Goal: Task Accomplishment & Management: Manage account settings

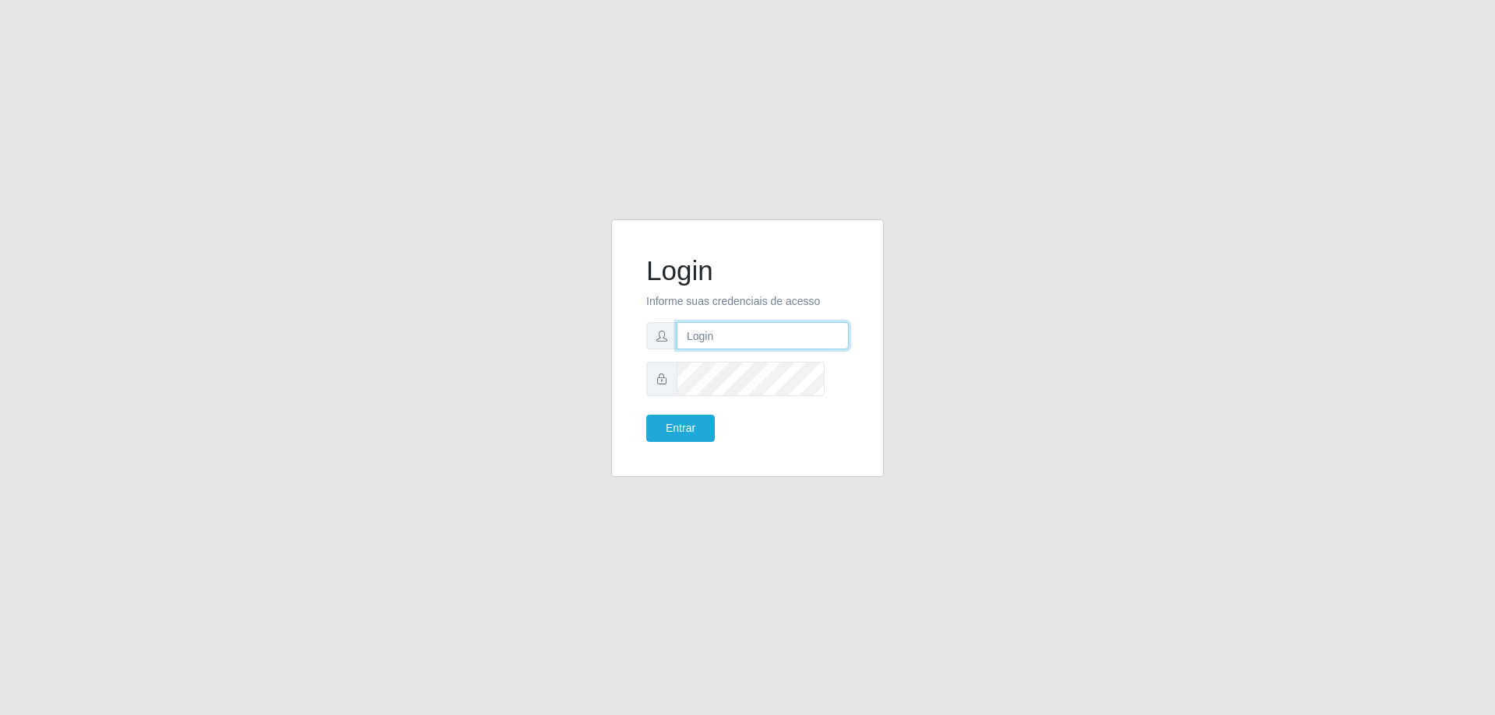
click at [747, 350] on input "text" at bounding box center [763, 335] width 172 height 27
type input "2"
type input "igor.oliveira@superatacadosempretem.com.br"
click at [646, 415] on button "Entrar" at bounding box center [680, 428] width 69 height 27
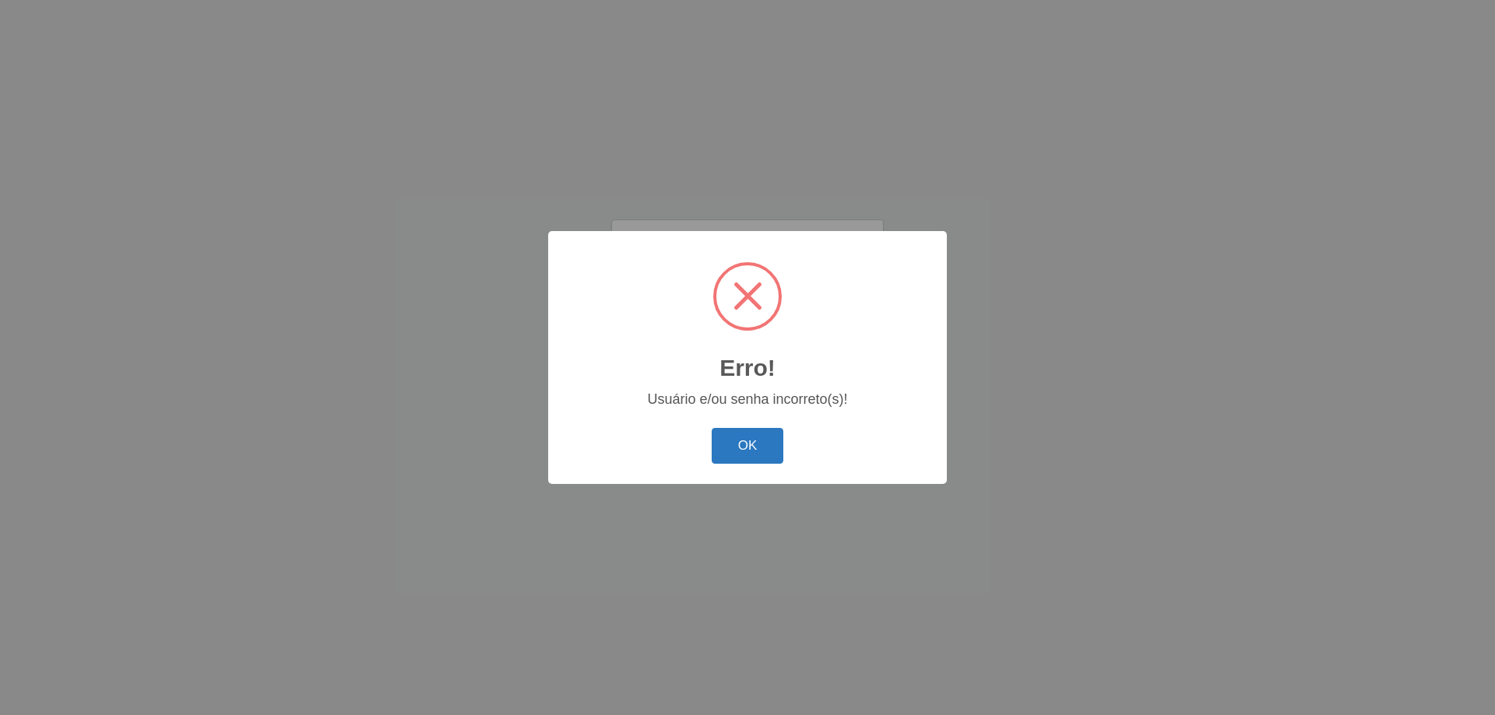
click at [737, 452] on button "OK" at bounding box center [748, 446] width 72 height 37
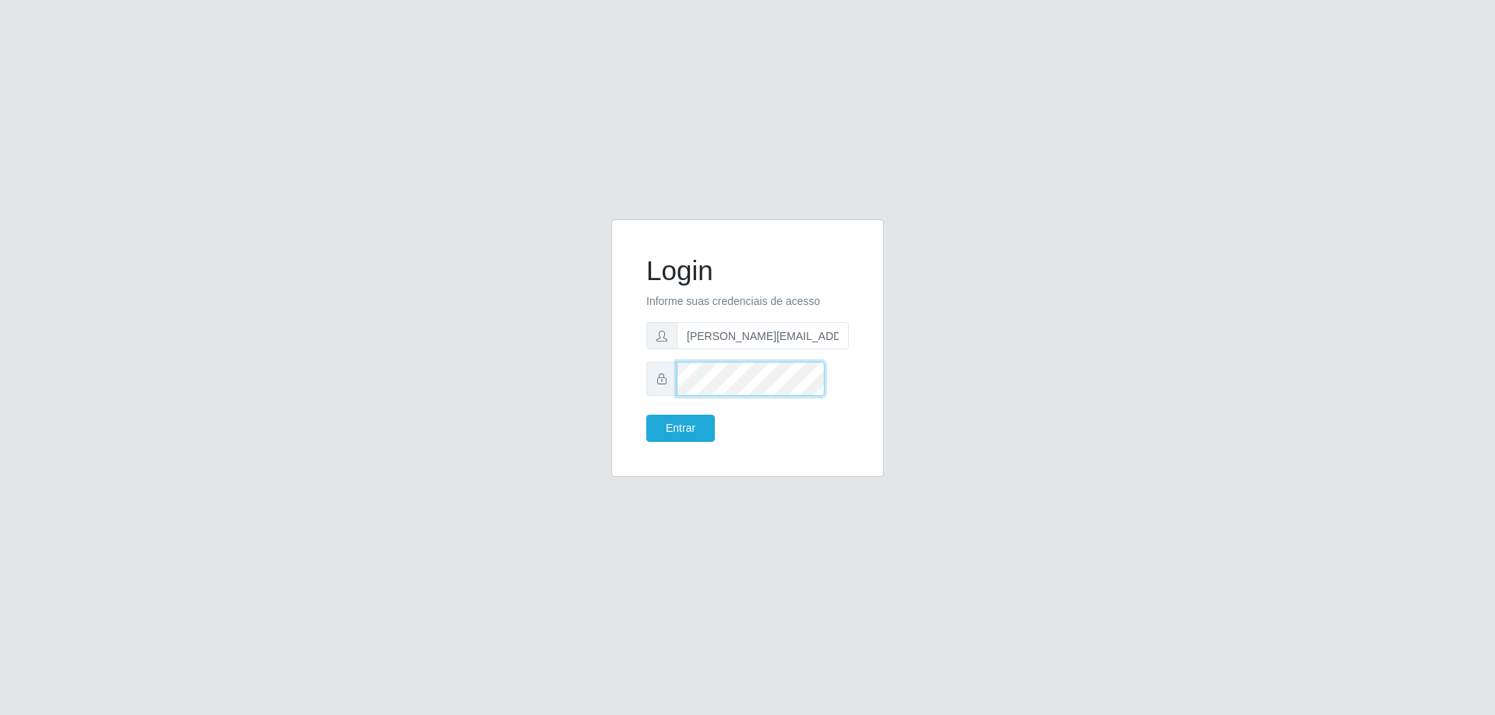
click at [646, 415] on button "Entrar" at bounding box center [680, 428] width 69 height 27
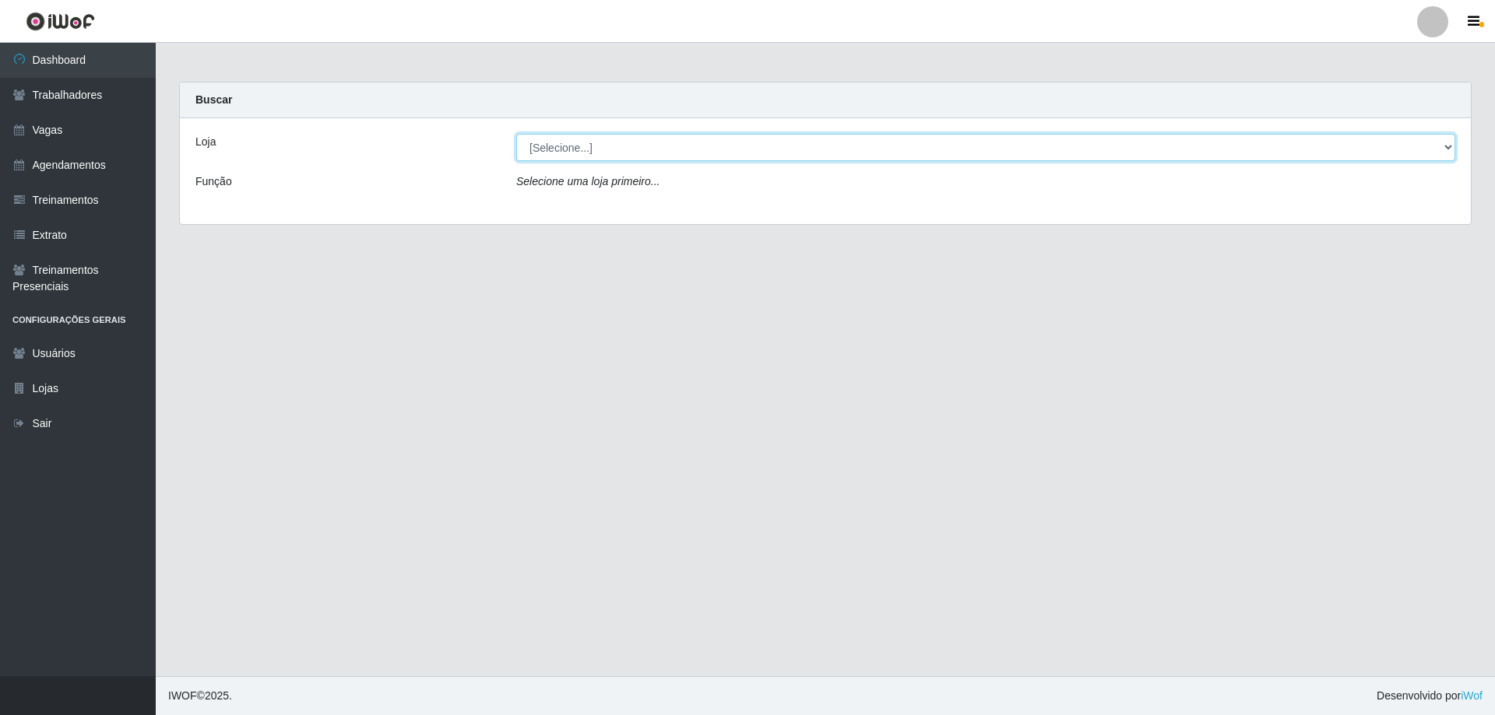
drag, startPoint x: 609, startPoint y: 164, endPoint x: 601, endPoint y: 178, distance: 15.4
click at [609, 161] on select "[Selecione...] [GEOGRAPHIC_DATA][PERSON_NAME][GEOGRAPHIC_DATA][PERSON_NAME]" at bounding box center [985, 147] width 939 height 27
select select "524"
click at [518, 146] on select "[Selecione...] [GEOGRAPHIC_DATA][PERSON_NAME][GEOGRAPHIC_DATA][PERSON_NAME]" at bounding box center [985, 147] width 939 height 27
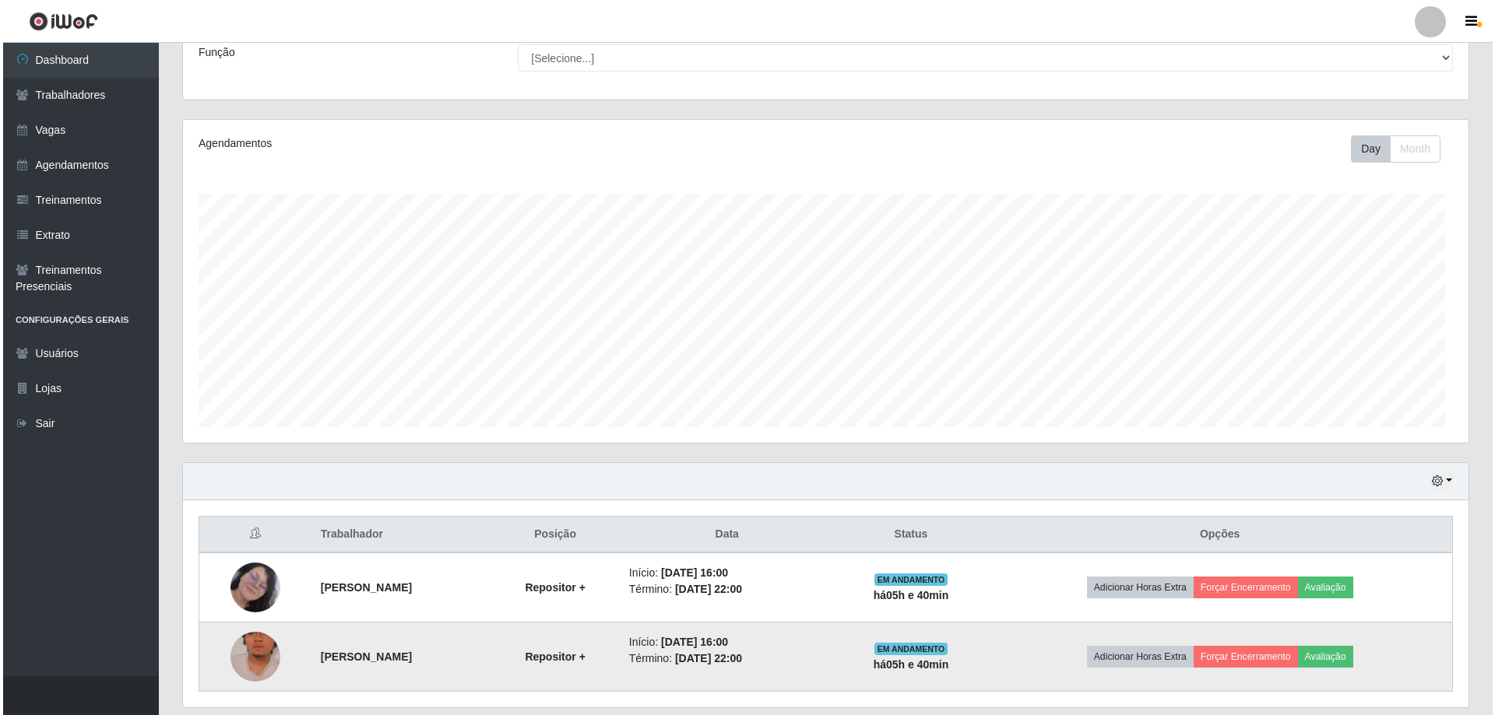
scroll to position [292, 0]
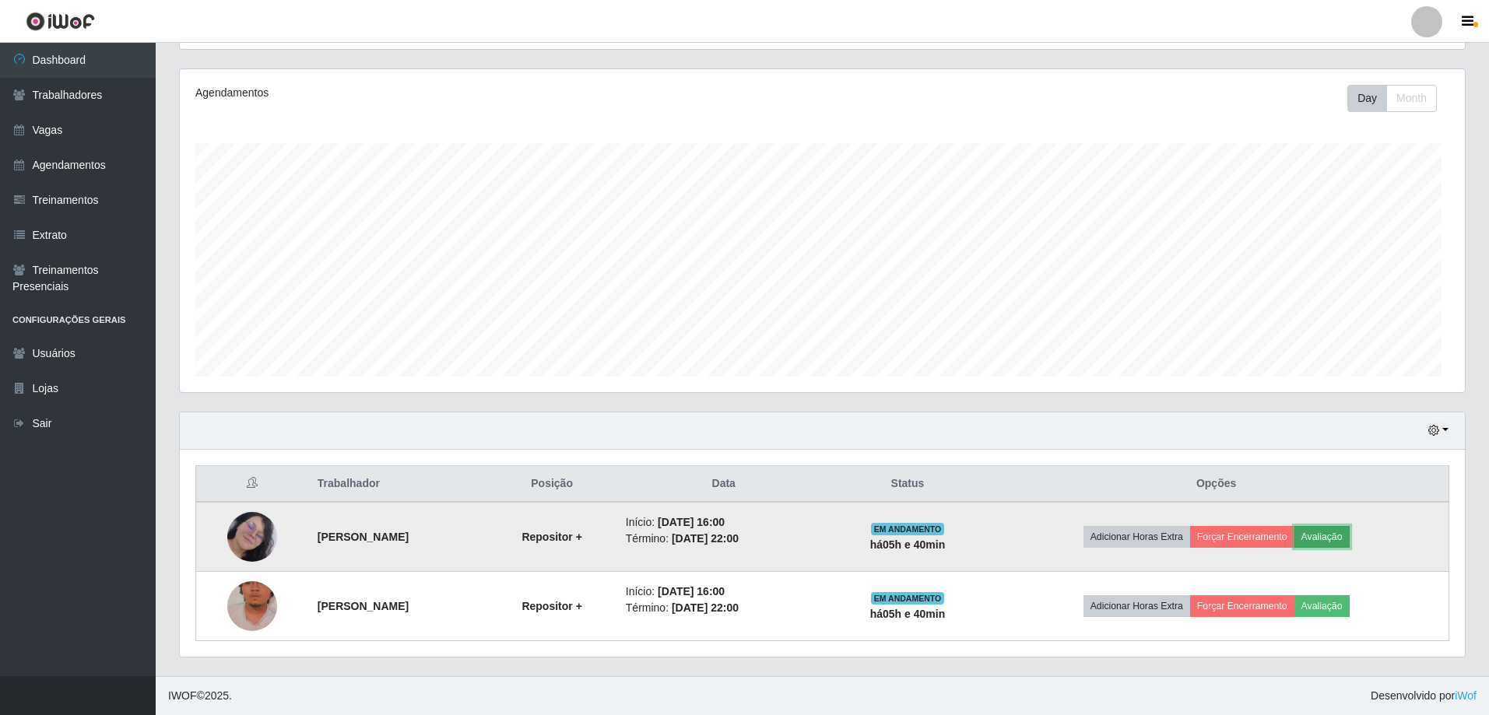
click at [1350, 526] on button "Avaliação" at bounding box center [1322, 537] width 55 height 22
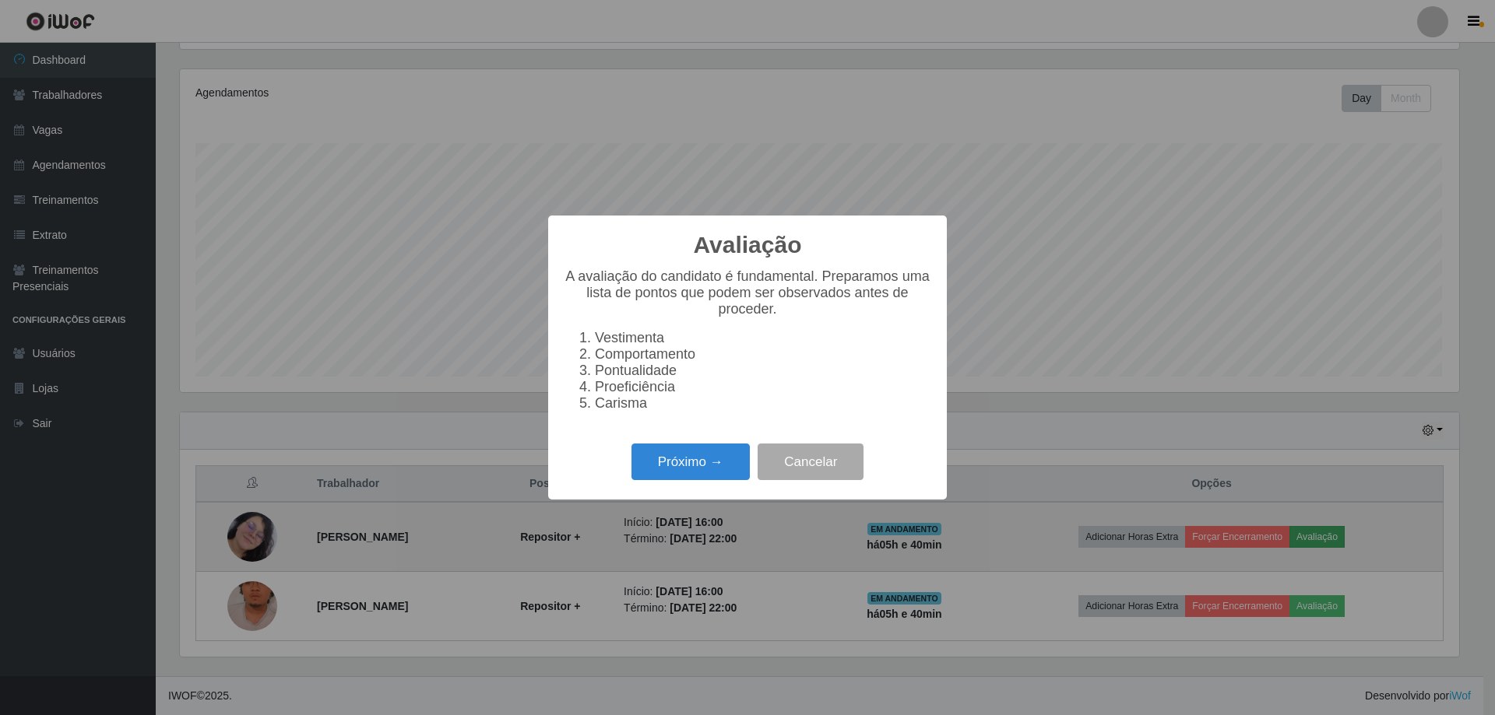
scroll to position [338, 1279]
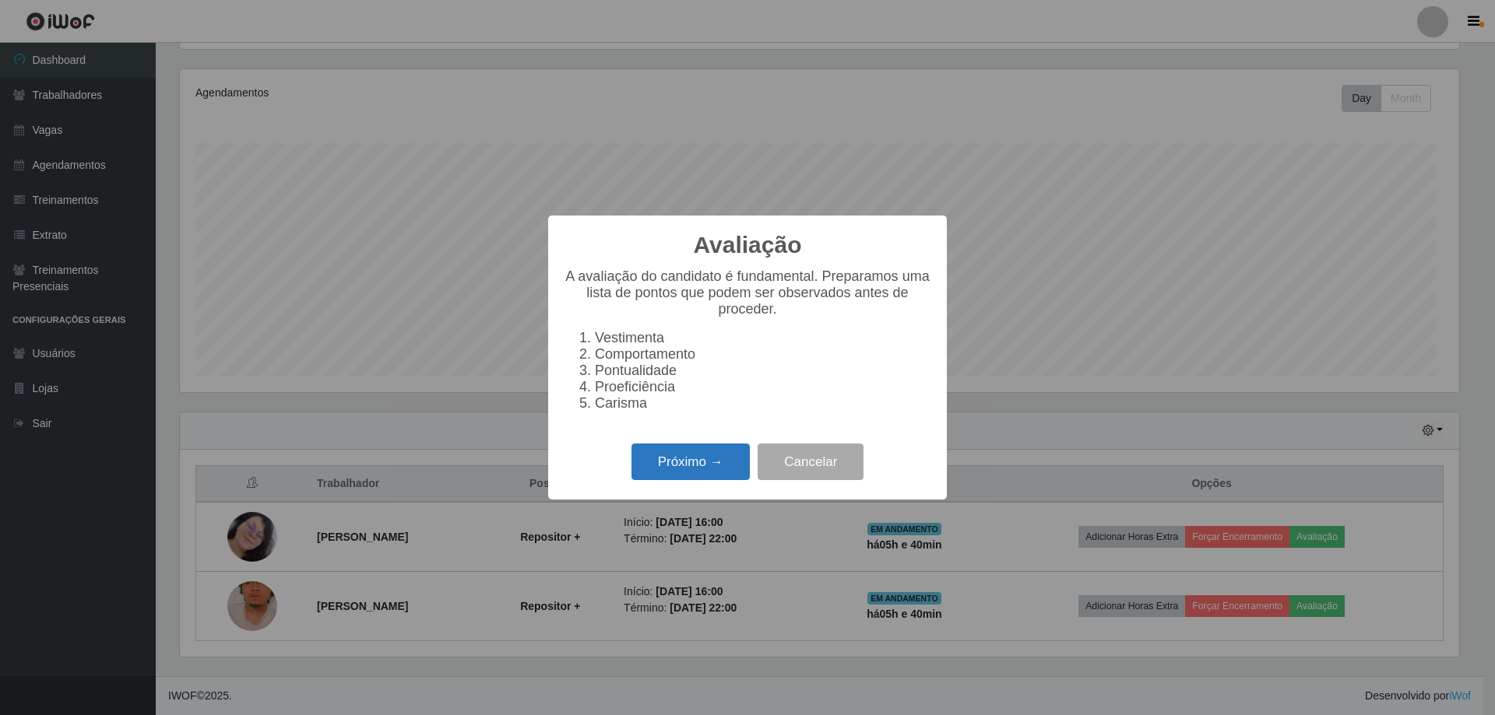
click at [700, 480] on button "Próximo →" at bounding box center [690, 462] width 118 height 37
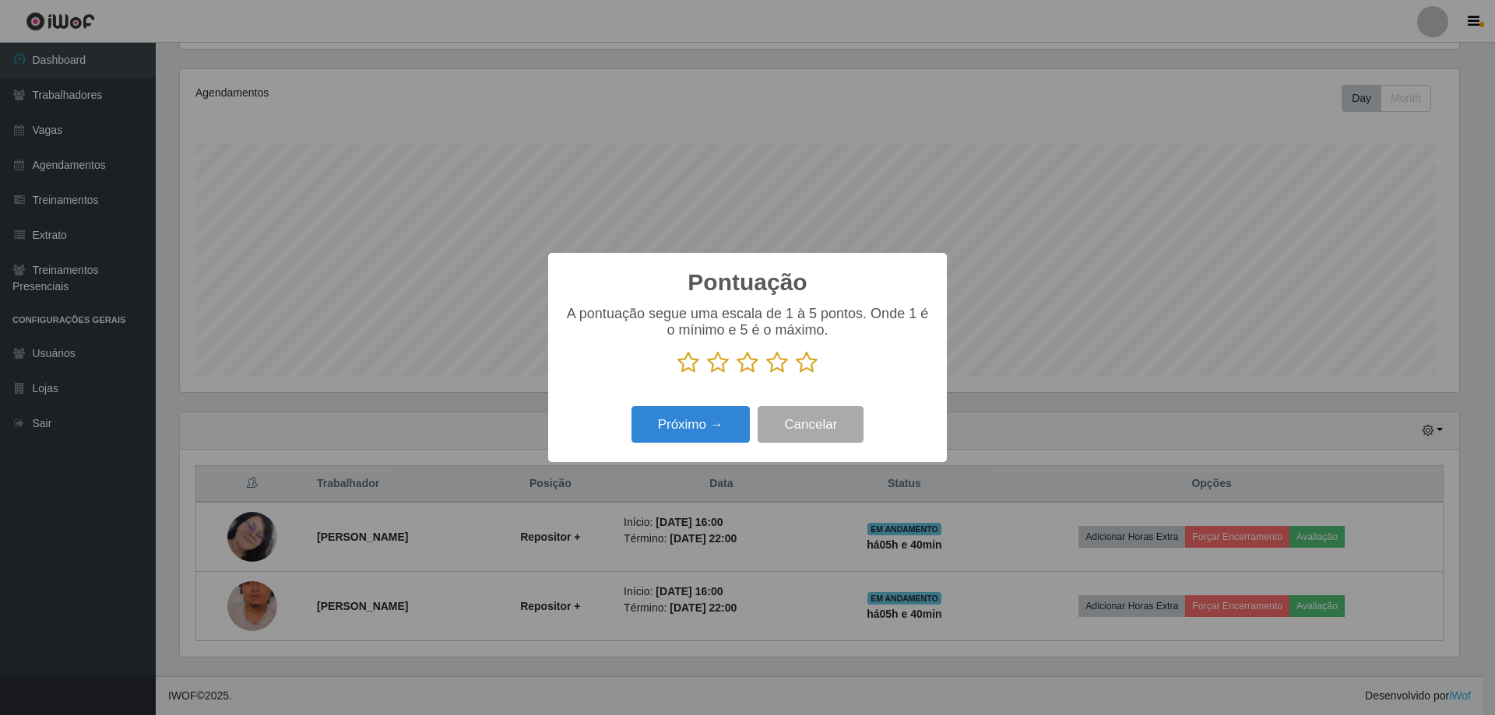
scroll to position [778220, 777278]
click at [810, 371] on icon at bounding box center [807, 362] width 22 height 23
click at [796, 374] on input "radio" at bounding box center [796, 374] width 0 height 0
click at [670, 442] on button "Próximo →" at bounding box center [690, 424] width 118 height 37
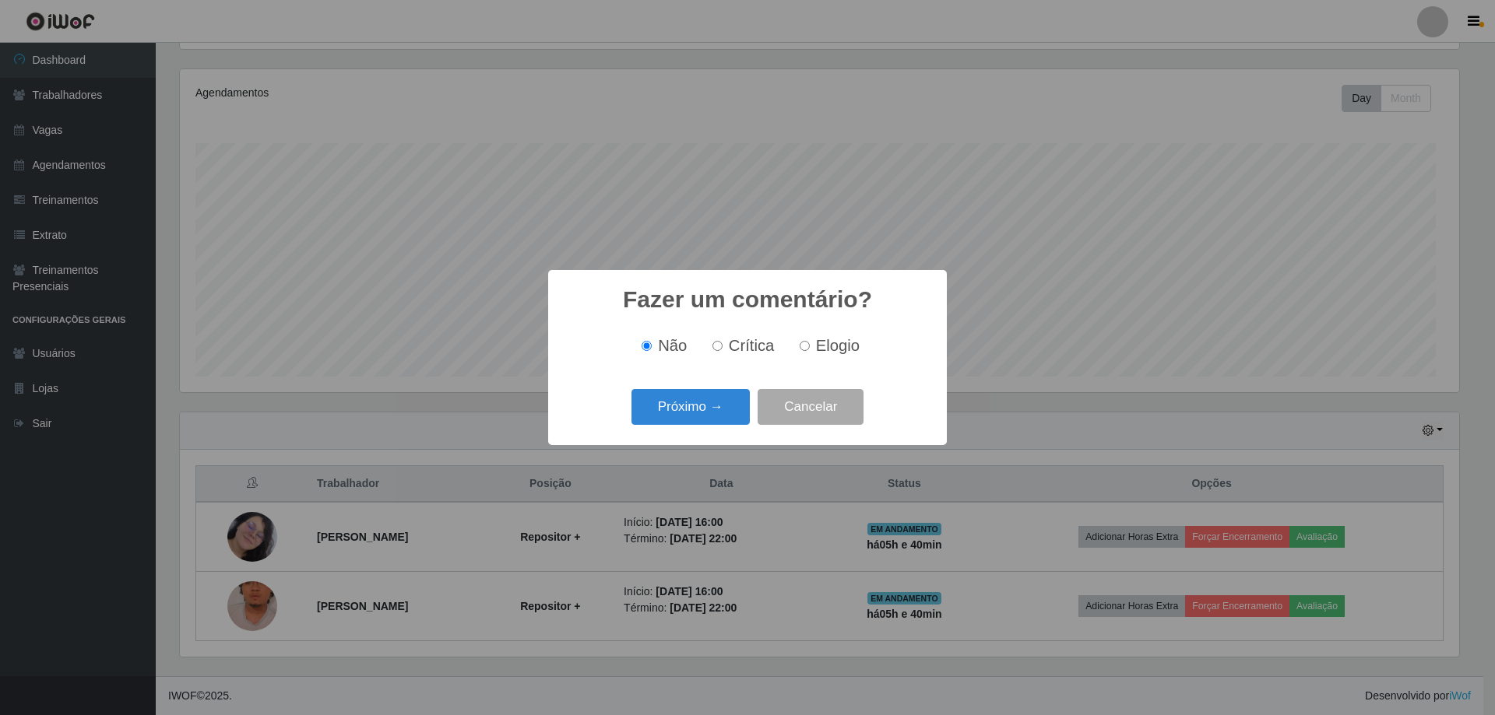
click at [839, 340] on span "Elogio" at bounding box center [838, 345] width 44 height 17
click at [810, 341] on input "Elogio" at bounding box center [805, 346] width 10 height 10
radio input "true"
click at [696, 419] on button "Próximo →" at bounding box center [690, 407] width 118 height 37
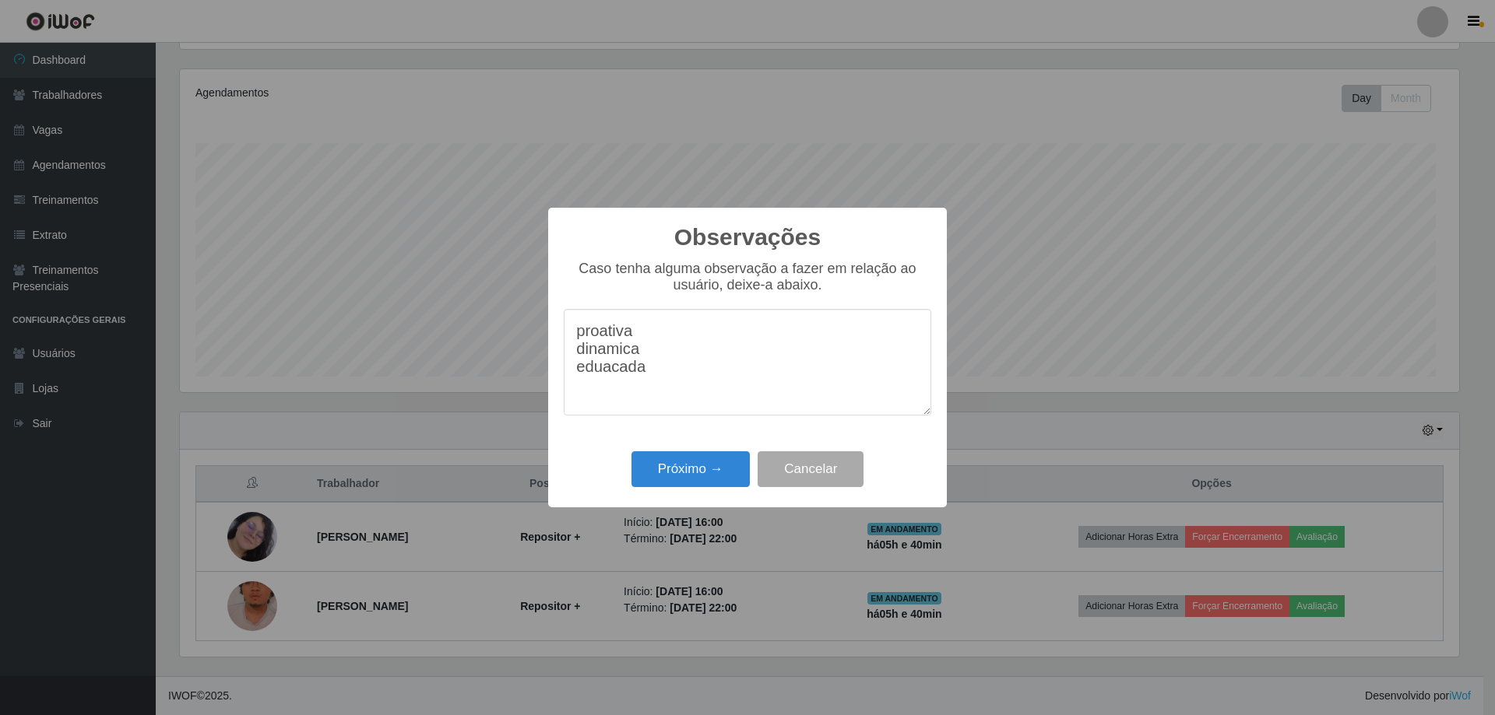
click at [578, 385] on textarea "proativa dinamica eduacada" at bounding box center [747, 362] width 367 height 107
click at [585, 407] on textarea "proativa dinamica educada" at bounding box center [747, 362] width 367 height 107
type textarea "proativa dinamica educada"
click at [644, 488] on button "Próximo →" at bounding box center [690, 470] width 118 height 37
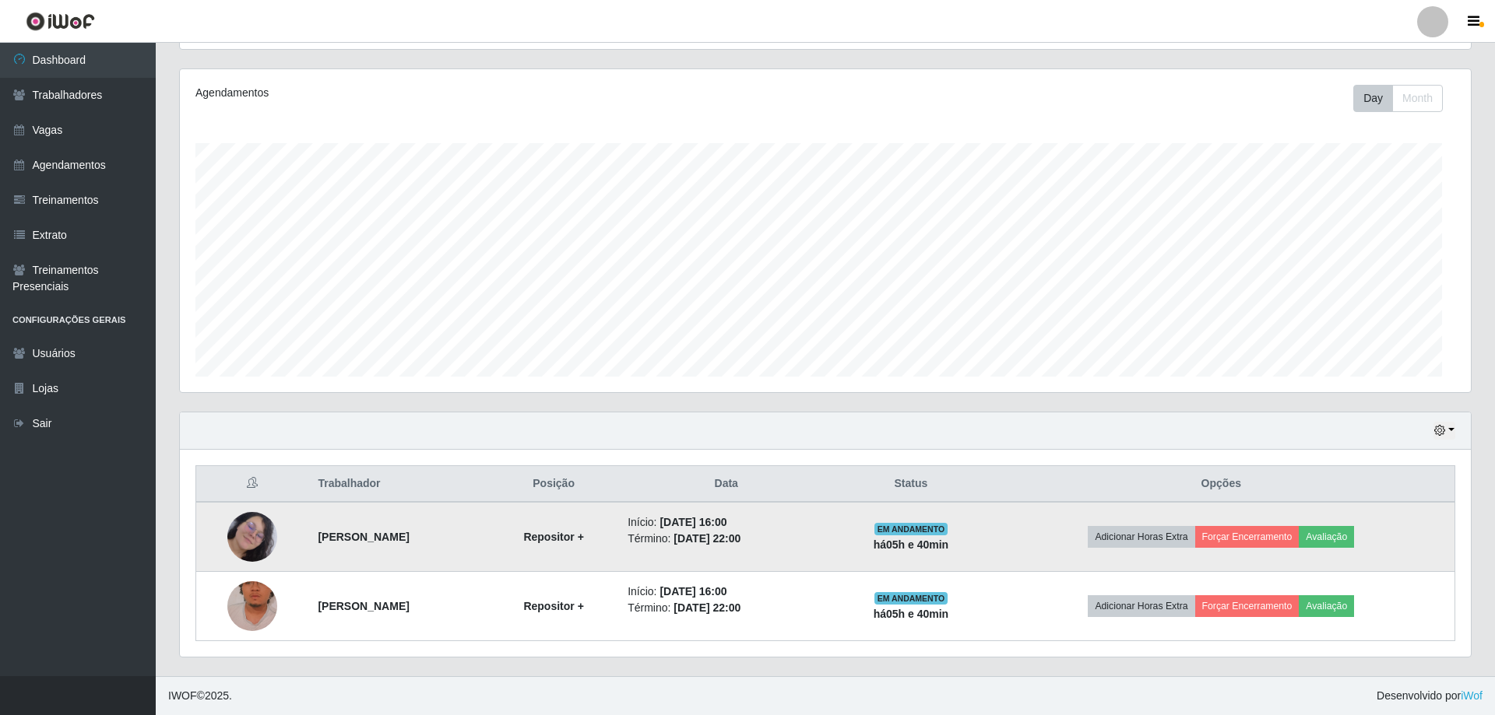
scroll to position [338, 1285]
click at [1295, 526] on button "Forçar Encerramento" at bounding box center [1242, 537] width 104 height 22
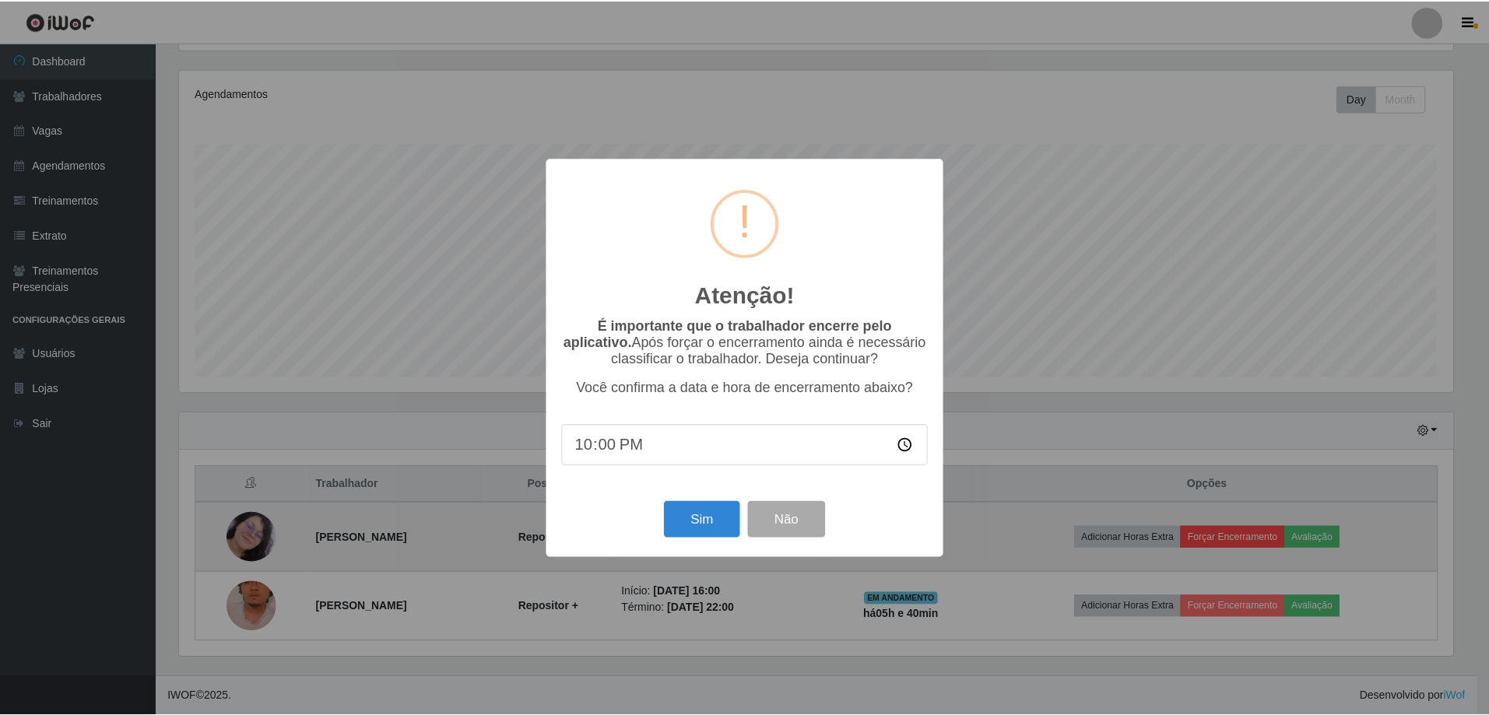
scroll to position [338, 1279]
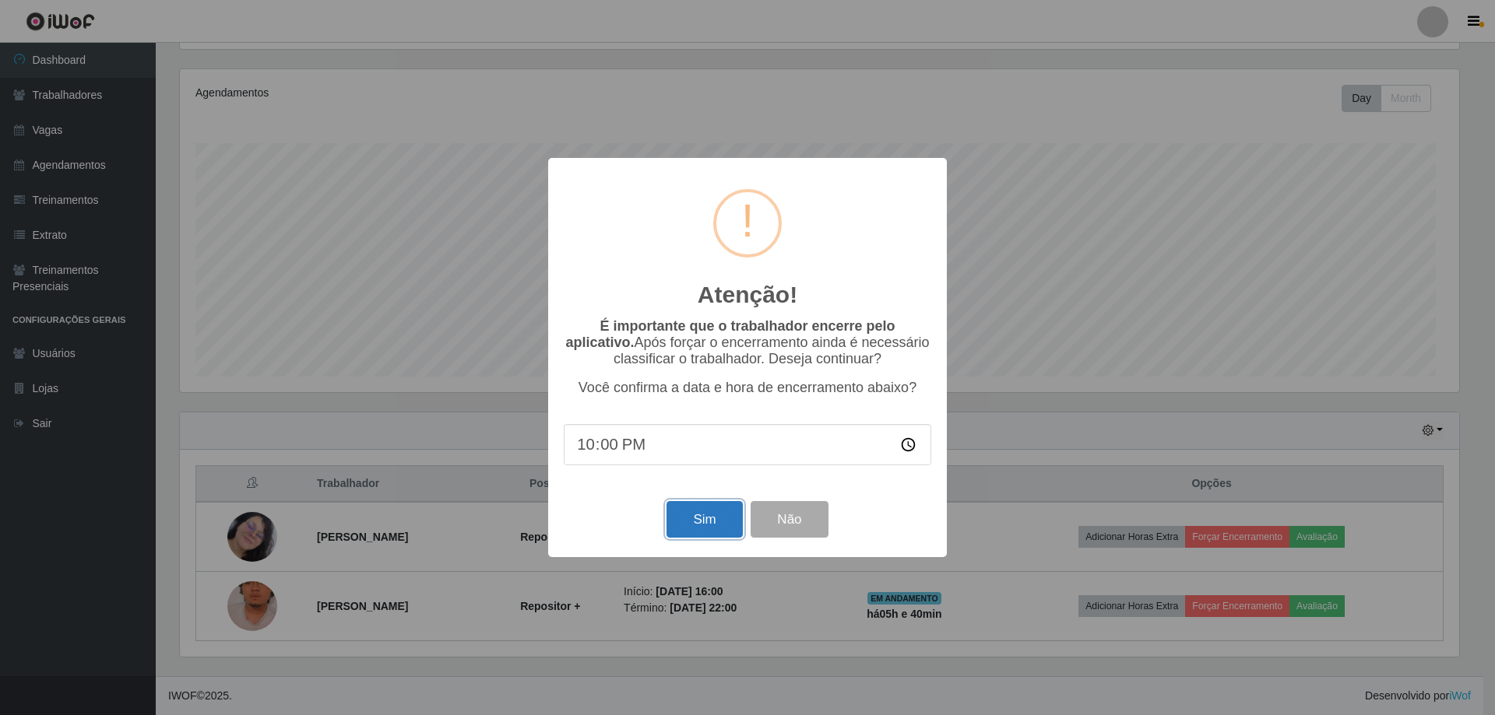
click at [685, 538] on button "Sim" at bounding box center [704, 519] width 76 height 37
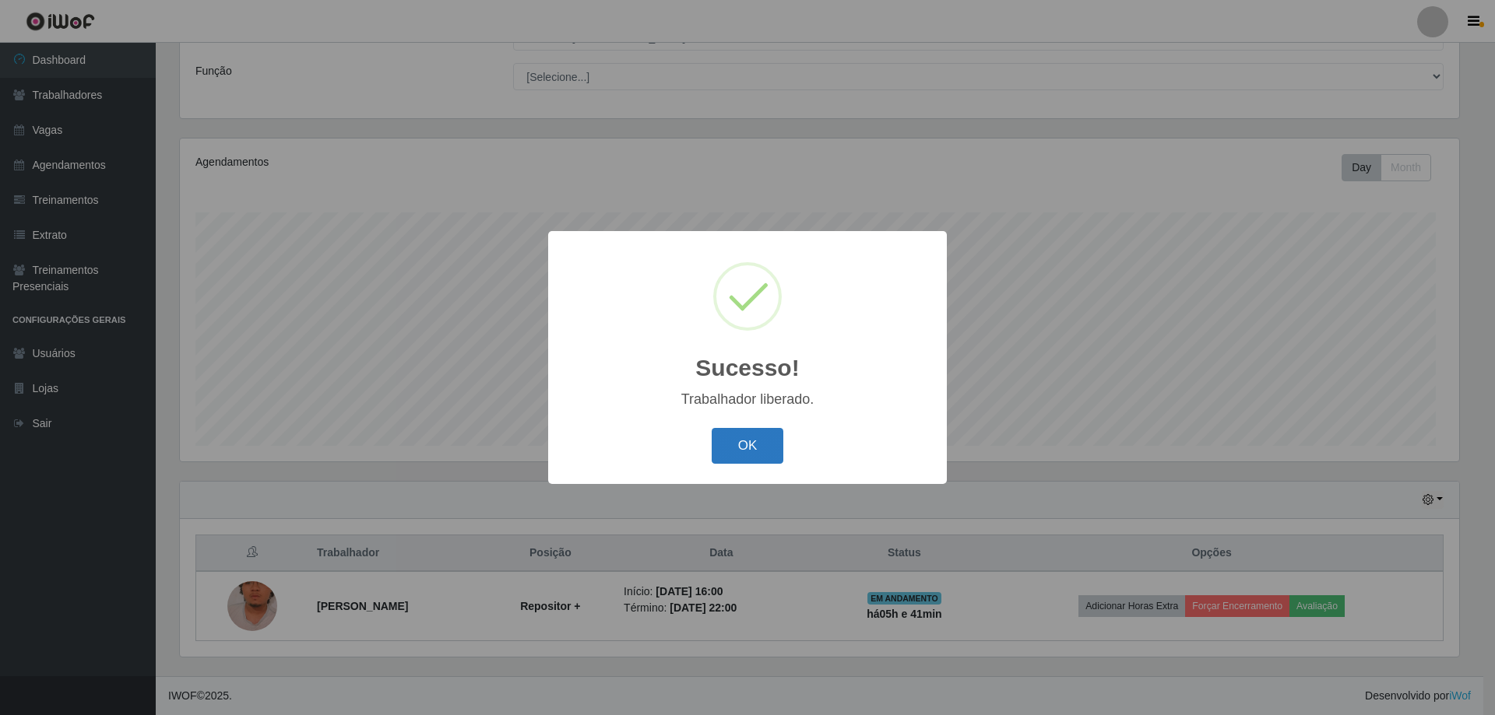
click at [757, 465] on button "OK" at bounding box center [748, 446] width 72 height 37
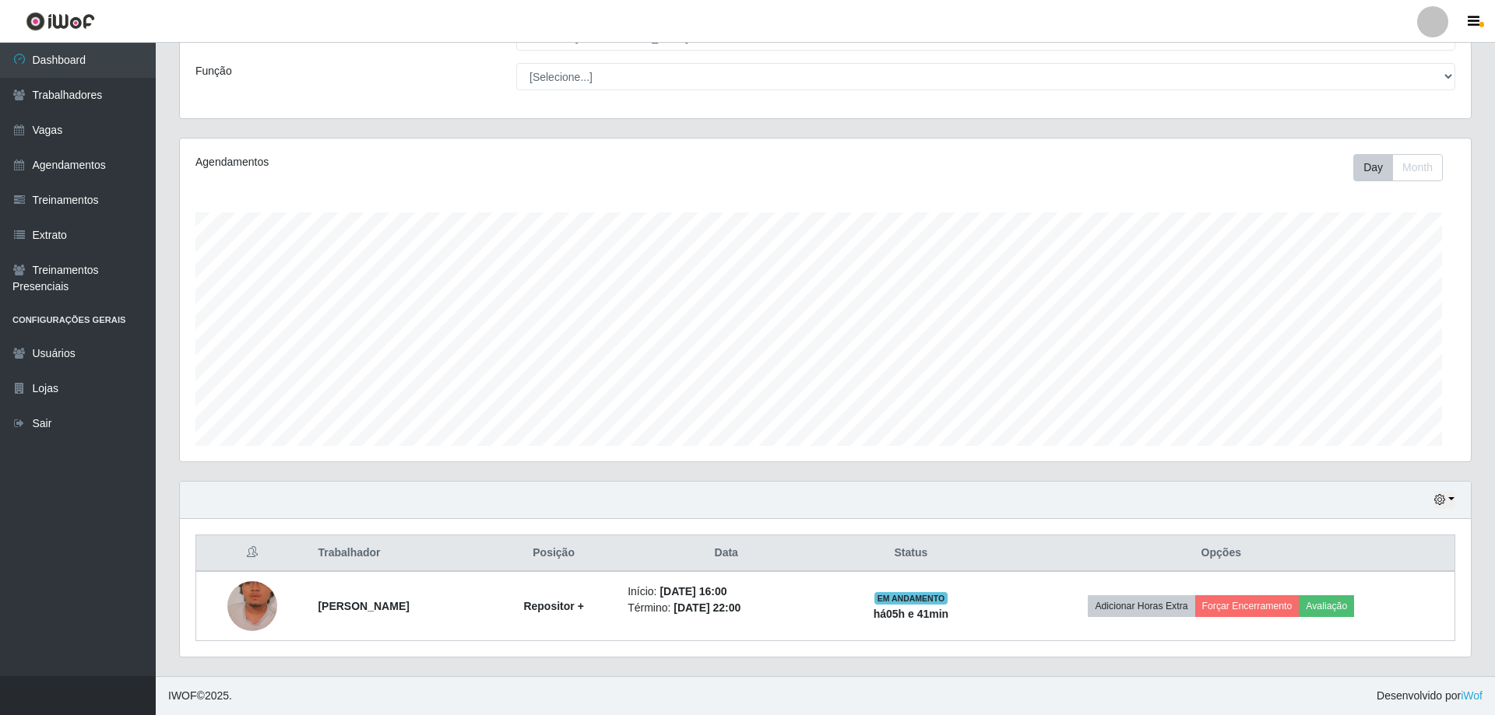
scroll to position [338, 1285]
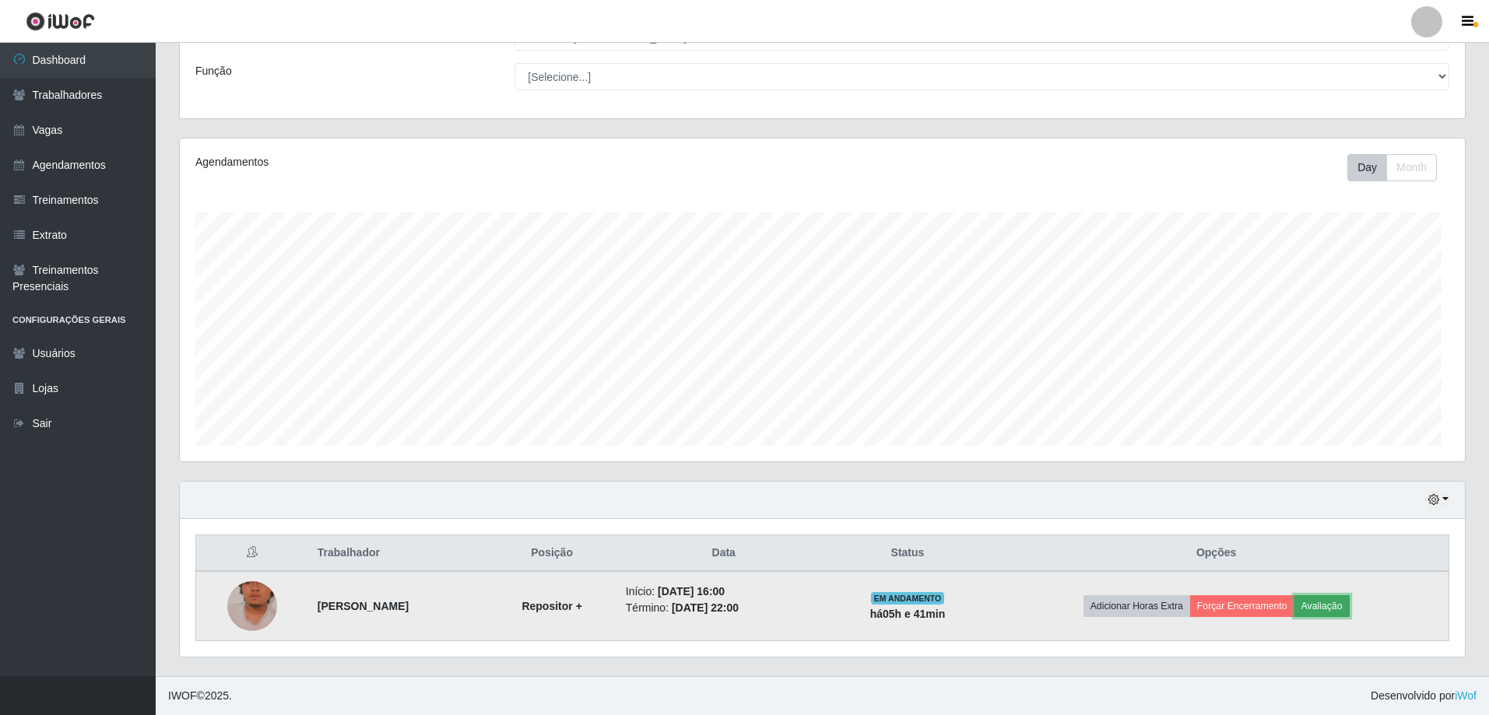
click at [1350, 617] on button "Avaliação" at bounding box center [1322, 607] width 55 height 22
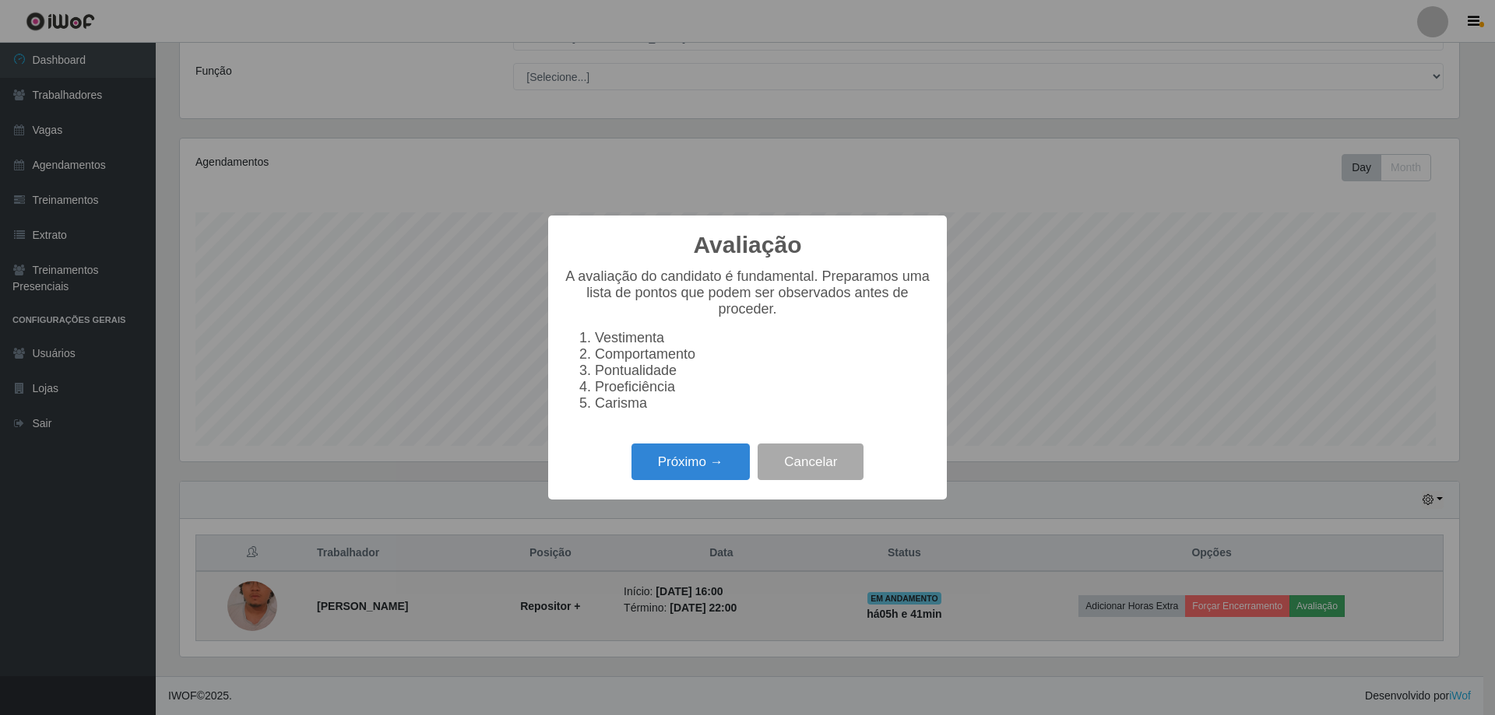
scroll to position [338, 1279]
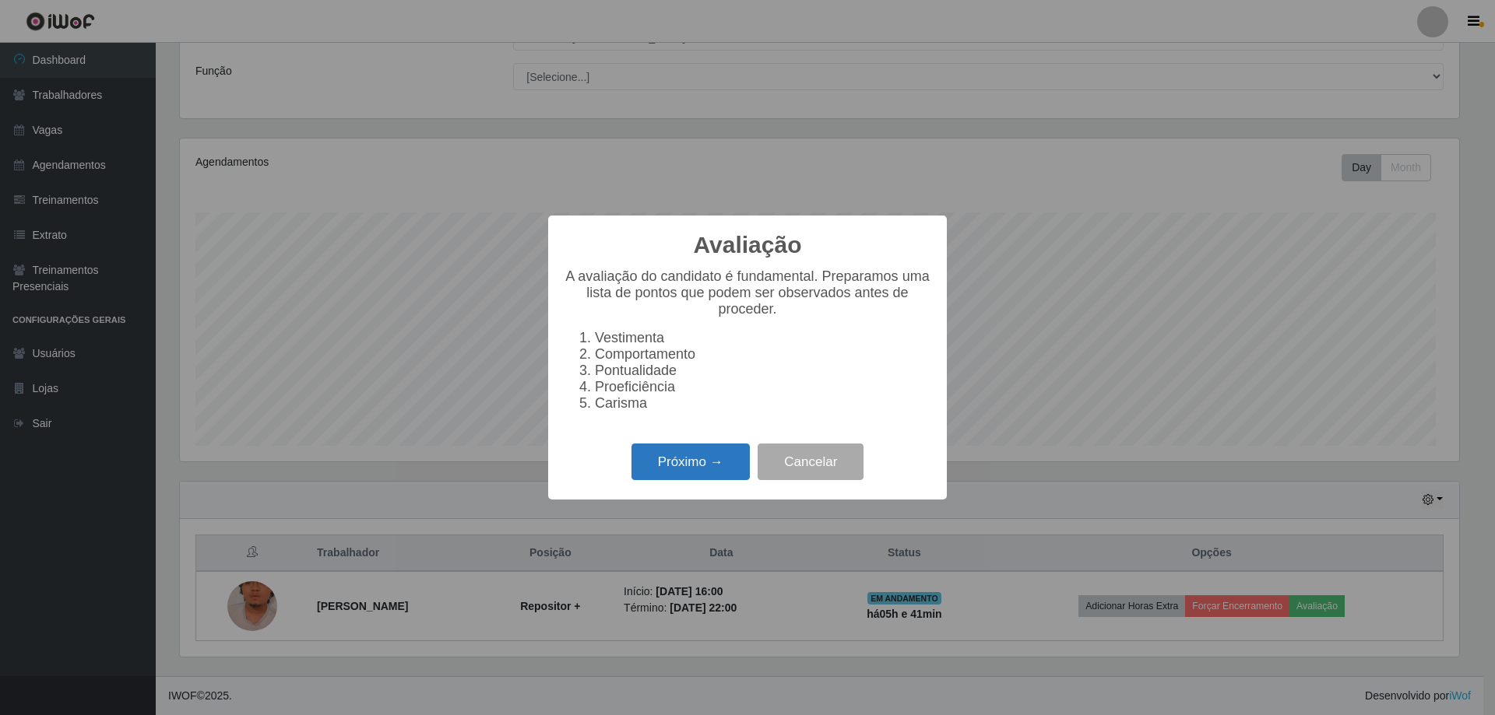
click at [691, 480] on button "Próximo →" at bounding box center [690, 462] width 118 height 37
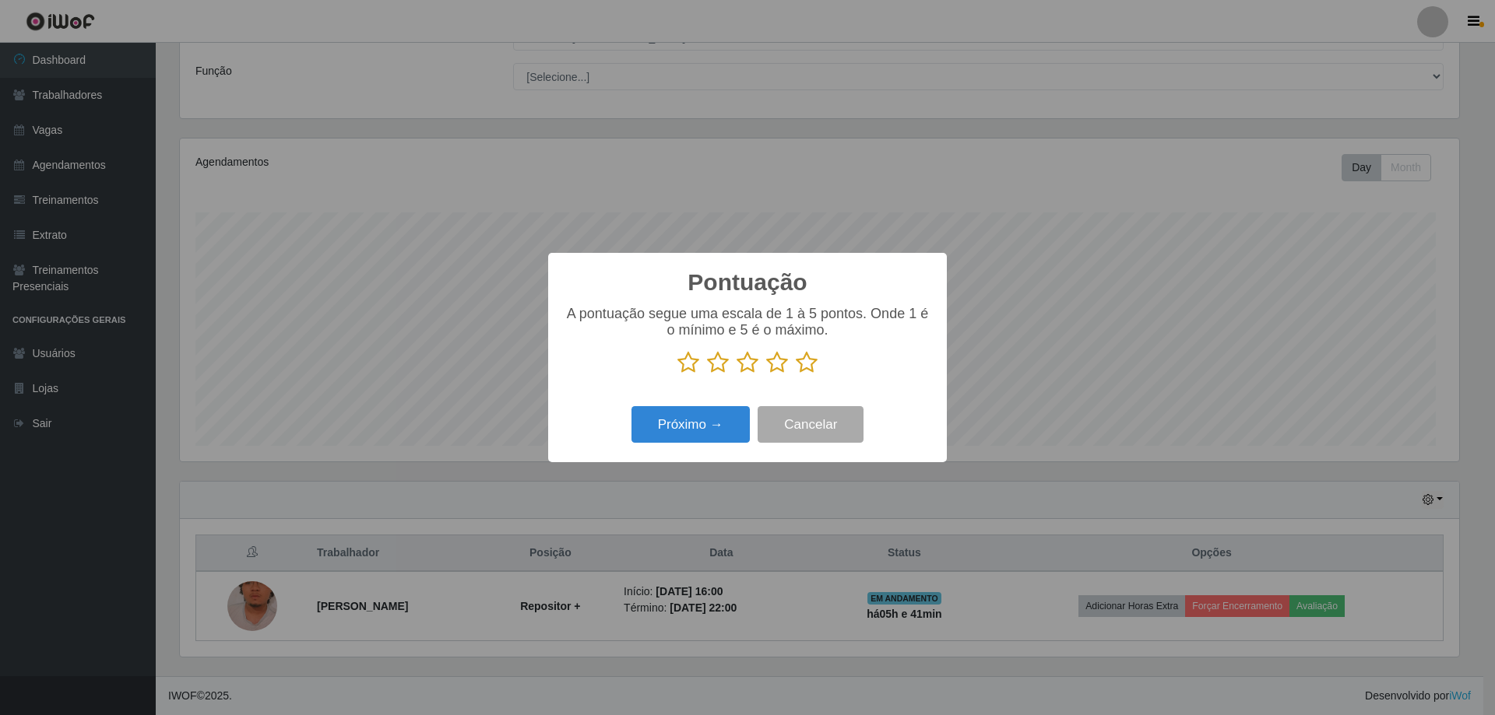
scroll to position [778220, 777278]
click at [807, 374] on icon at bounding box center [807, 362] width 22 height 23
click at [796, 374] on input "radio" at bounding box center [796, 374] width 0 height 0
click at [708, 438] on button "Próximo →" at bounding box center [690, 424] width 118 height 37
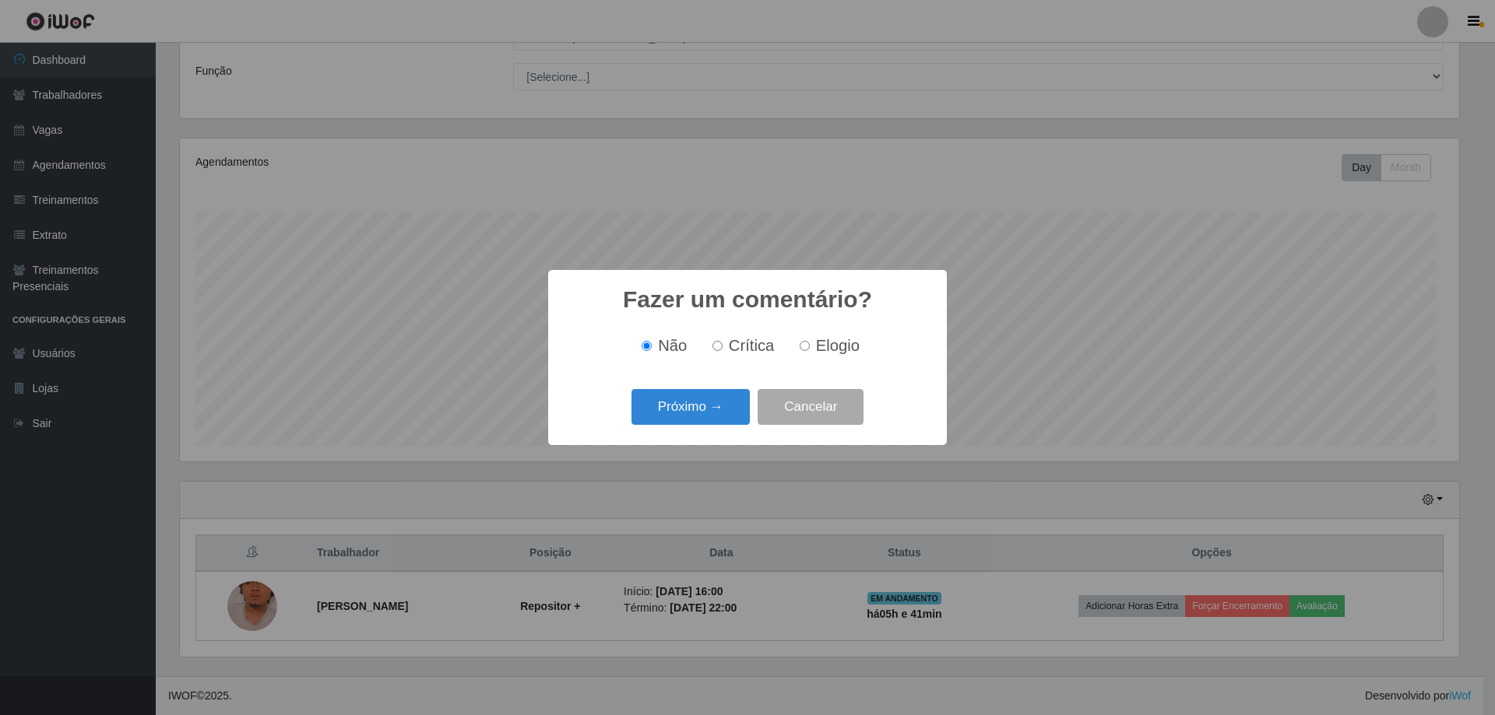
click at [821, 349] on label "Elogio" at bounding box center [826, 346] width 66 height 18
click at [810, 349] on input "Elogio" at bounding box center [805, 346] width 10 height 10
radio input "true"
click at [722, 410] on button "Próximo →" at bounding box center [690, 407] width 118 height 37
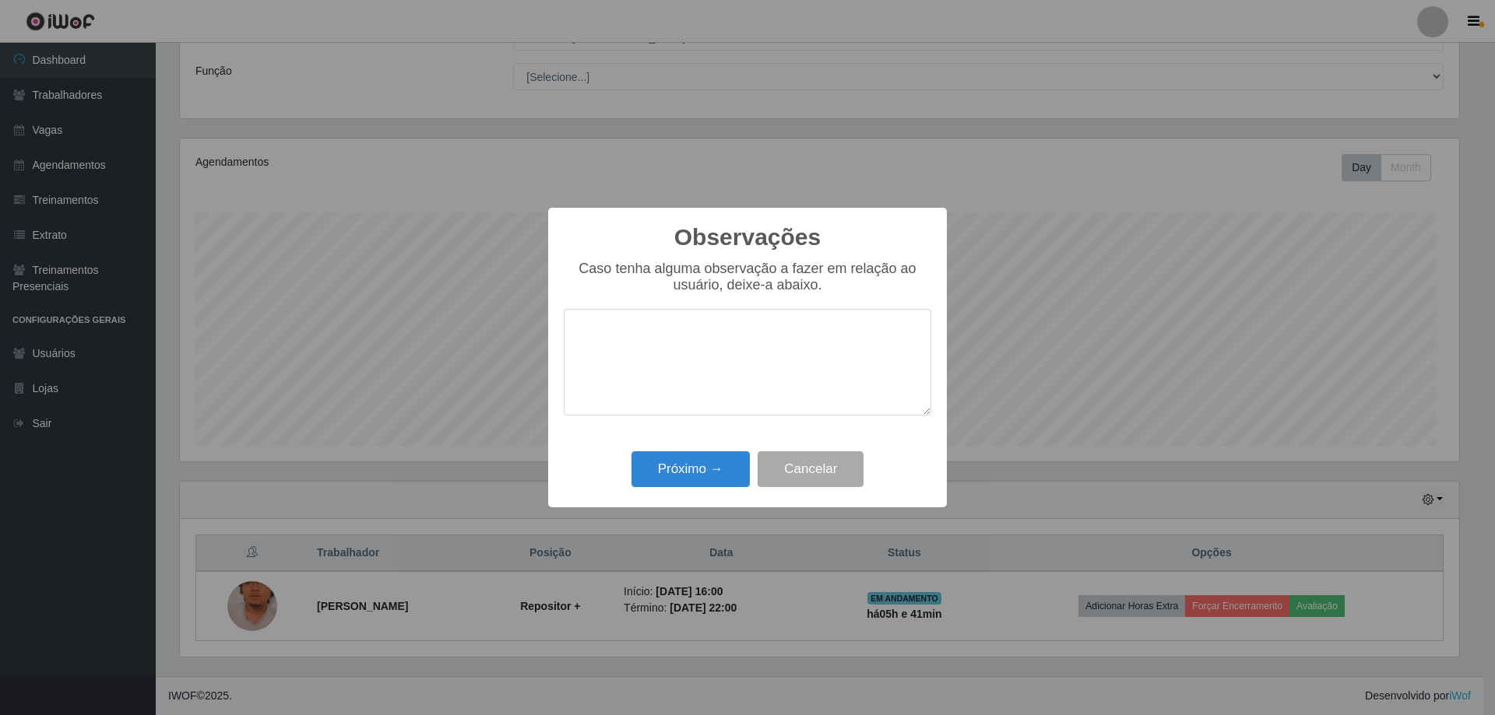
click at [677, 382] on textarea at bounding box center [747, 362] width 367 height 107
type textarea "n"
type textarea "proativo dinamico educado"
click at [677, 488] on button "Próximo →" at bounding box center [690, 470] width 118 height 37
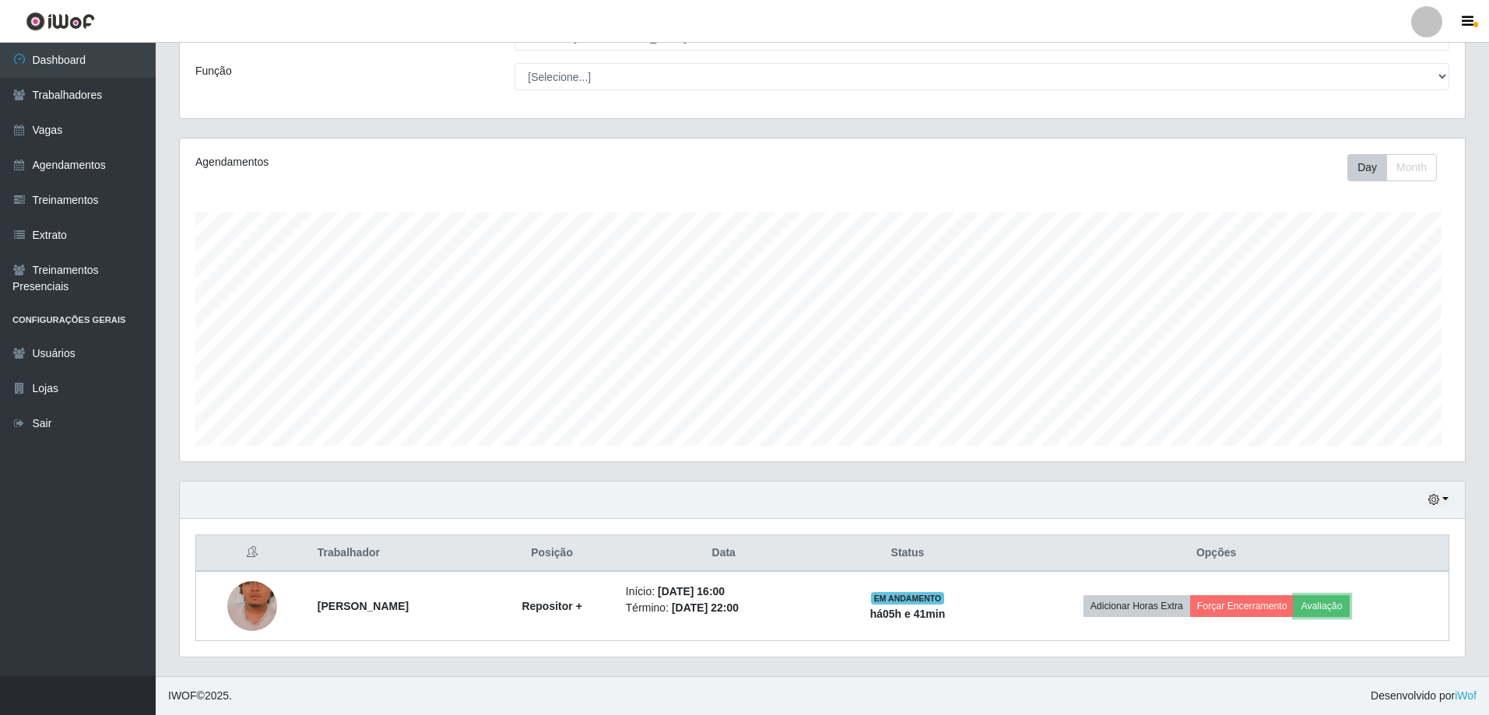
scroll to position [211, 0]
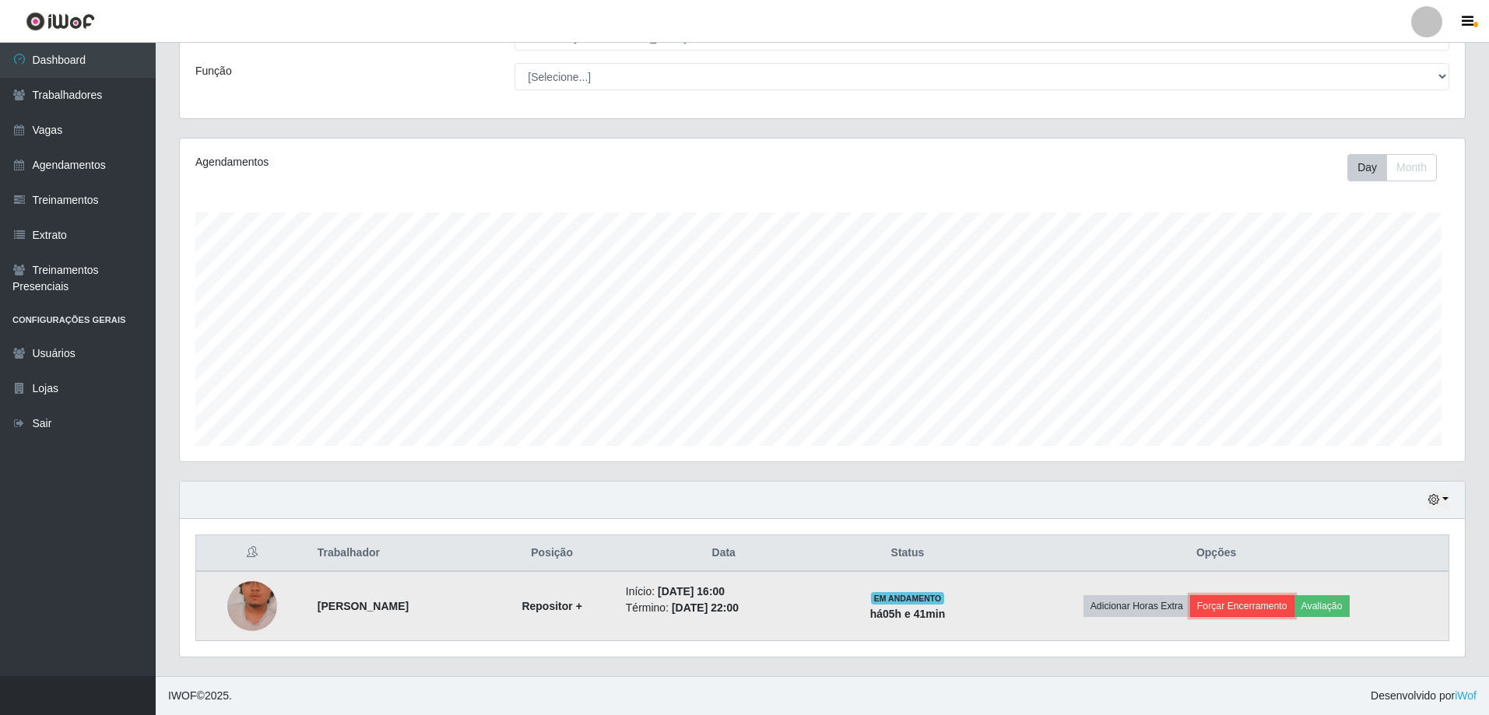
click at [1260, 596] on button "Forçar Encerramento" at bounding box center [1242, 607] width 104 height 22
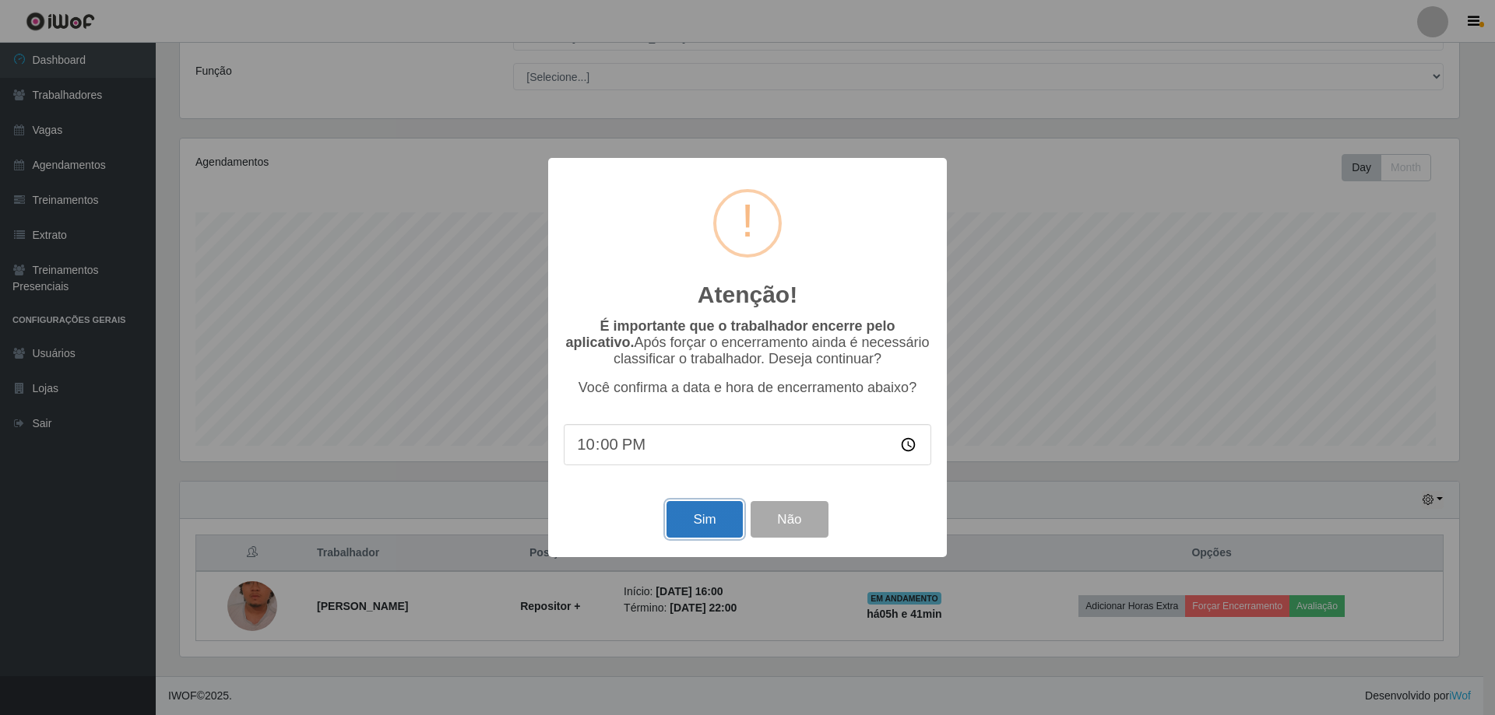
click at [700, 538] on button "Sim" at bounding box center [704, 519] width 76 height 37
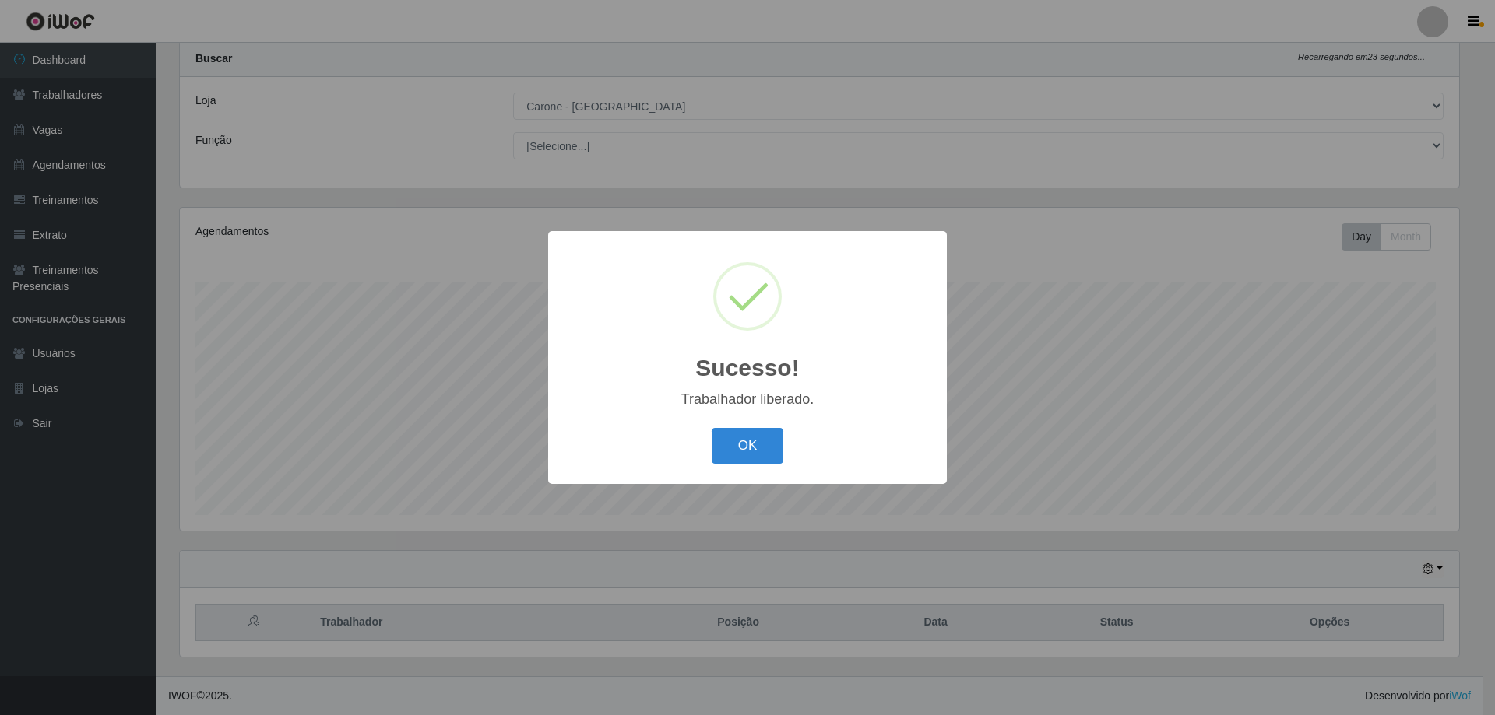
click at [737, 465] on button "OK" at bounding box center [748, 446] width 72 height 37
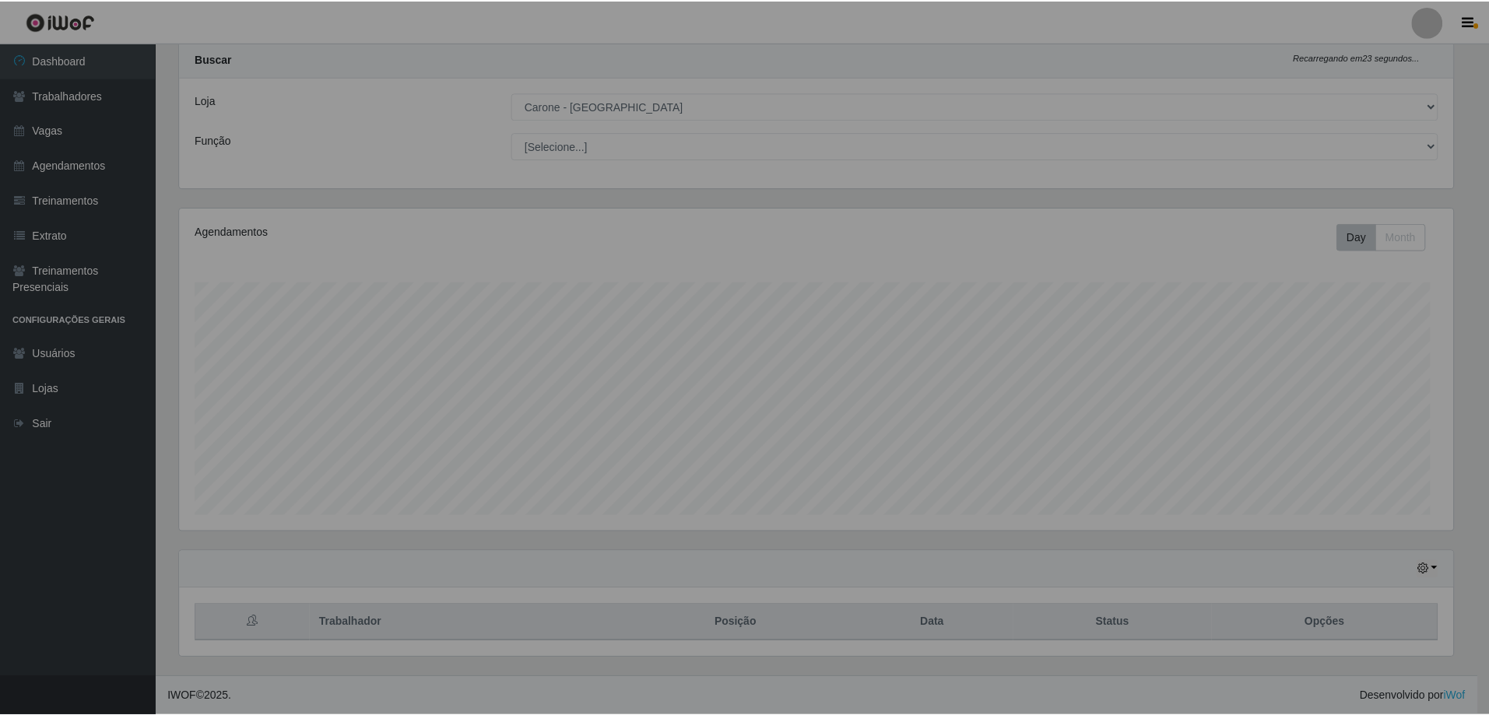
scroll to position [338, 1285]
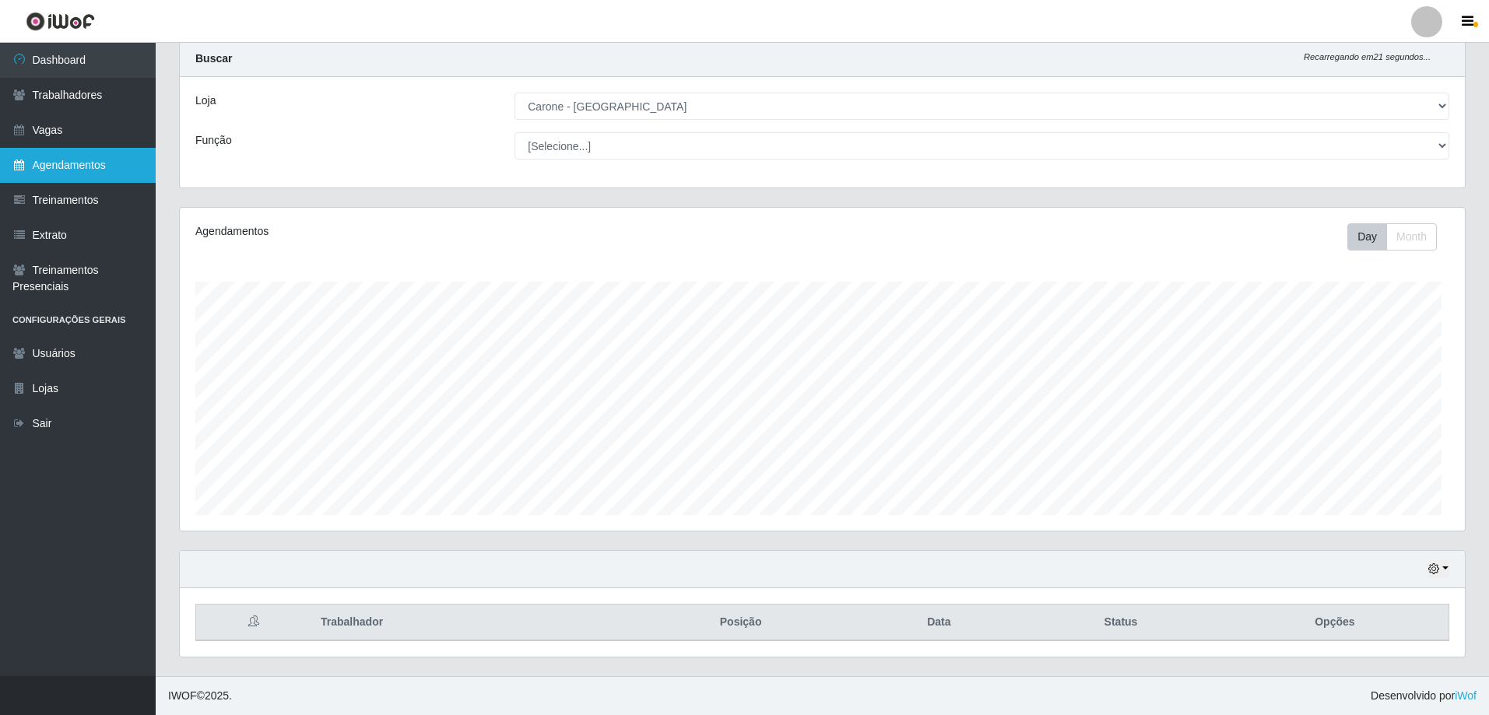
click at [79, 183] on link "Agendamentos" at bounding box center [78, 165] width 156 height 35
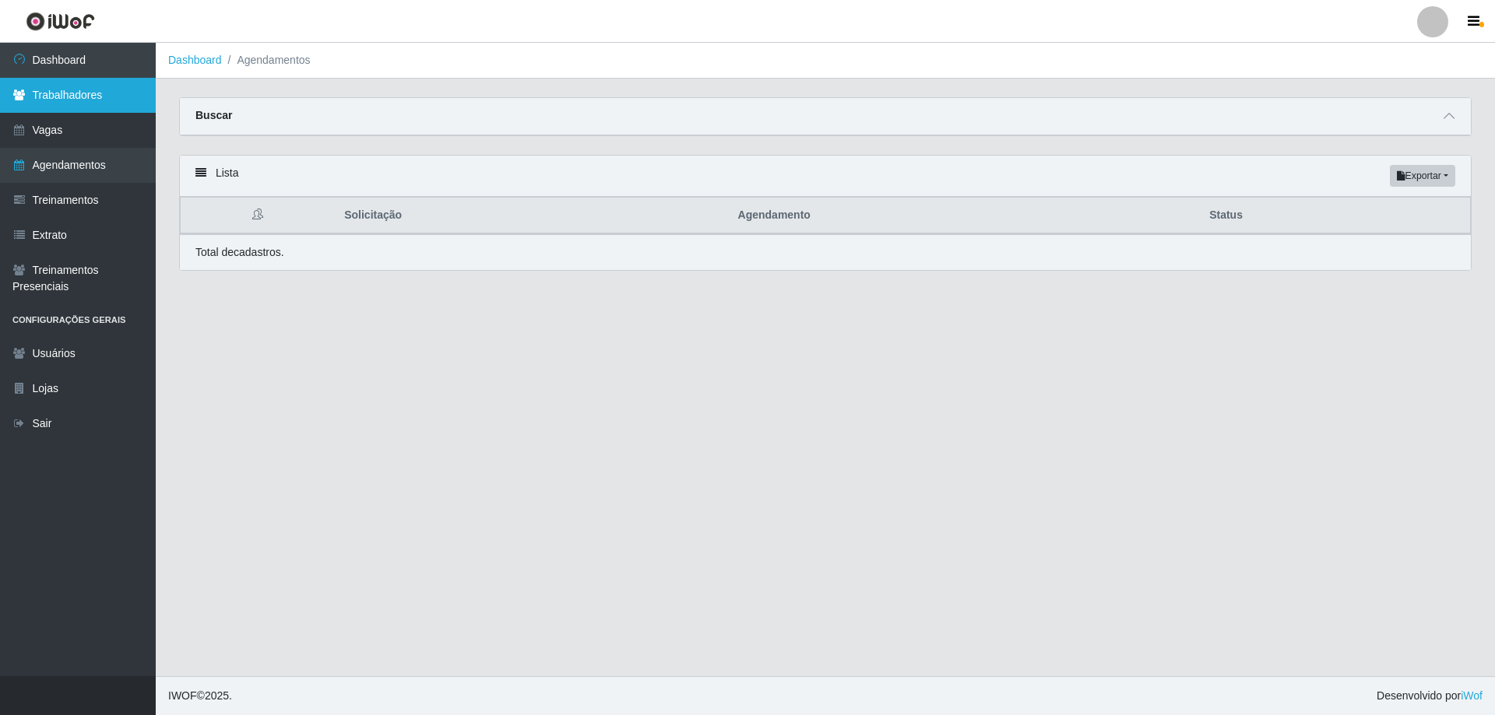
click at [80, 113] on link "Trabalhadores" at bounding box center [78, 95] width 156 height 35
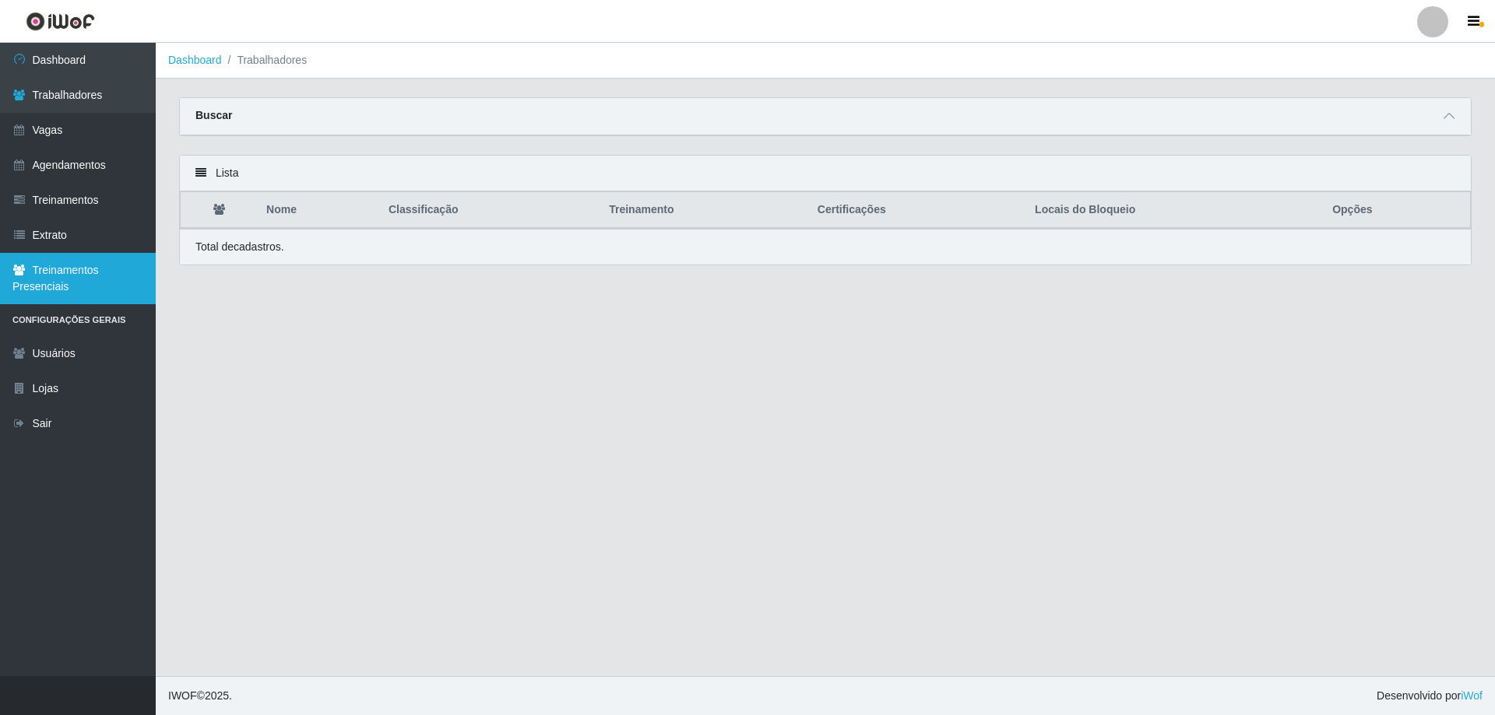
click at [69, 304] on link "Treinamentos Presenciais" at bounding box center [78, 278] width 156 height 51
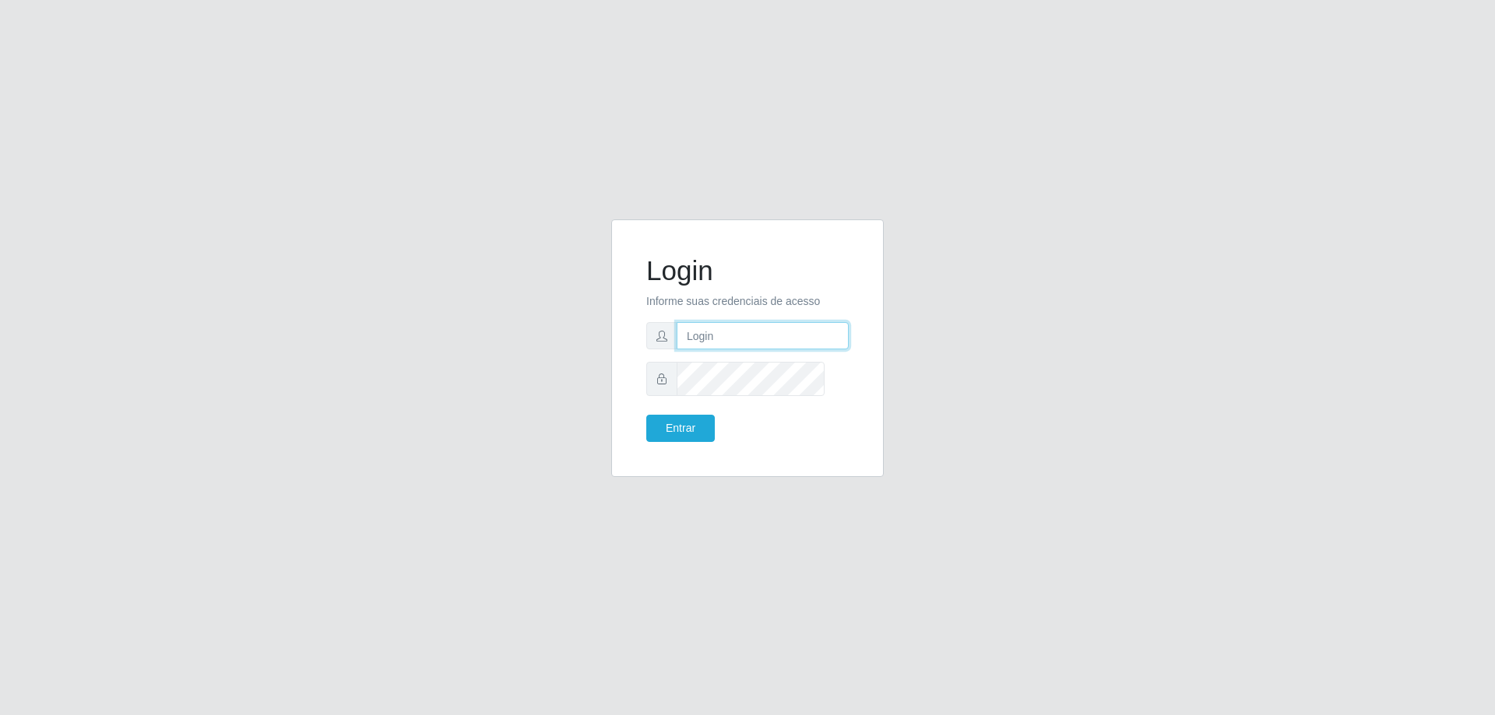
click at [756, 341] on input "text" at bounding box center [763, 335] width 172 height 27
type input "[PERSON_NAME][EMAIL_ADDRESS][DOMAIN_NAME]"
click at [646, 415] on button "Entrar" at bounding box center [680, 428] width 69 height 27
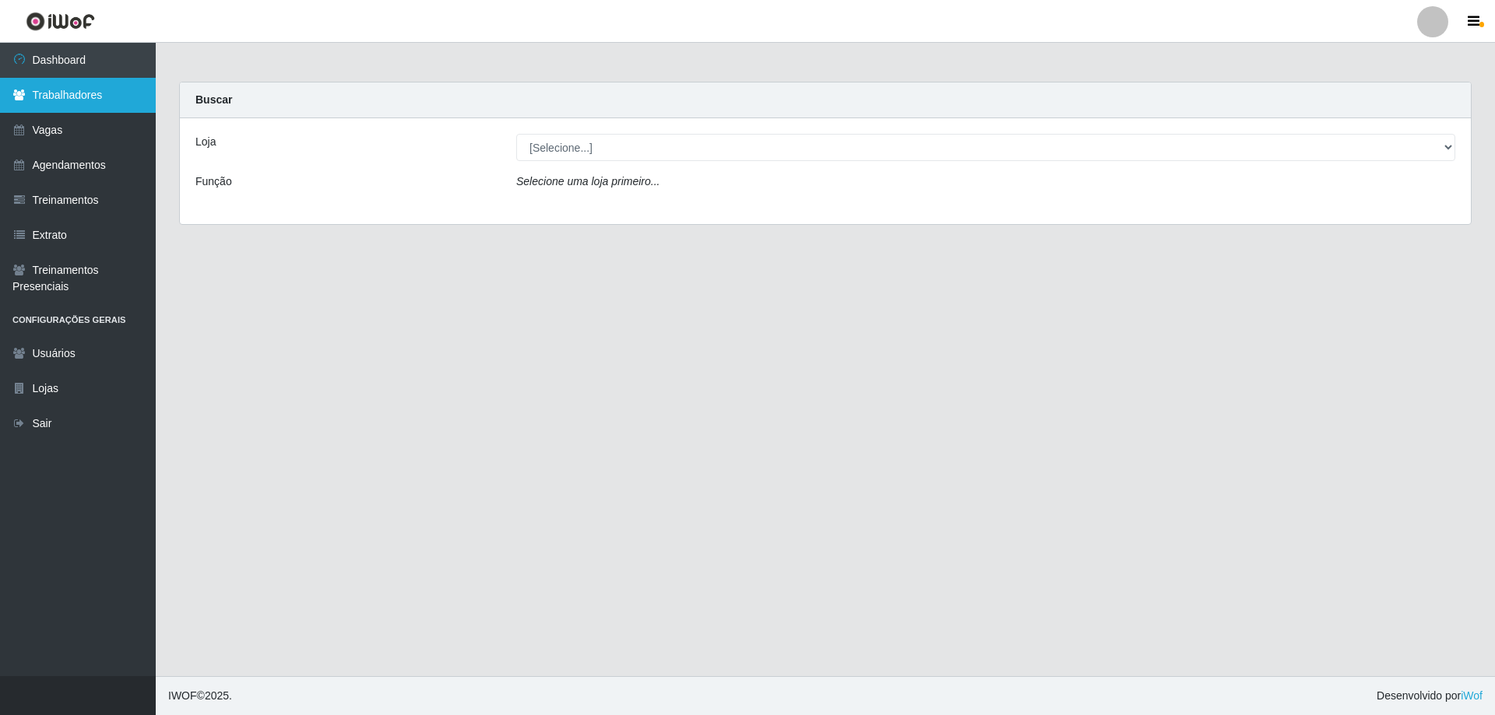
click at [128, 104] on link "Trabalhadores" at bounding box center [78, 95] width 156 height 35
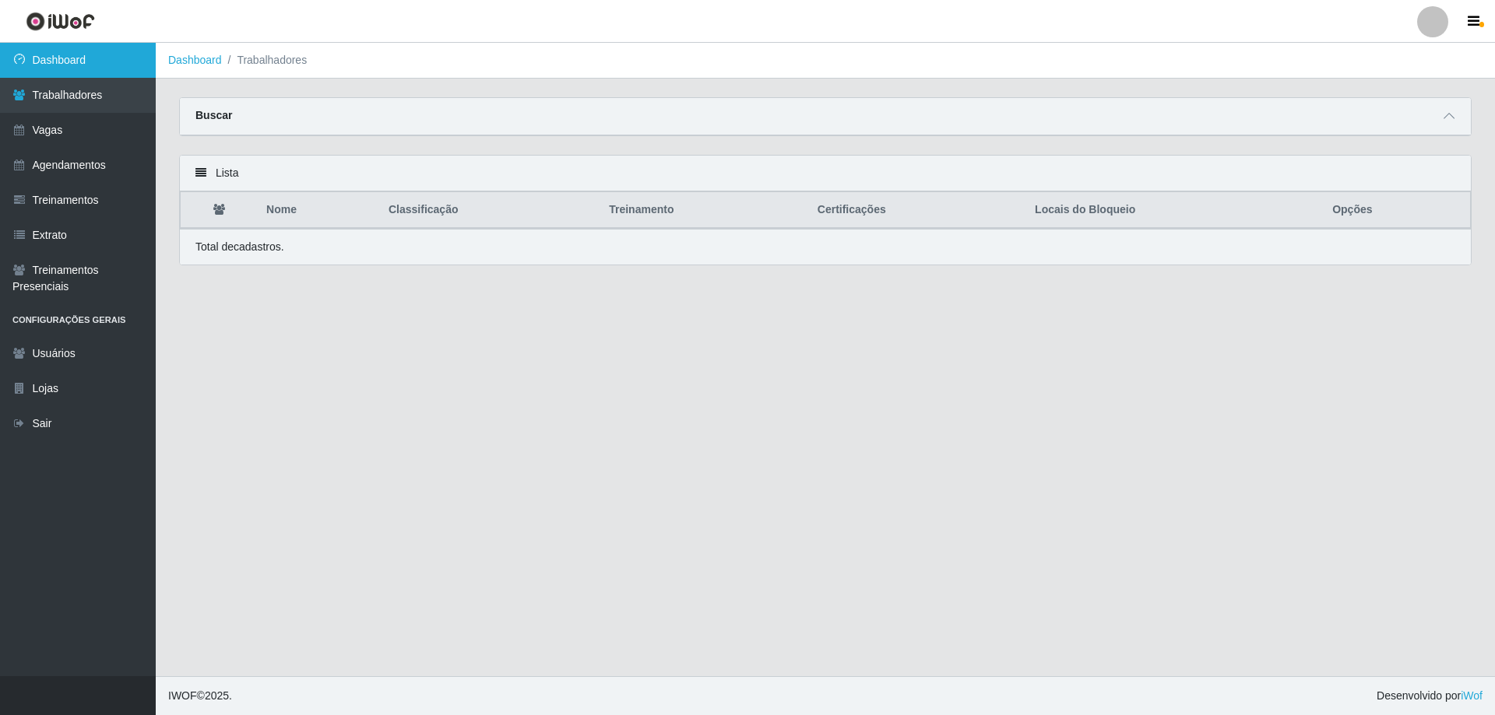
click at [87, 55] on link "Dashboard" at bounding box center [78, 60] width 156 height 35
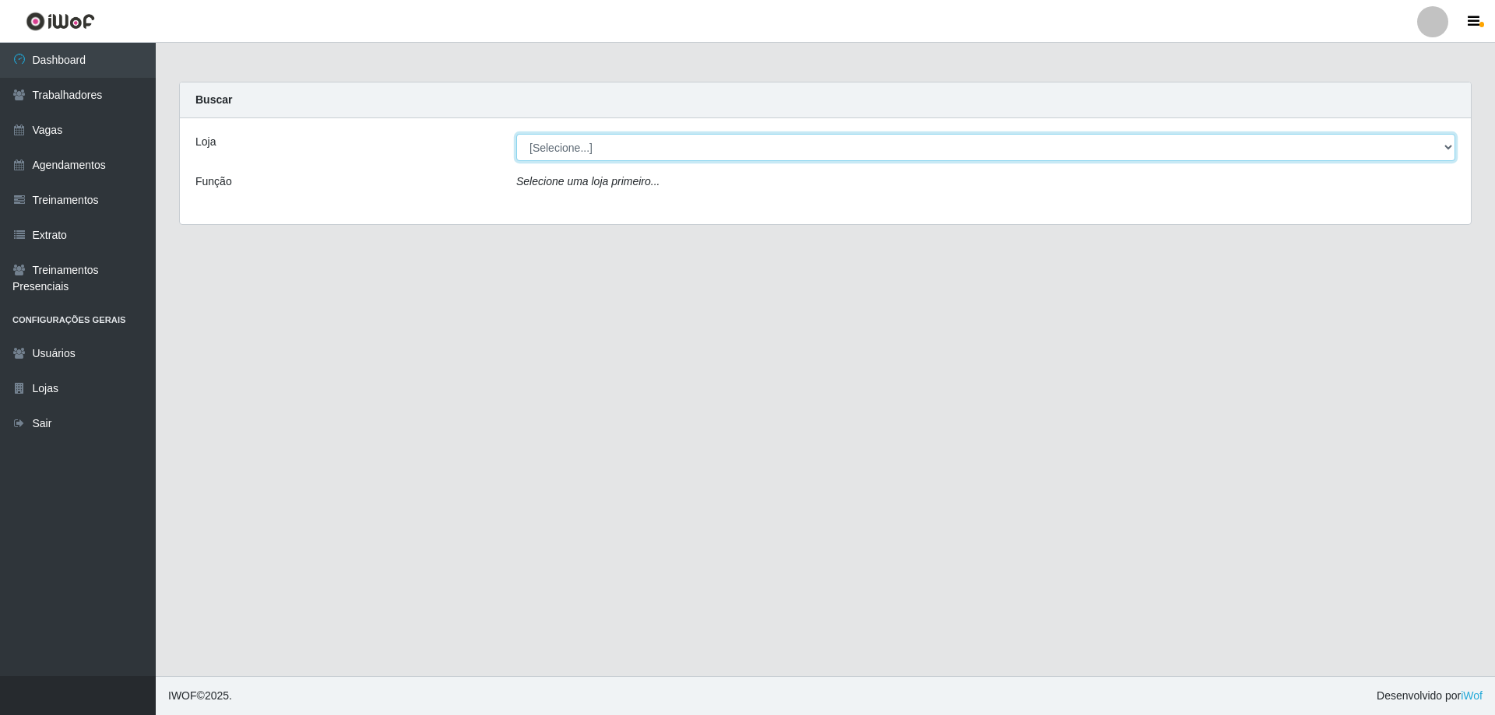
click at [713, 161] on select "[Selecione...] Carone - Jardim da Penha" at bounding box center [985, 147] width 939 height 27
select select "524"
click at [518, 146] on select "[Selecione...] Carone - Jardim da Penha" at bounding box center [985, 147] width 939 height 27
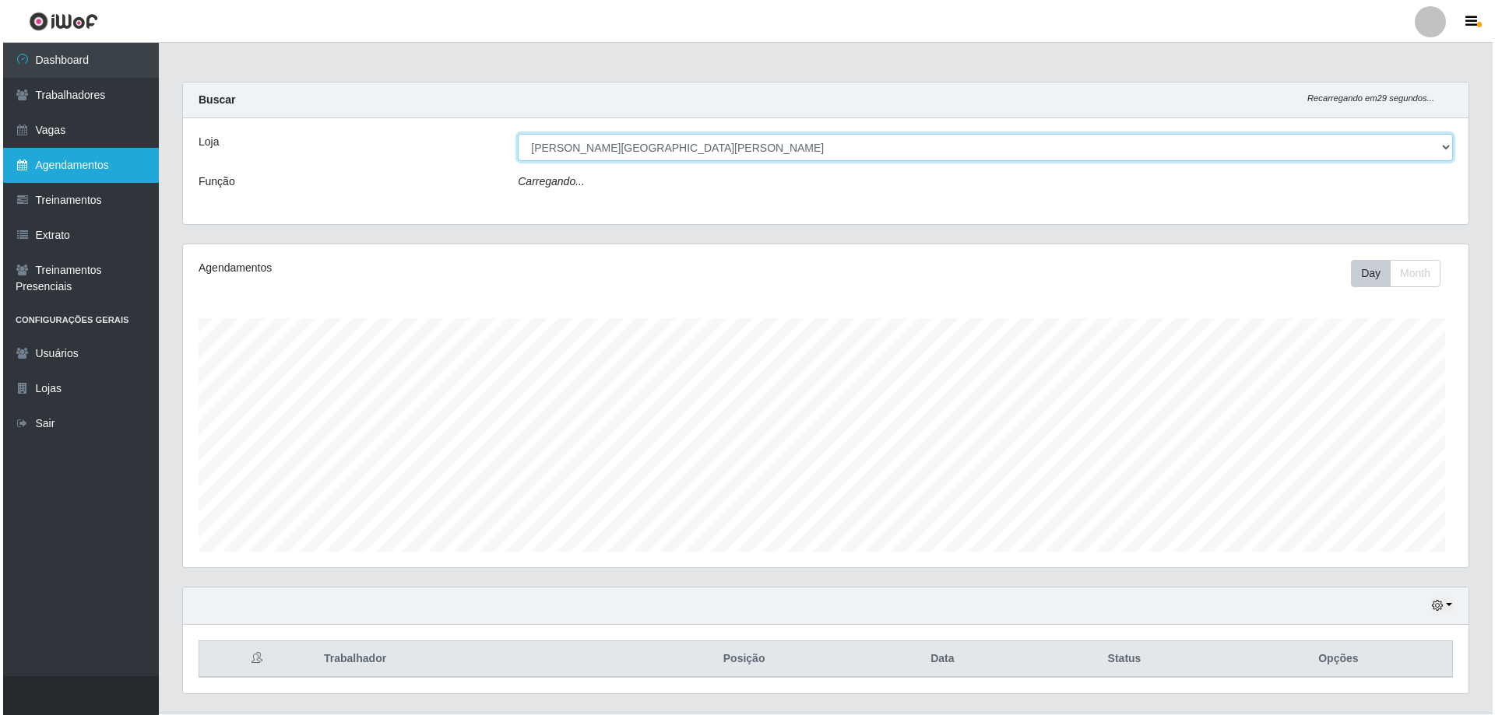
scroll to position [338, 1285]
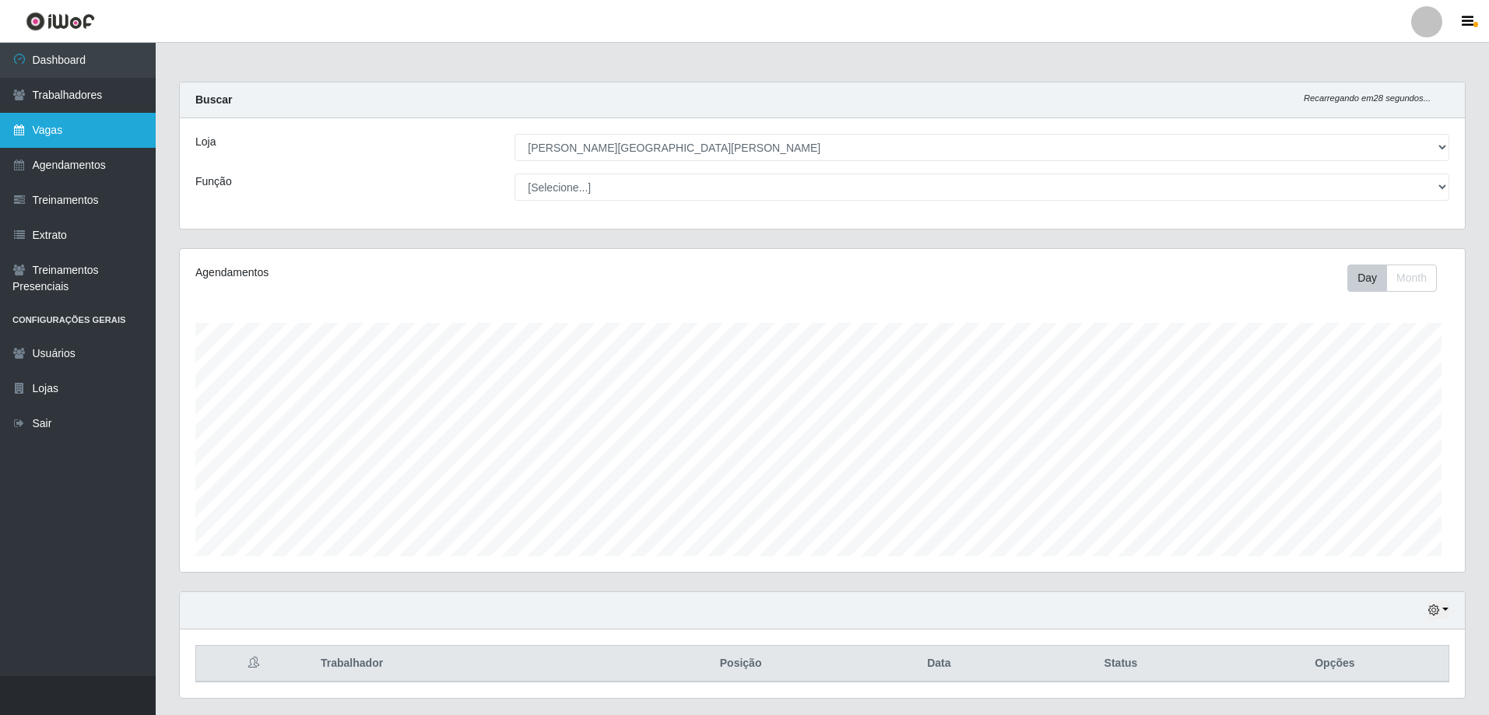
click at [75, 148] on link "Vagas" at bounding box center [78, 130] width 156 height 35
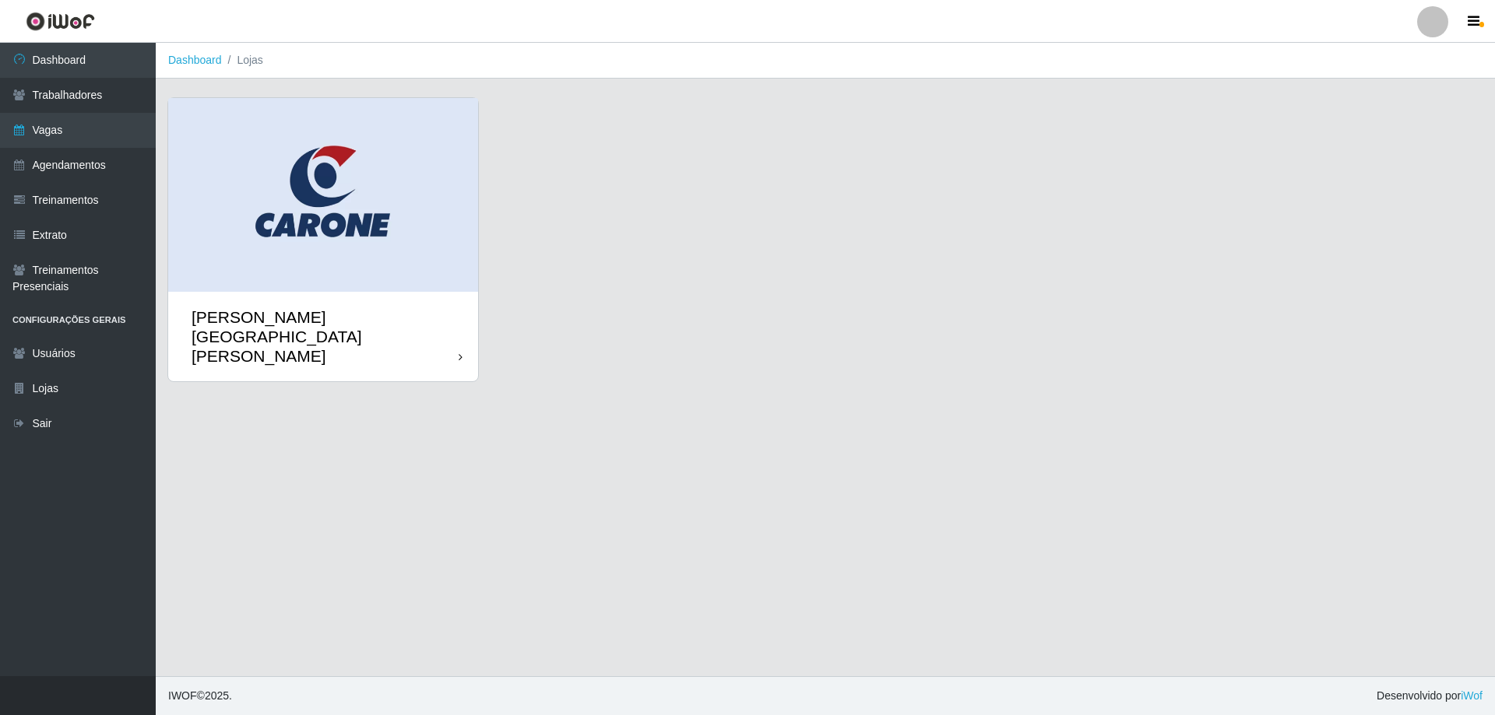
click at [337, 292] on div "[PERSON_NAME][GEOGRAPHIC_DATA][PERSON_NAME]" at bounding box center [323, 337] width 310 height 90
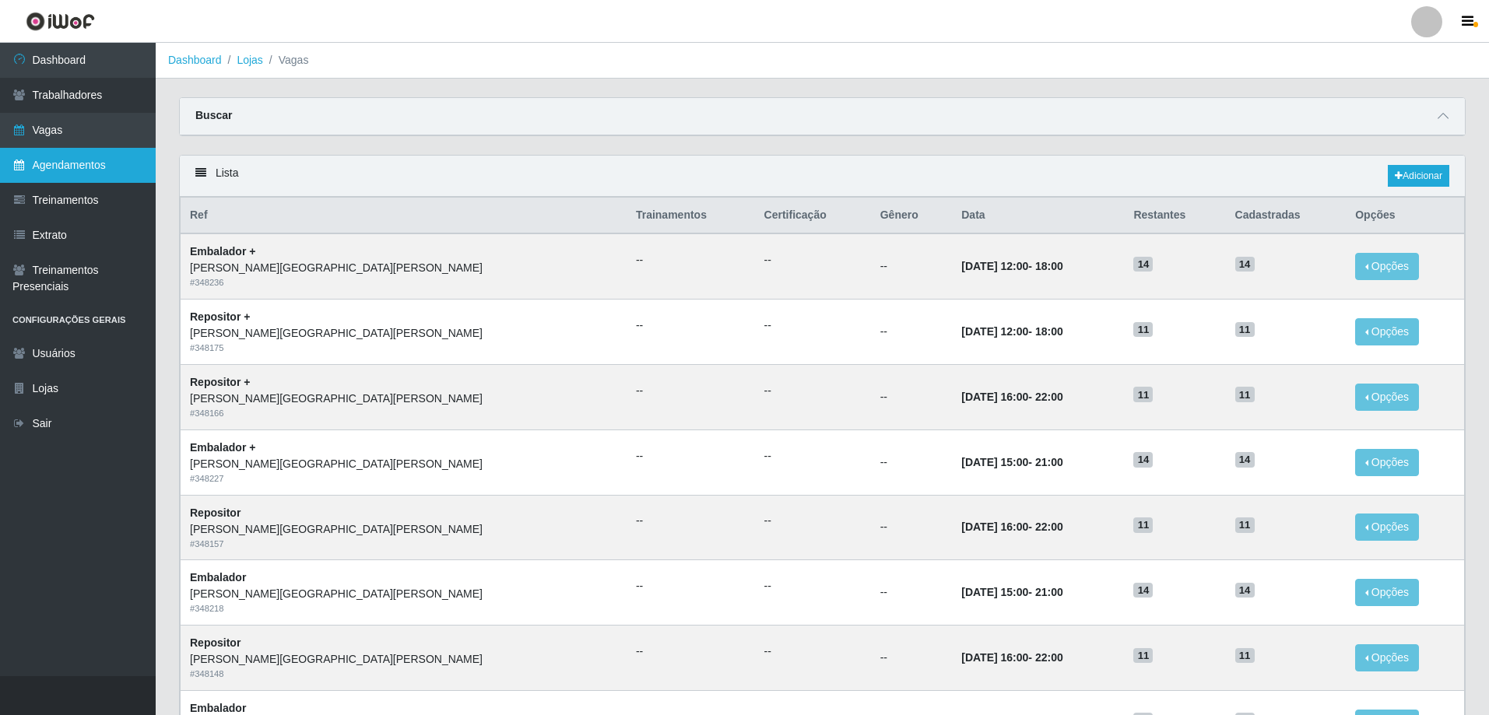
click at [83, 183] on link "Agendamentos" at bounding box center [78, 165] width 156 height 35
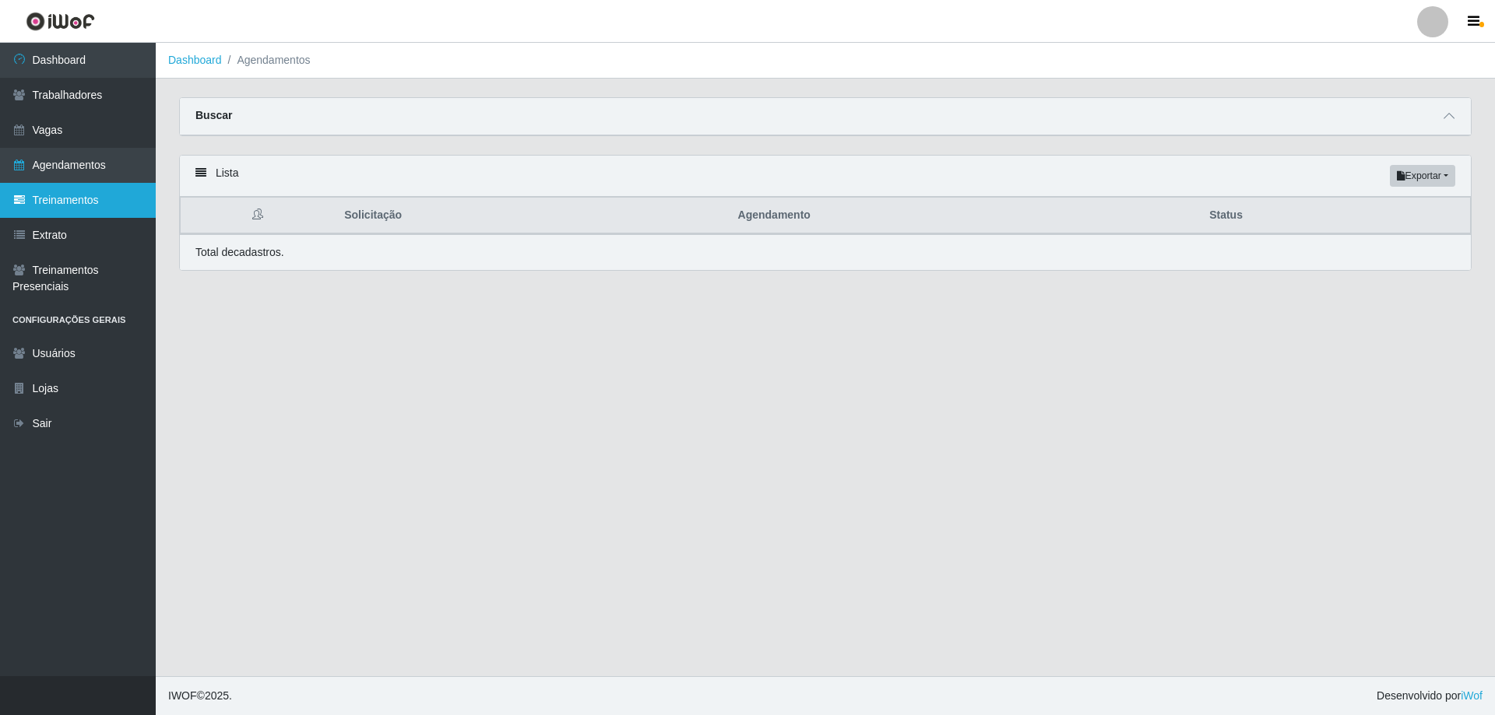
click at [75, 218] on link "Treinamentos" at bounding box center [78, 200] width 156 height 35
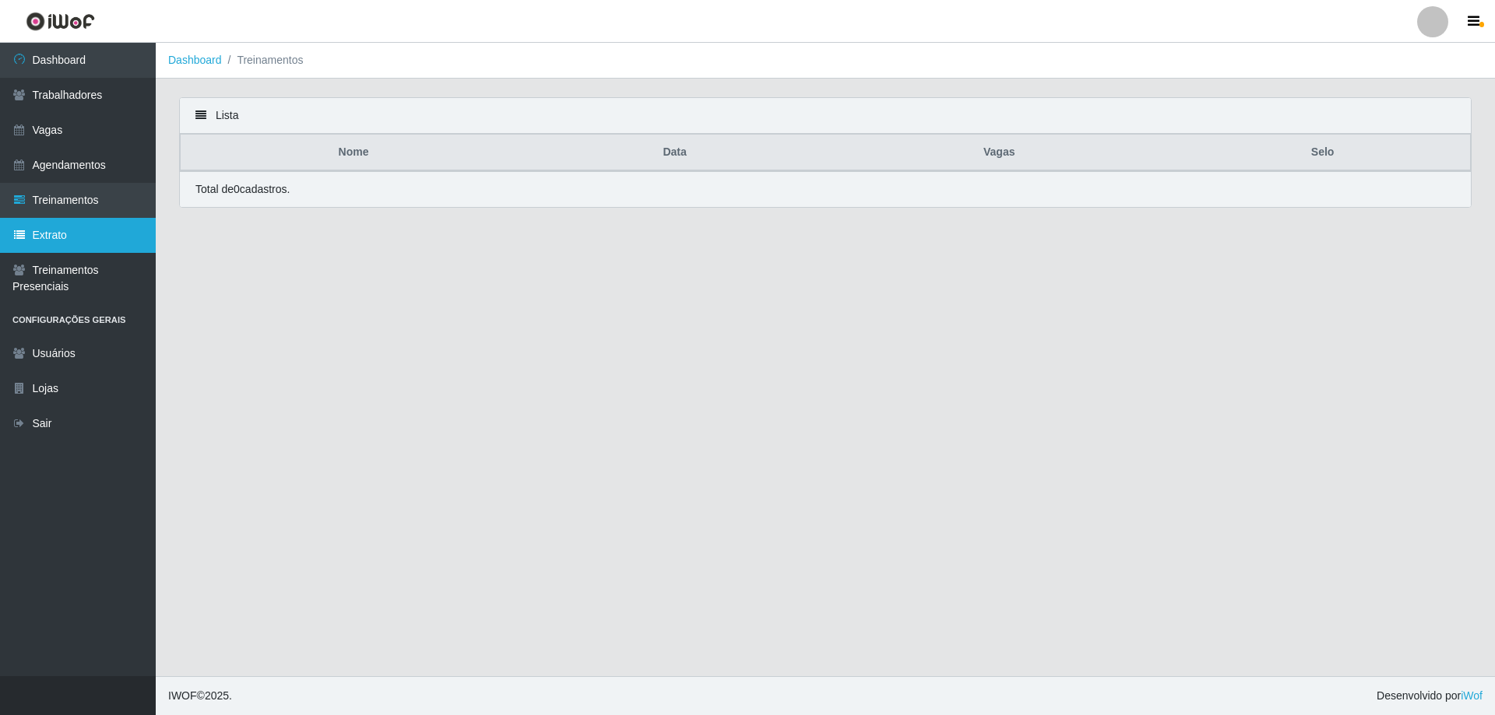
click at [55, 253] on link "Extrato" at bounding box center [78, 235] width 156 height 35
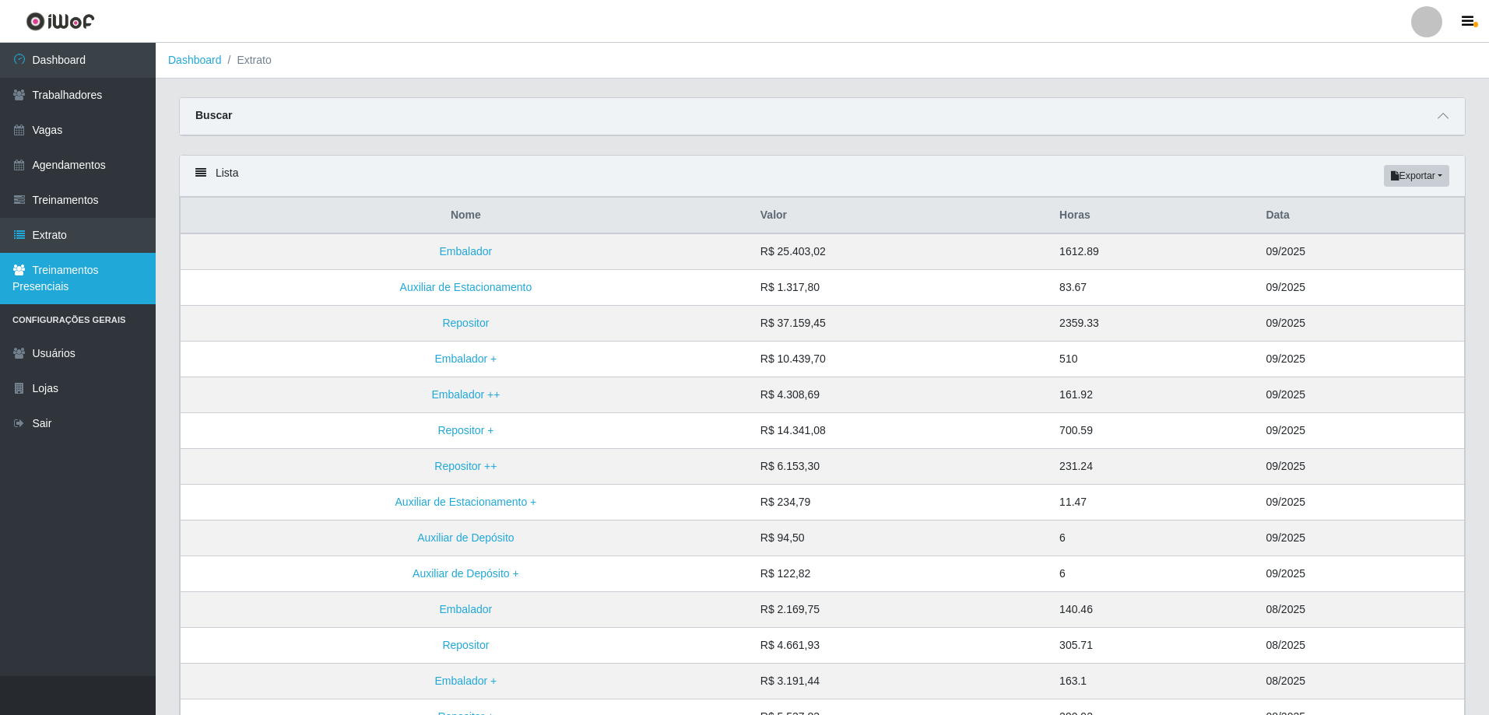
click at [81, 304] on link "Treinamentos Presenciais" at bounding box center [78, 278] width 156 height 51
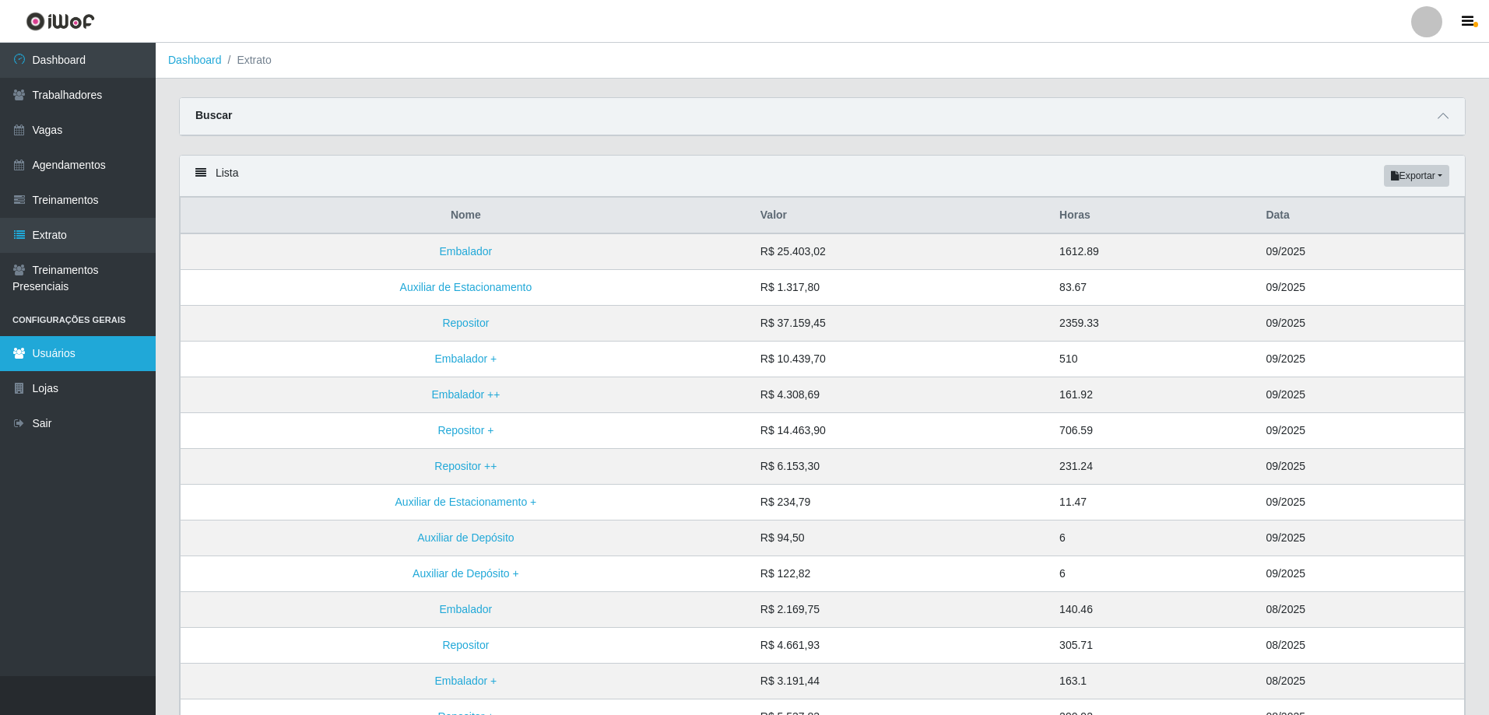
click at [69, 371] on link "Usuários" at bounding box center [78, 353] width 156 height 35
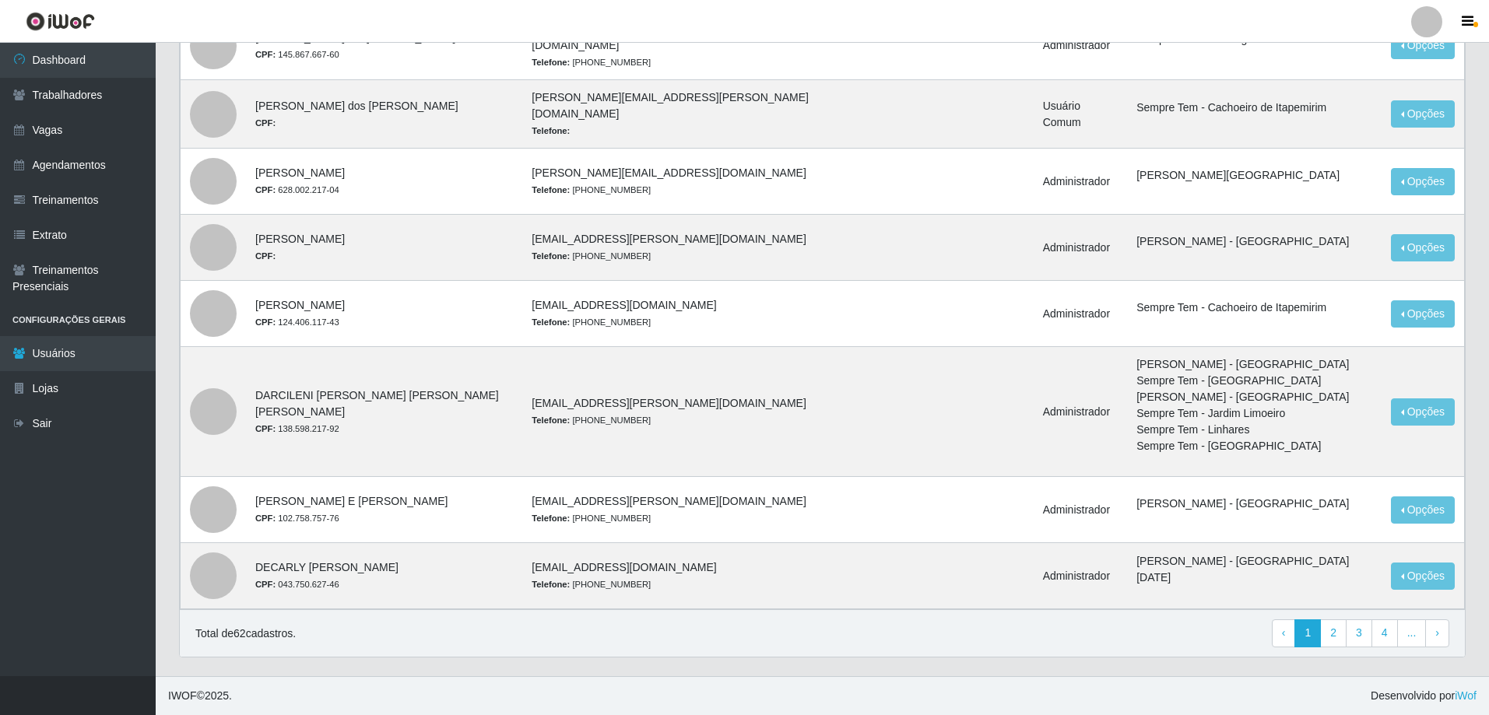
scroll to position [1436, 0]
click at [1320, 630] on link "2" at bounding box center [1333, 634] width 26 height 28
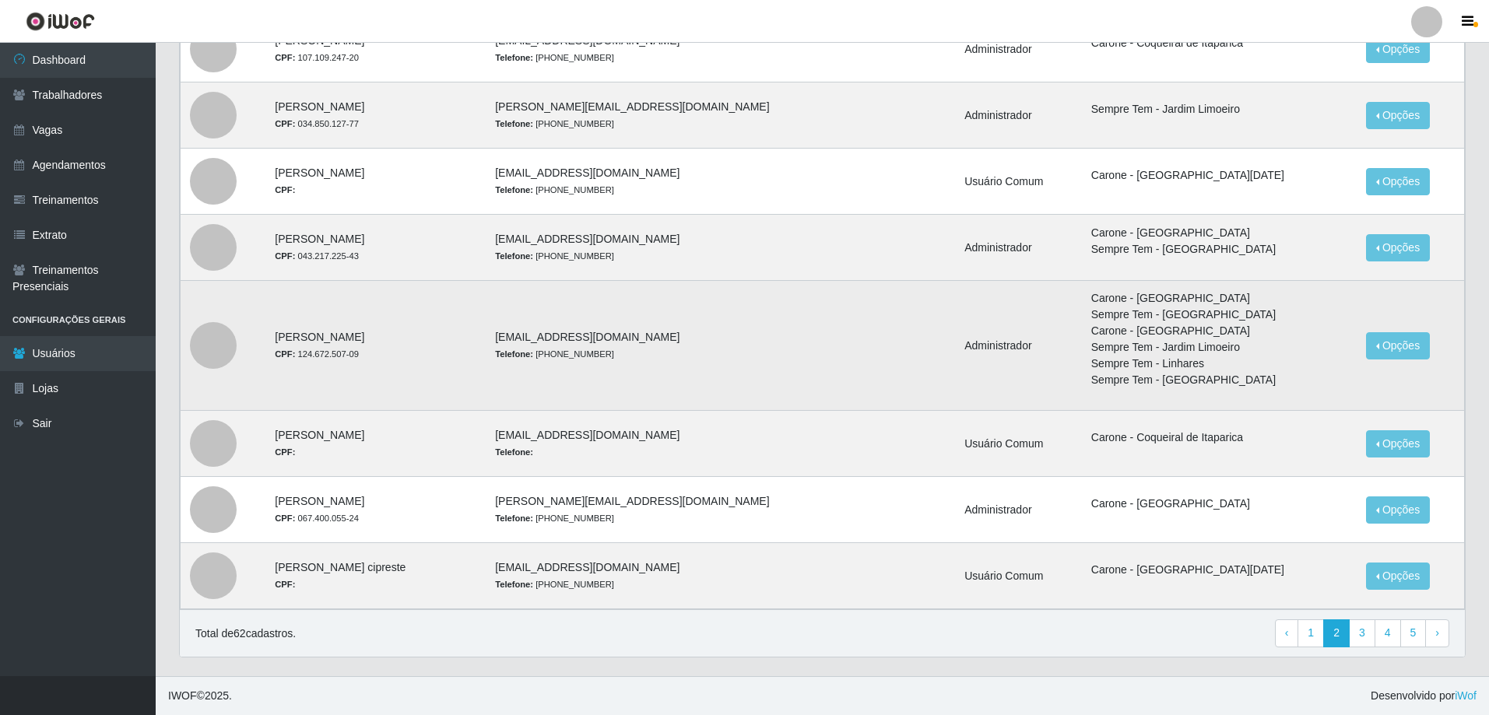
scroll to position [856, 0]
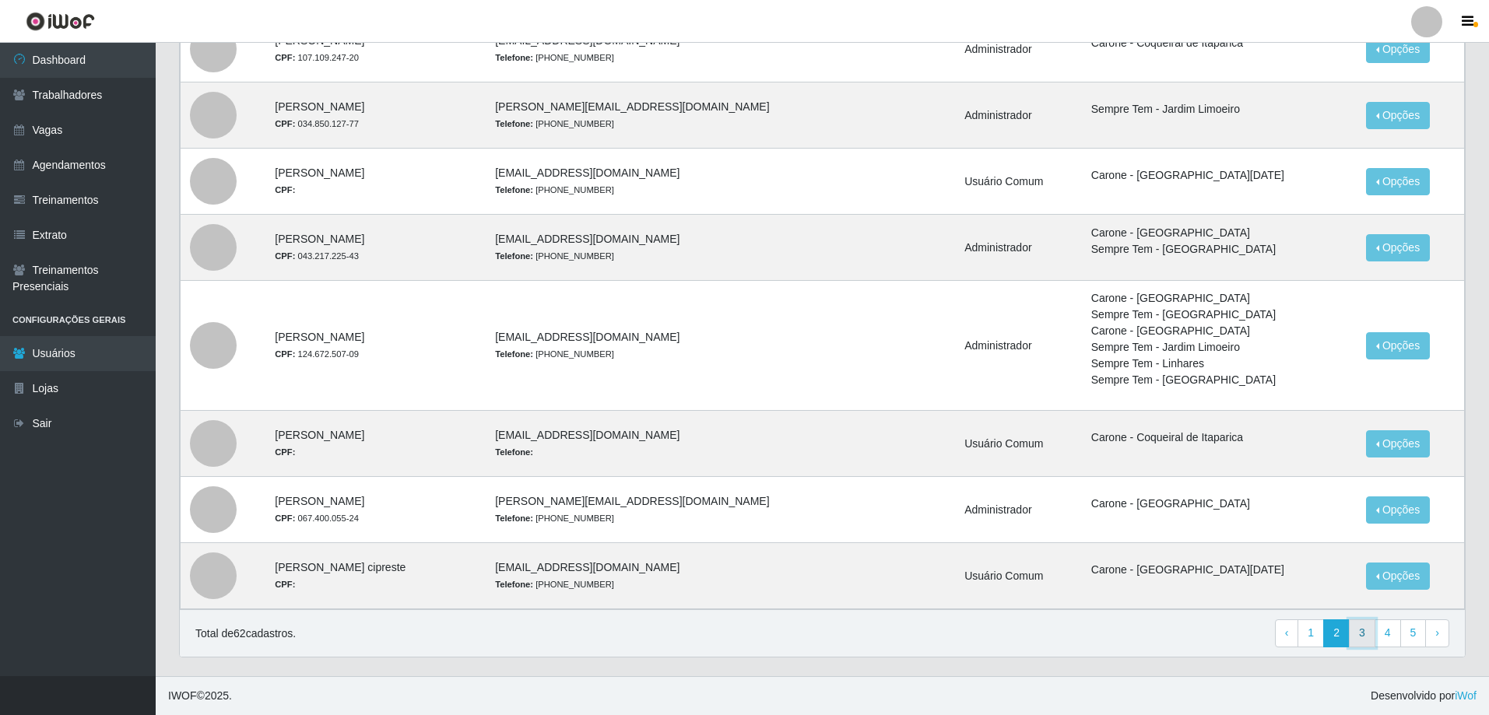
click at [1349, 637] on link "3" at bounding box center [1362, 634] width 26 height 28
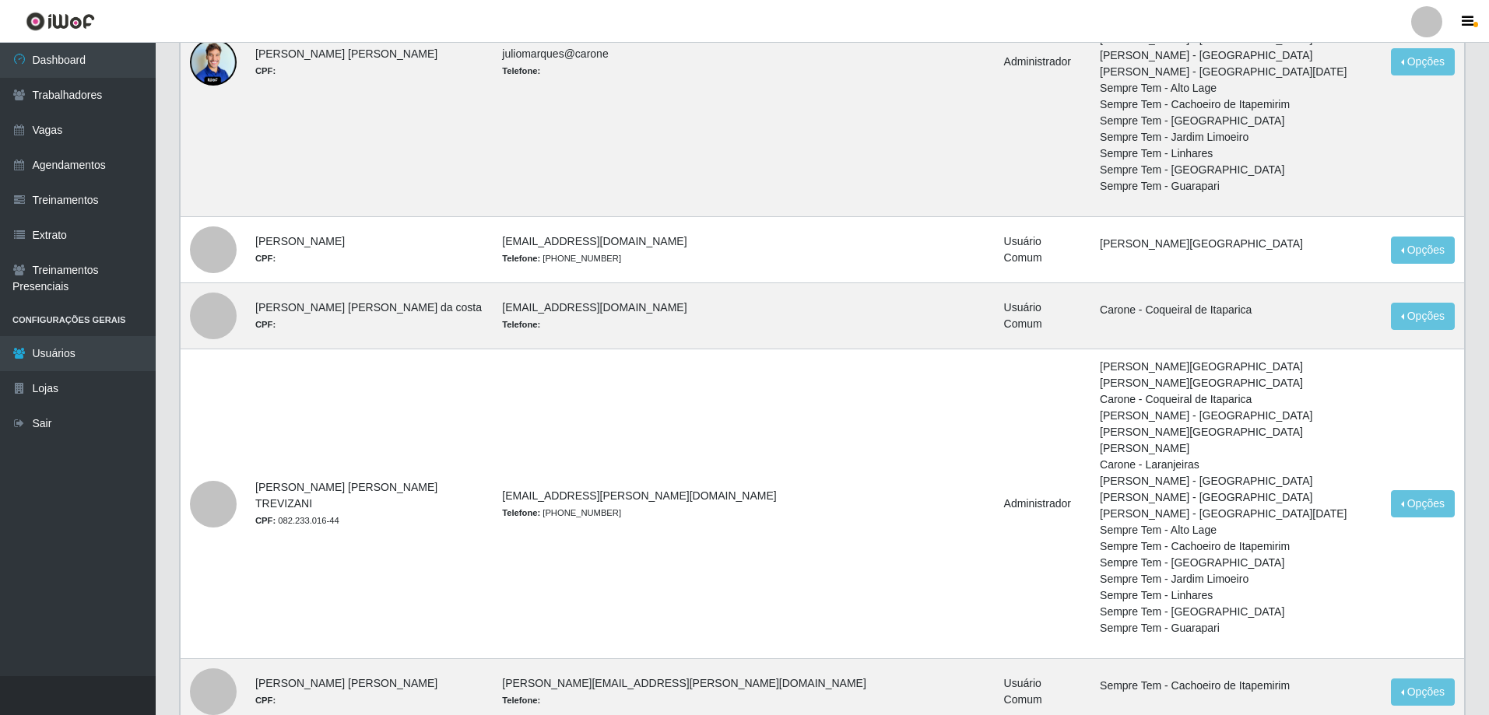
scroll to position [623, 0]
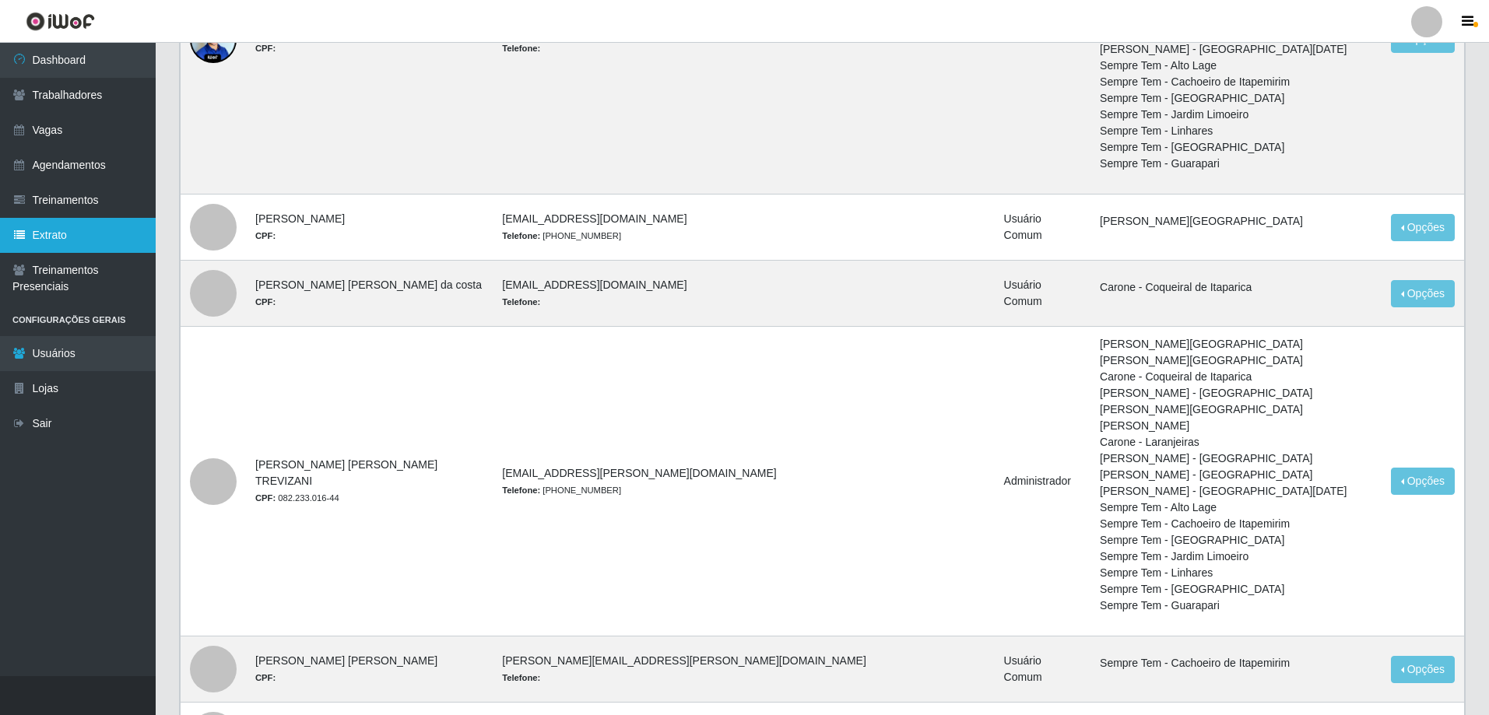
click at [46, 253] on link "Extrato" at bounding box center [78, 235] width 156 height 35
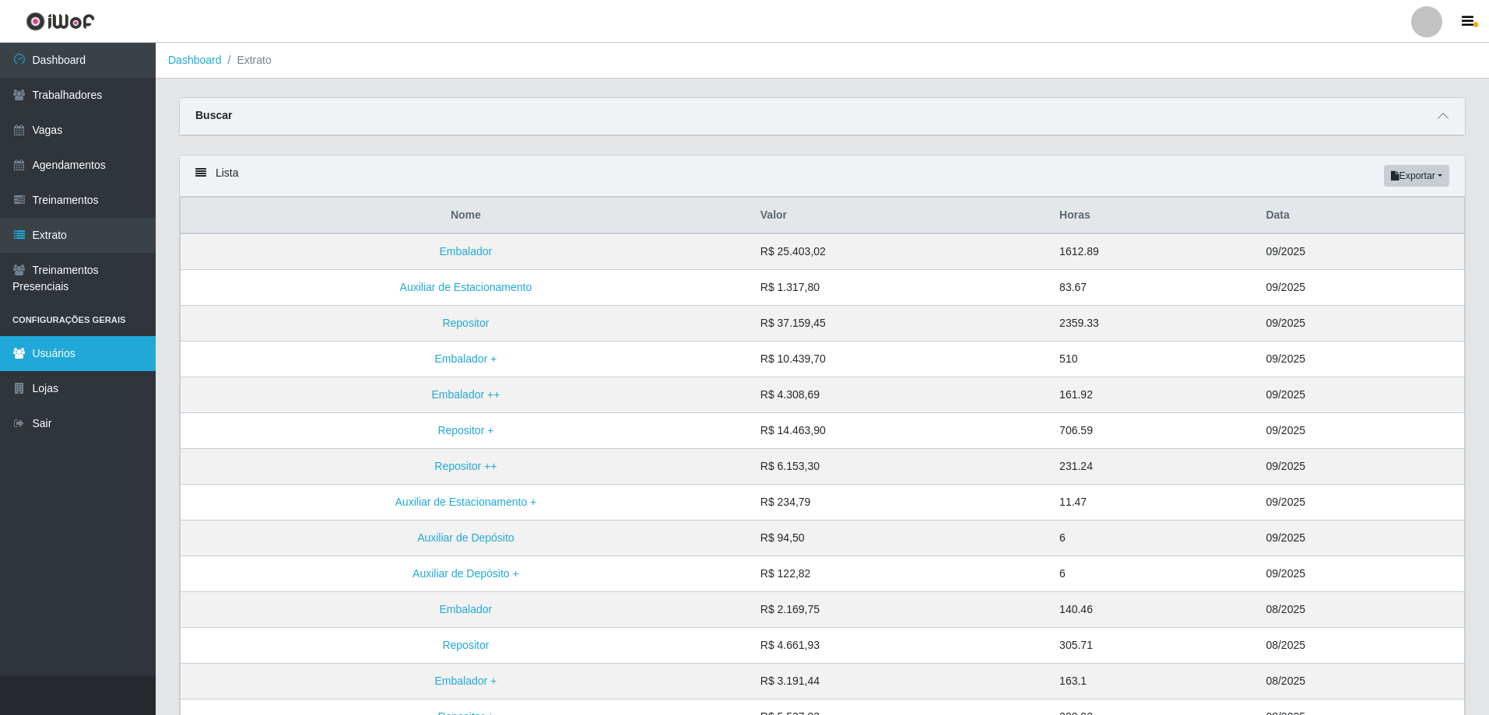
click at [58, 371] on link "Usuários" at bounding box center [78, 353] width 156 height 35
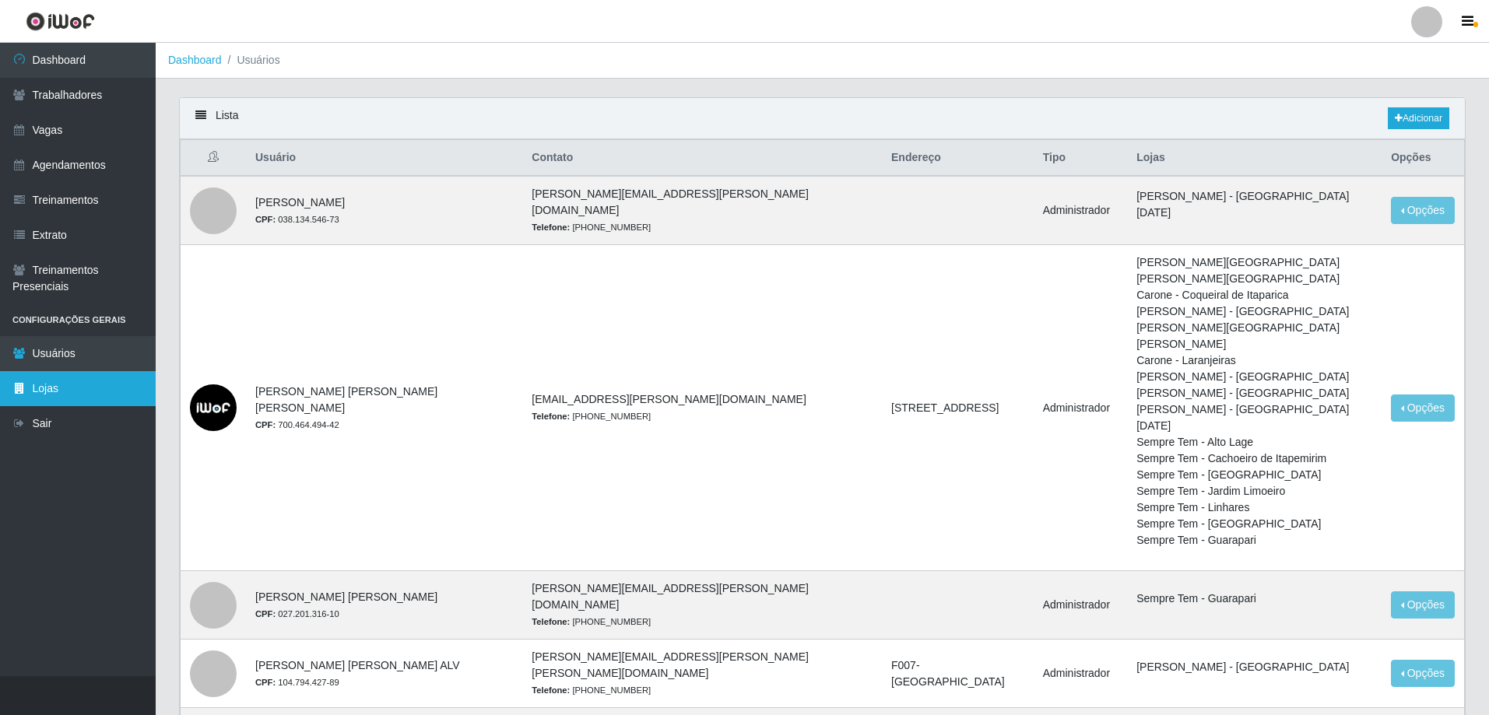
click at [77, 406] on link "Lojas" at bounding box center [78, 388] width 156 height 35
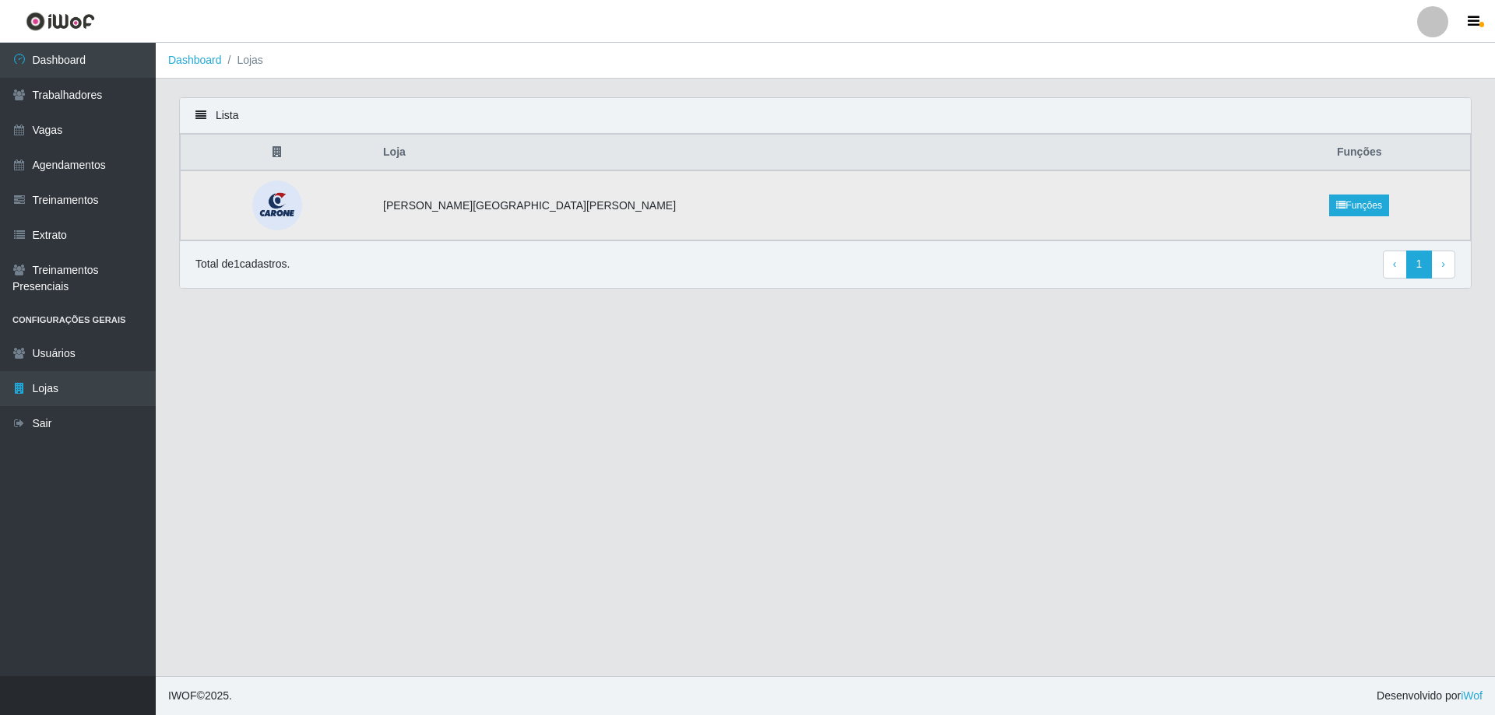
click at [574, 232] on td "Carone - [GEOGRAPHIC_DATA]" at bounding box center [811, 206] width 874 height 70
click at [1329, 216] on link "Funções" at bounding box center [1359, 206] width 60 height 22
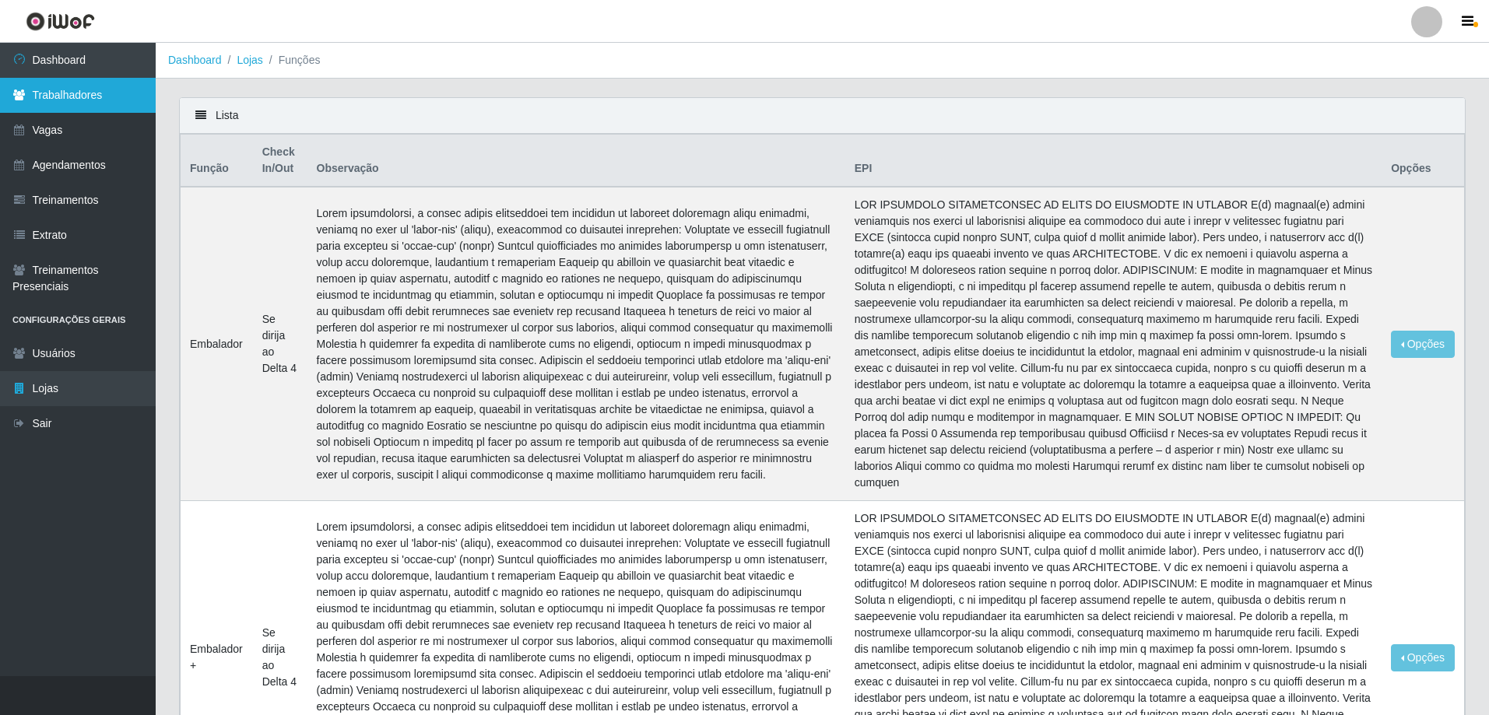
click at [83, 113] on link "Trabalhadores" at bounding box center [78, 95] width 156 height 35
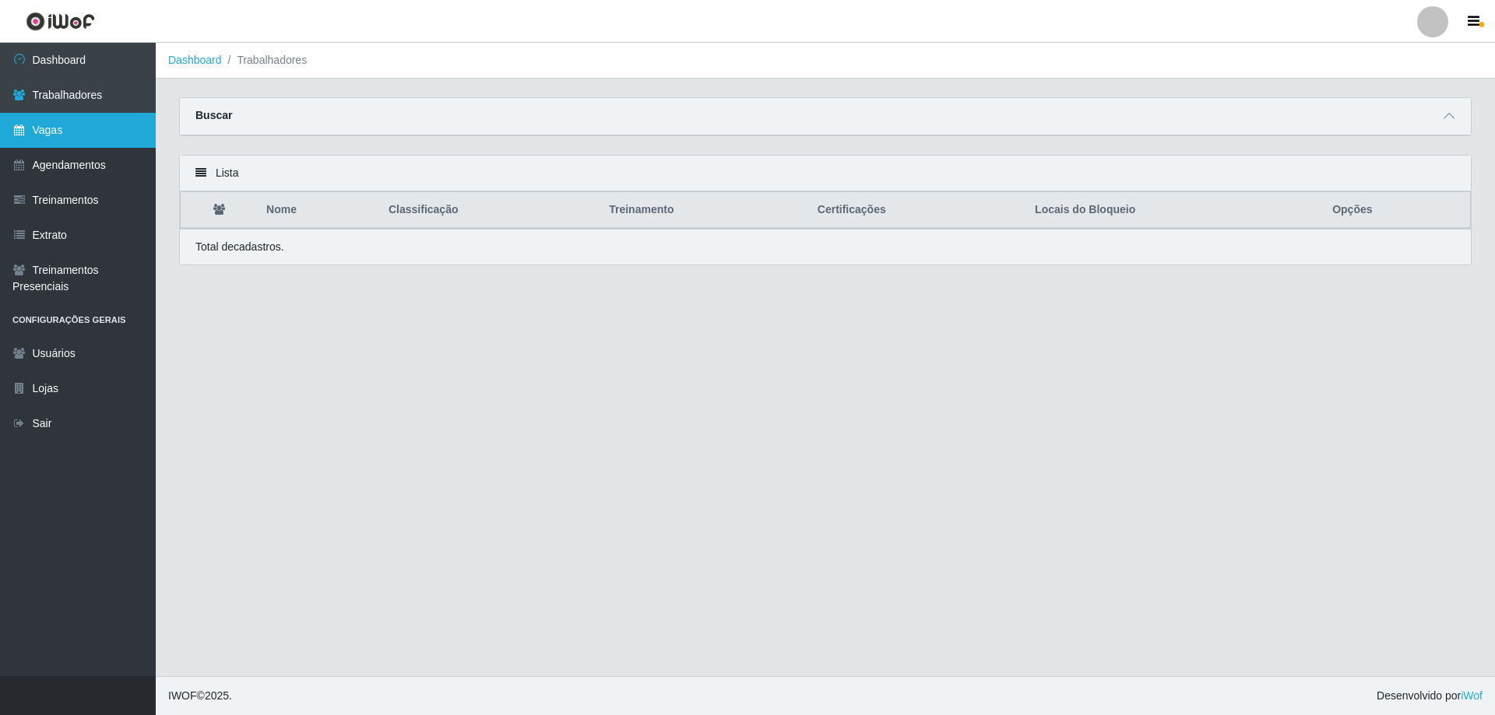
click at [92, 148] on link "Vagas" at bounding box center [78, 130] width 156 height 35
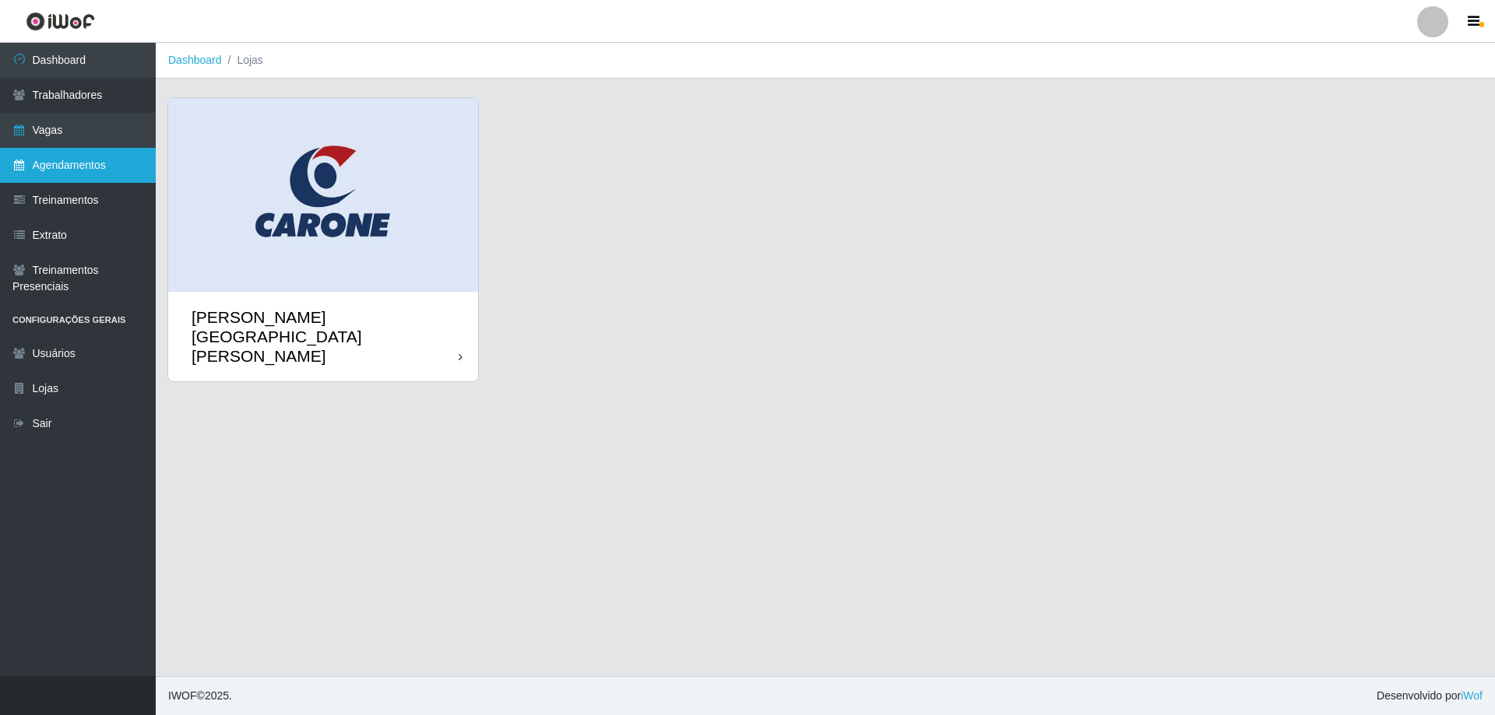
click at [60, 183] on link "Agendamentos" at bounding box center [78, 165] width 156 height 35
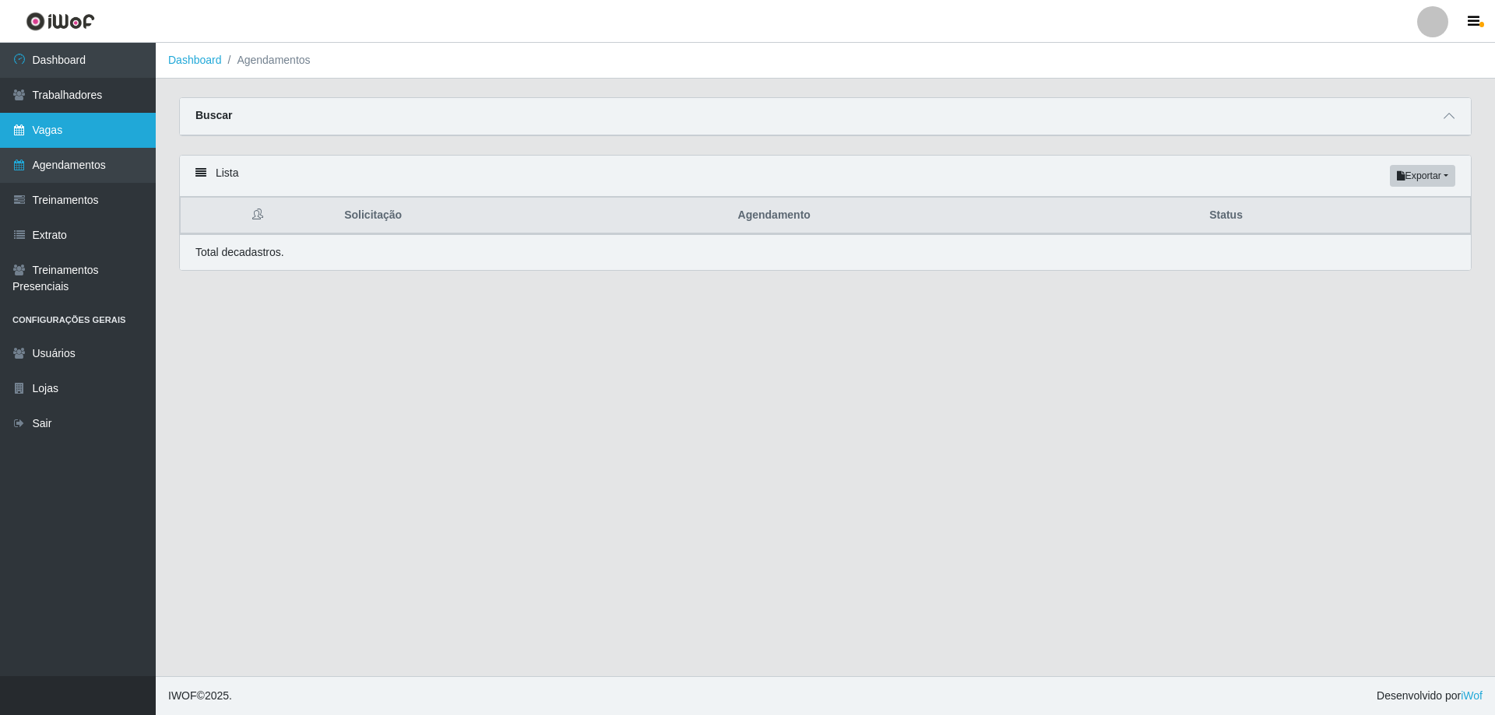
click at [44, 148] on link "Vagas" at bounding box center [78, 130] width 156 height 35
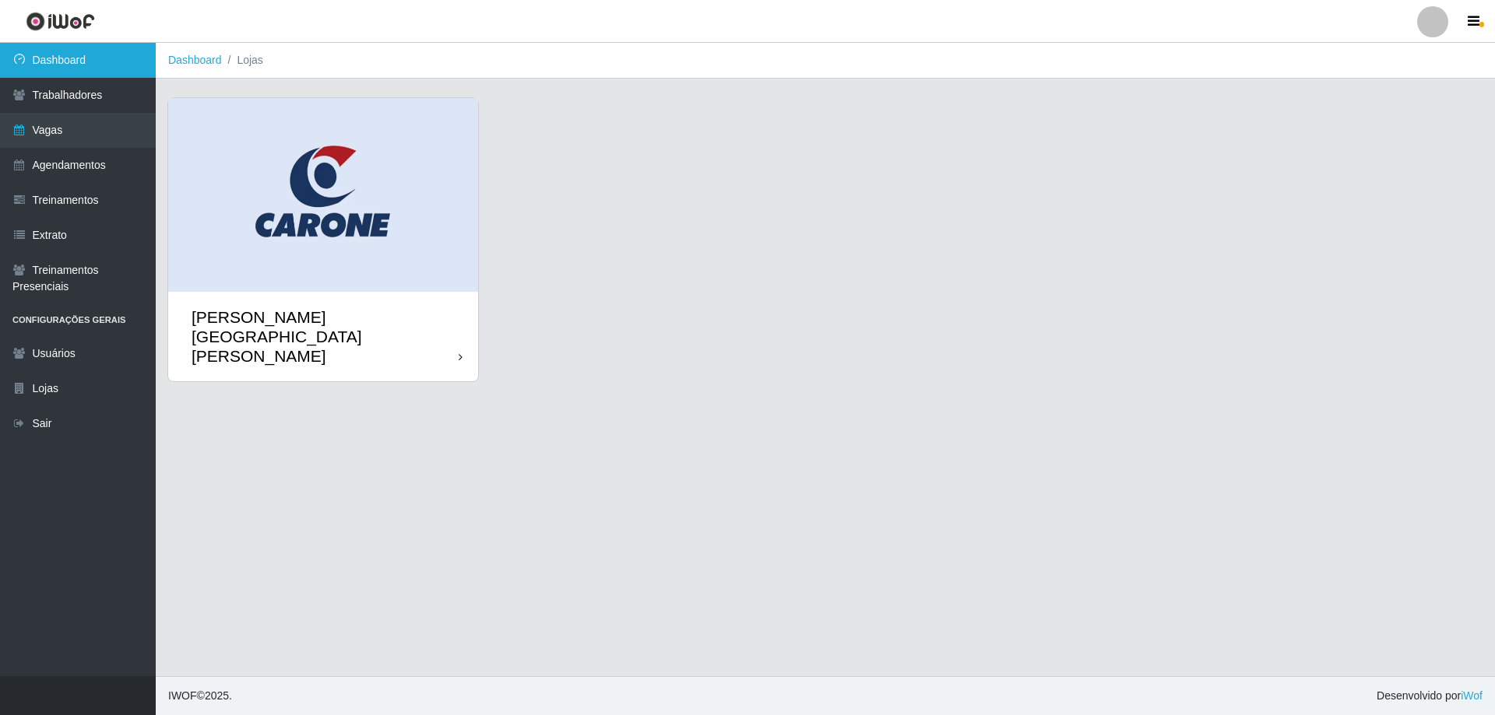
click at [114, 70] on link "Dashboard" at bounding box center [78, 60] width 156 height 35
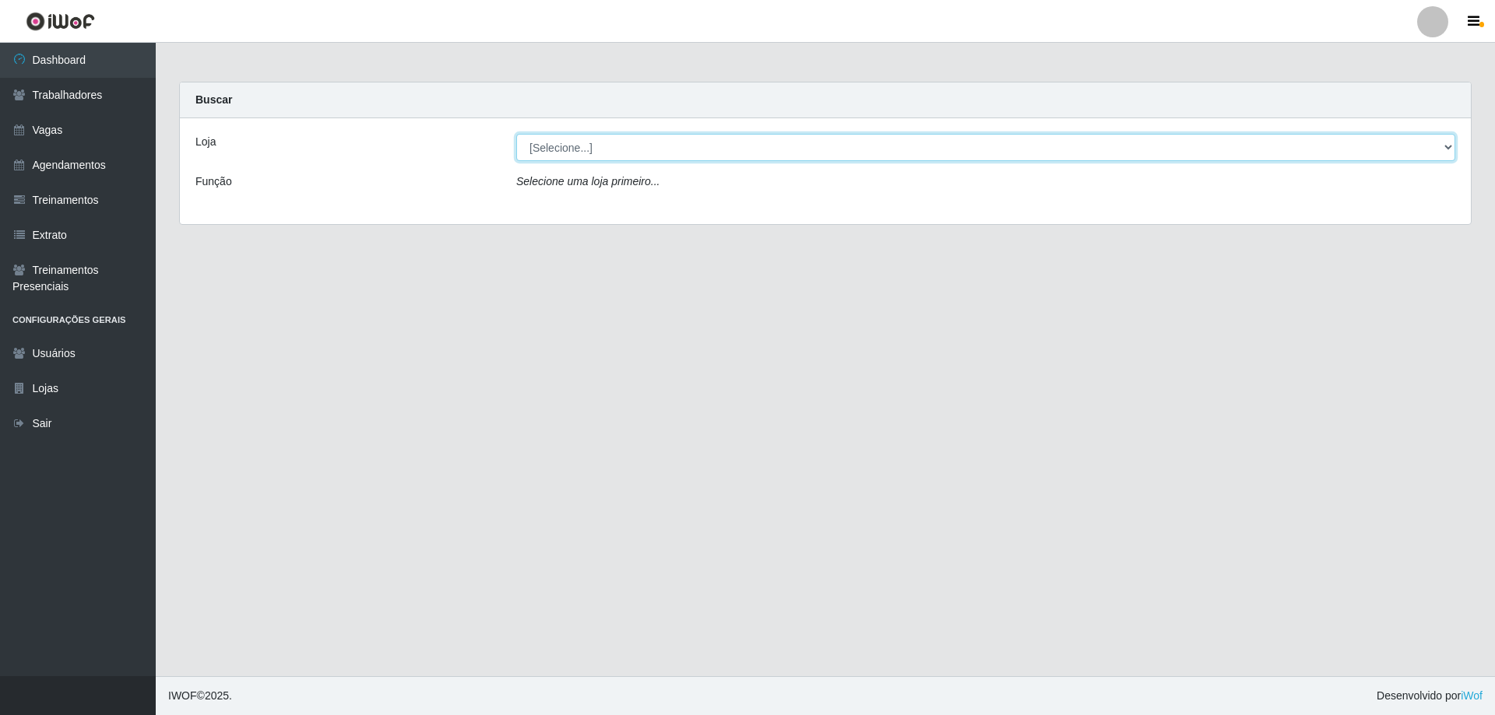
click at [963, 161] on select "[Selecione...] Carone - Jardim da Penha" at bounding box center [985, 147] width 939 height 27
select select "524"
click at [518, 146] on select "[Selecione...] Carone - Jardim da Penha" at bounding box center [985, 147] width 939 height 27
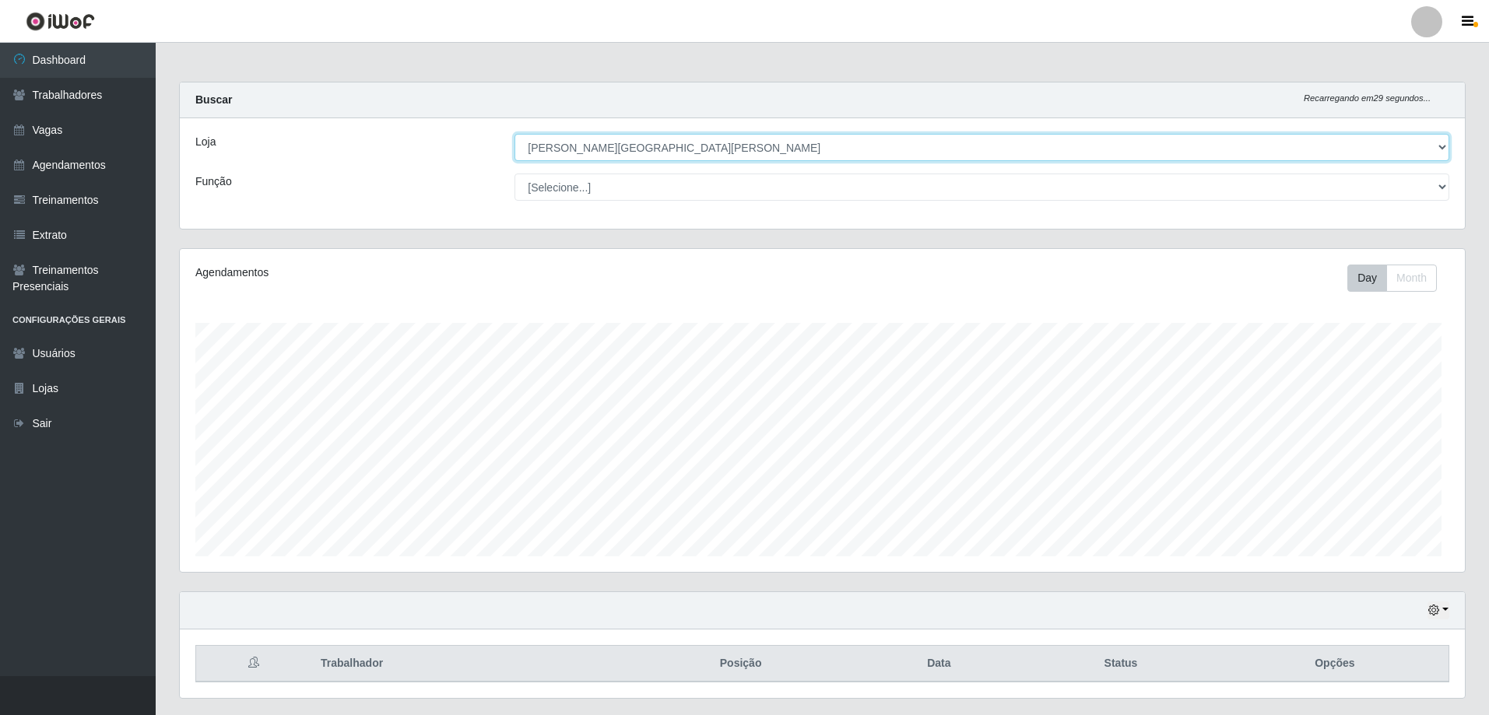
scroll to position [338, 1285]
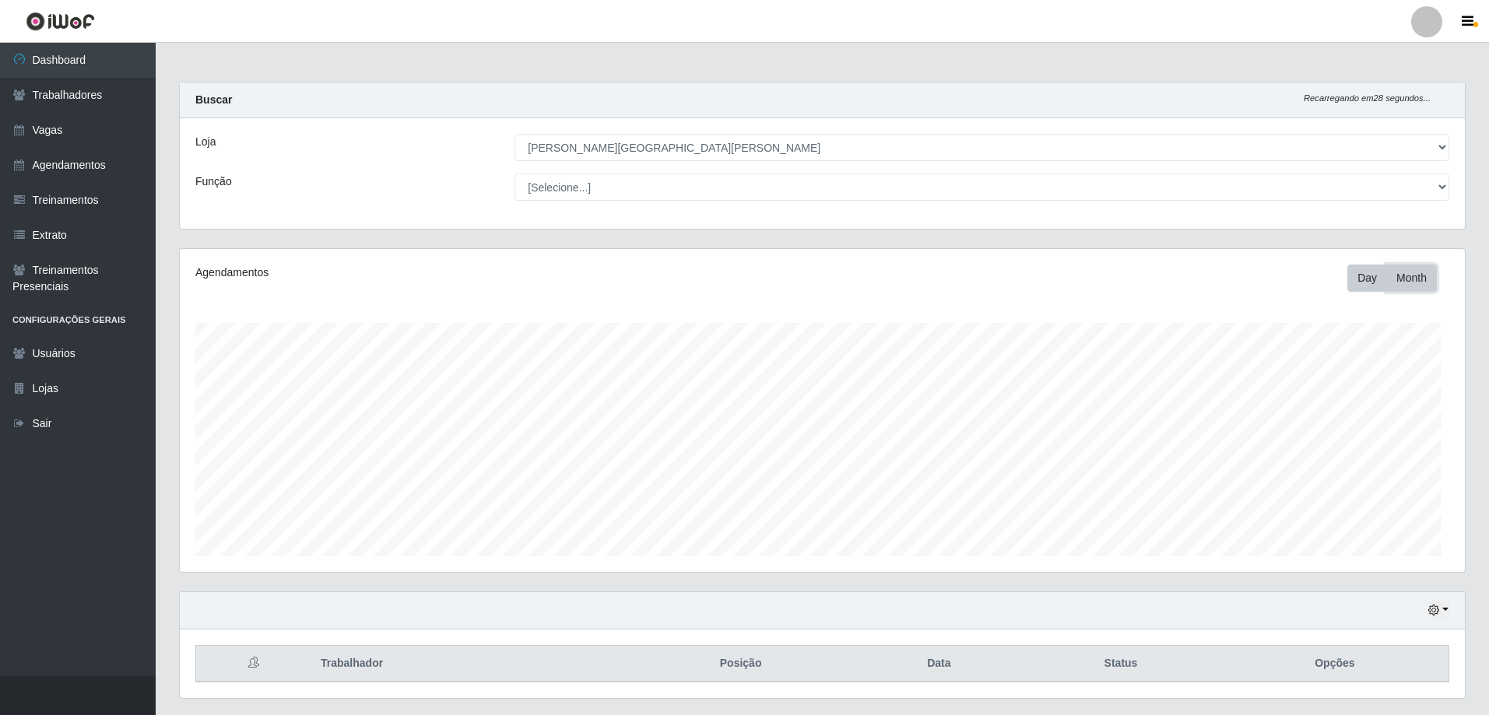
click at [1388, 292] on button "Month" at bounding box center [1412, 278] width 51 height 27
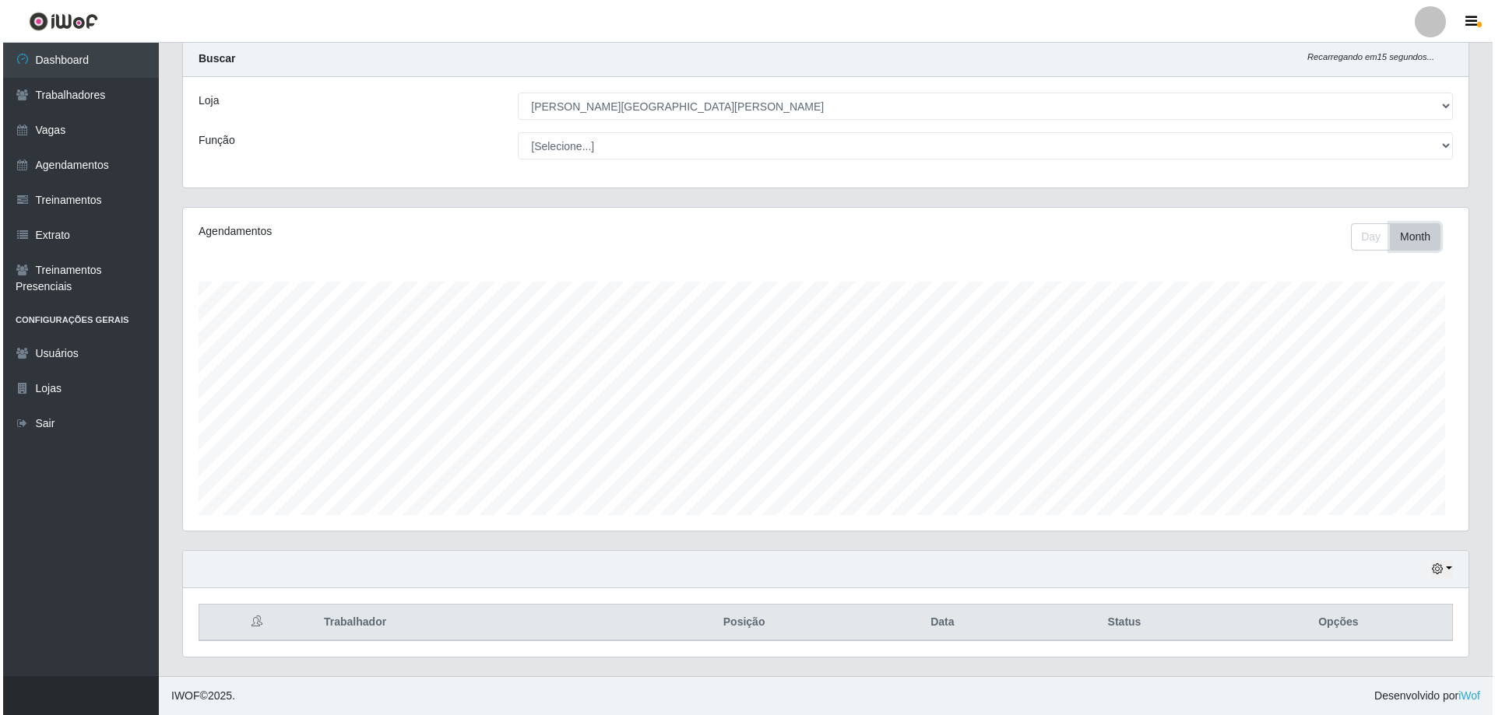
scroll to position [0, 0]
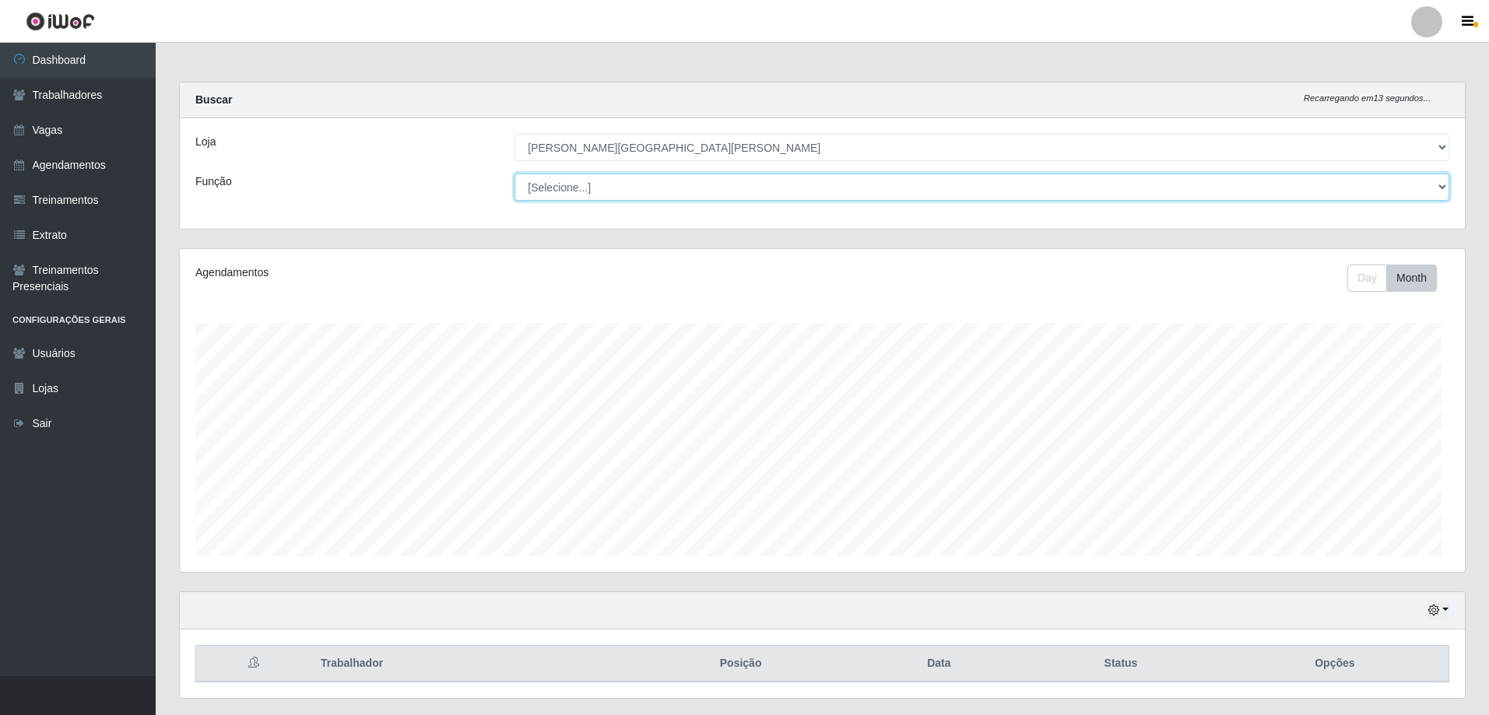
click at [542, 201] on select "[Selecione...] Embalador Embalador + Embalador ++ Repositor Repositor + Reposit…" at bounding box center [982, 187] width 935 height 27
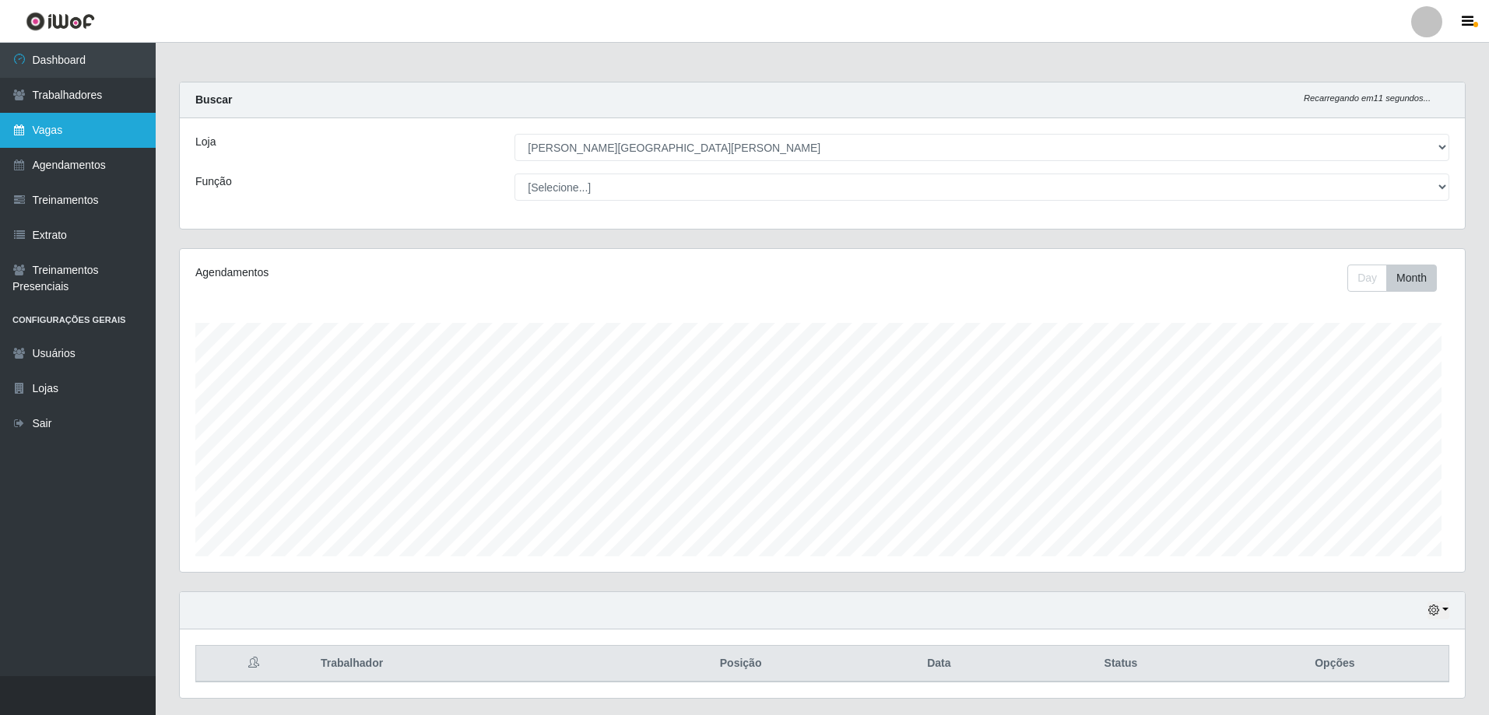
click at [58, 148] on link "Vagas" at bounding box center [78, 130] width 156 height 35
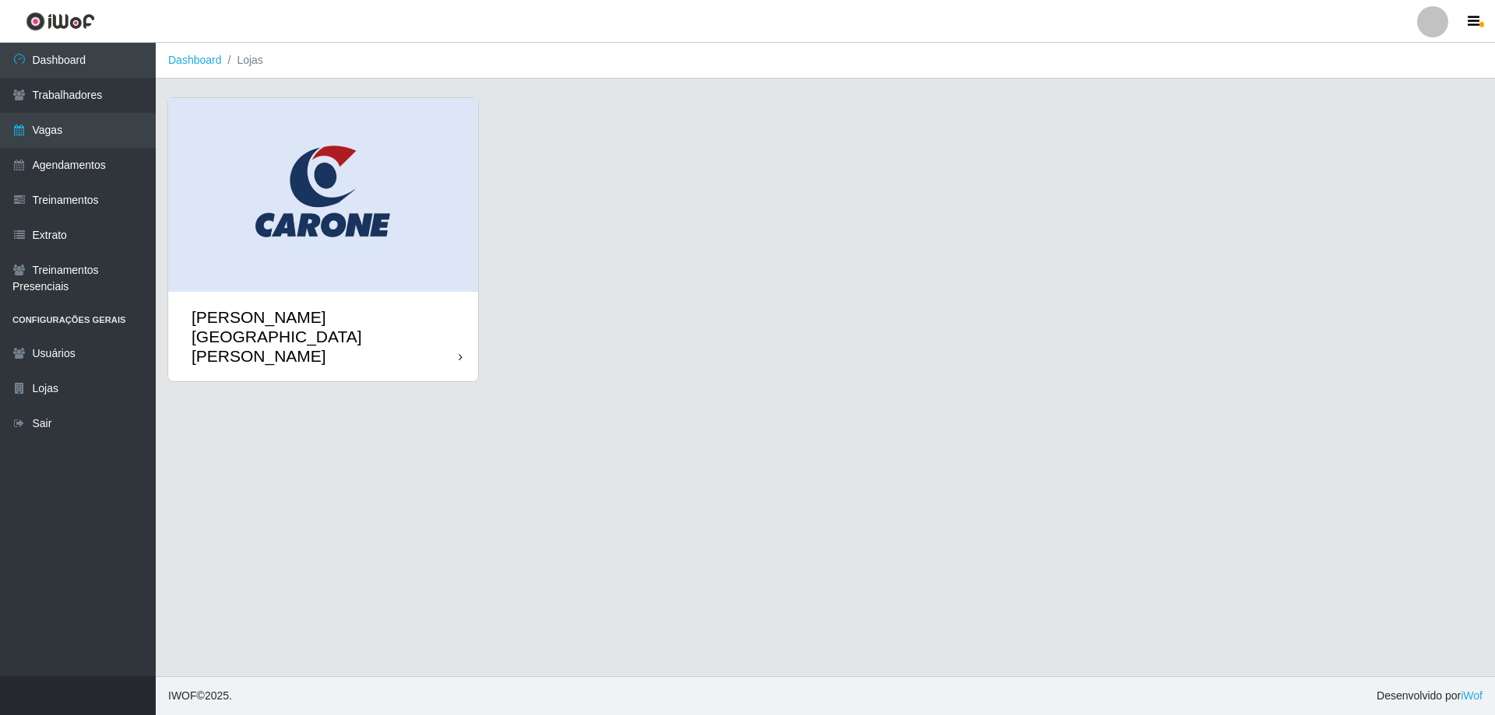
click at [419, 292] on div "Carone - [GEOGRAPHIC_DATA]" at bounding box center [323, 337] width 310 height 90
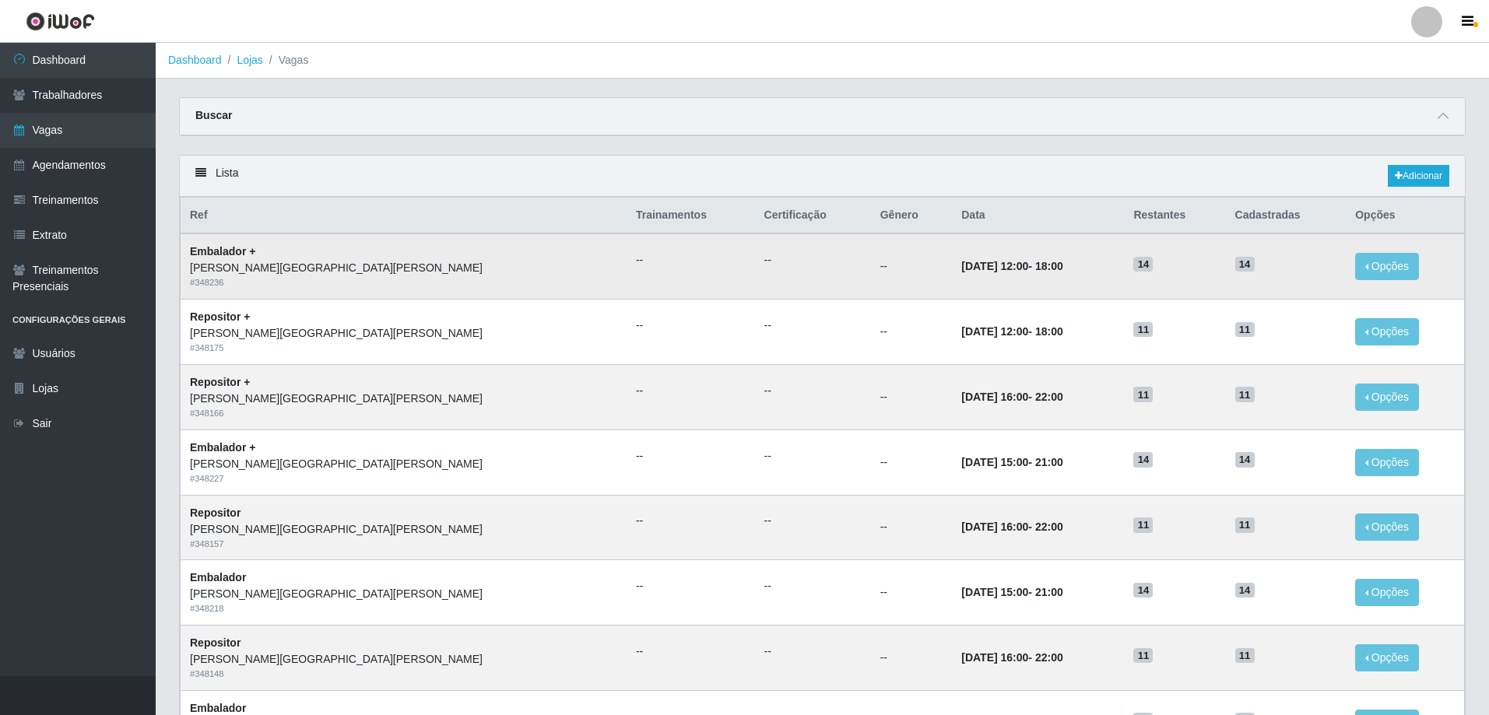
drag, startPoint x: 272, startPoint y: 323, endPoint x: 261, endPoint y: 311, distance: 16.5
click at [266, 276] on div "Carone - [GEOGRAPHIC_DATA]" at bounding box center [403, 268] width 427 height 16
click at [255, 258] on strong "Embalador +" at bounding box center [222, 251] width 65 height 12
click at [86, 183] on link "Agendamentos" at bounding box center [78, 165] width 156 height 35
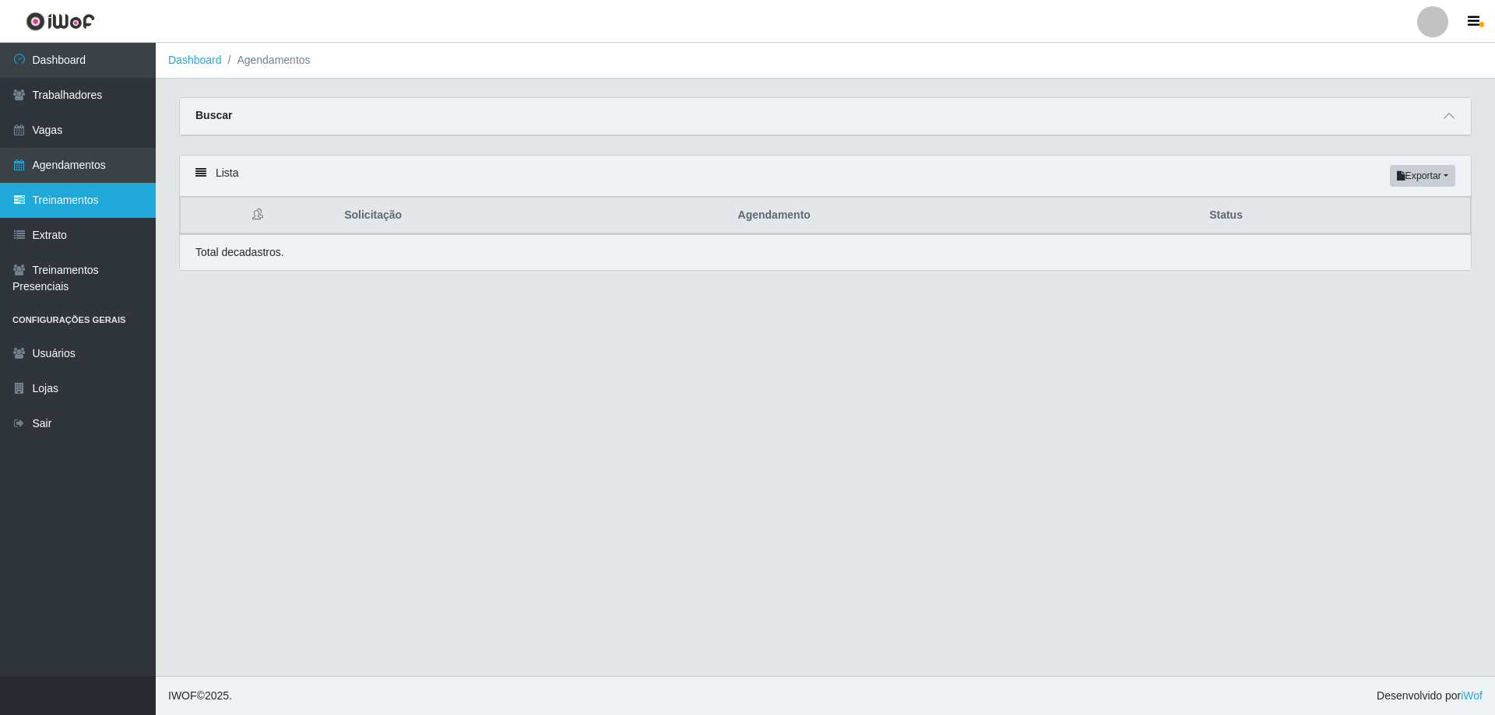
click at [20, 218] on link "Treinamentos" at bounding box center [78, 200] width 156 height 35
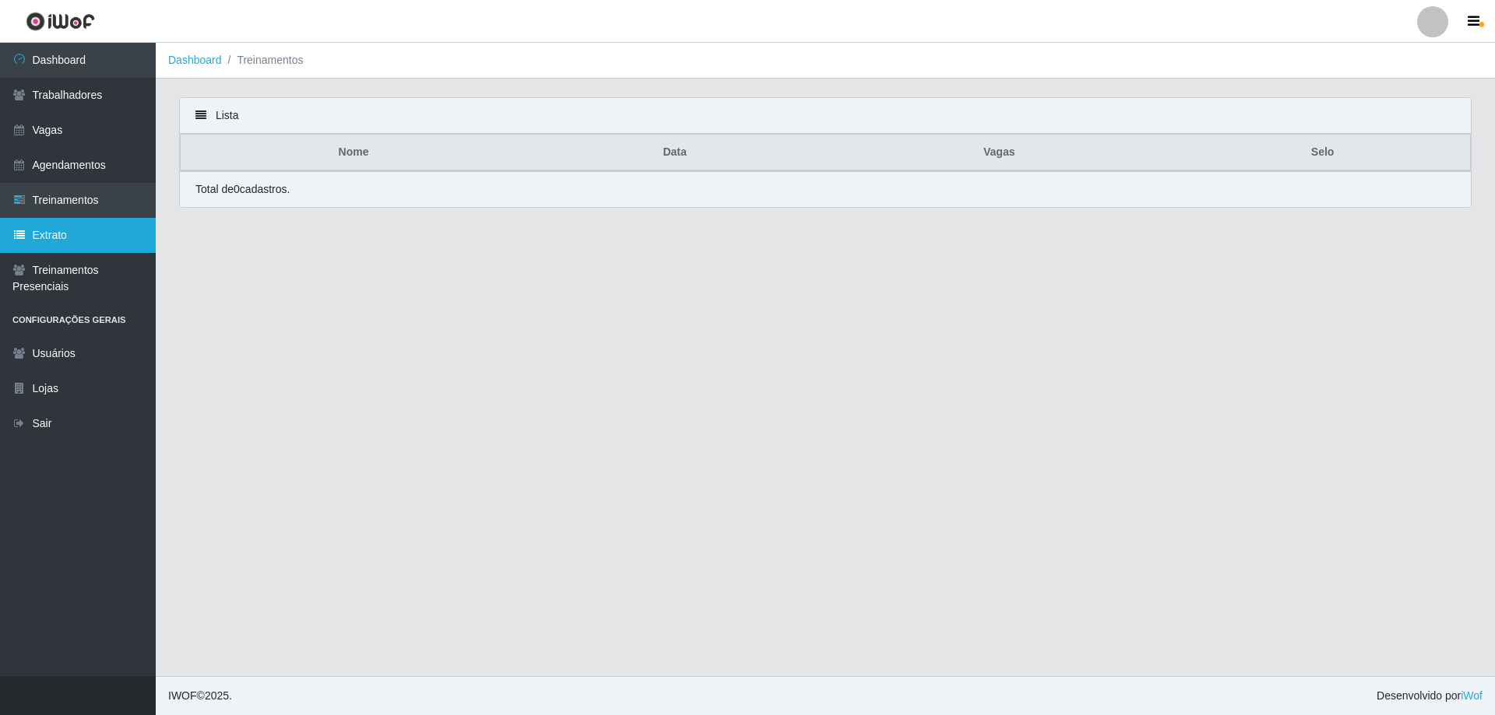
click at [51, 253] on link "Extrato" at bounding box center [78, 235] width 156 height 35
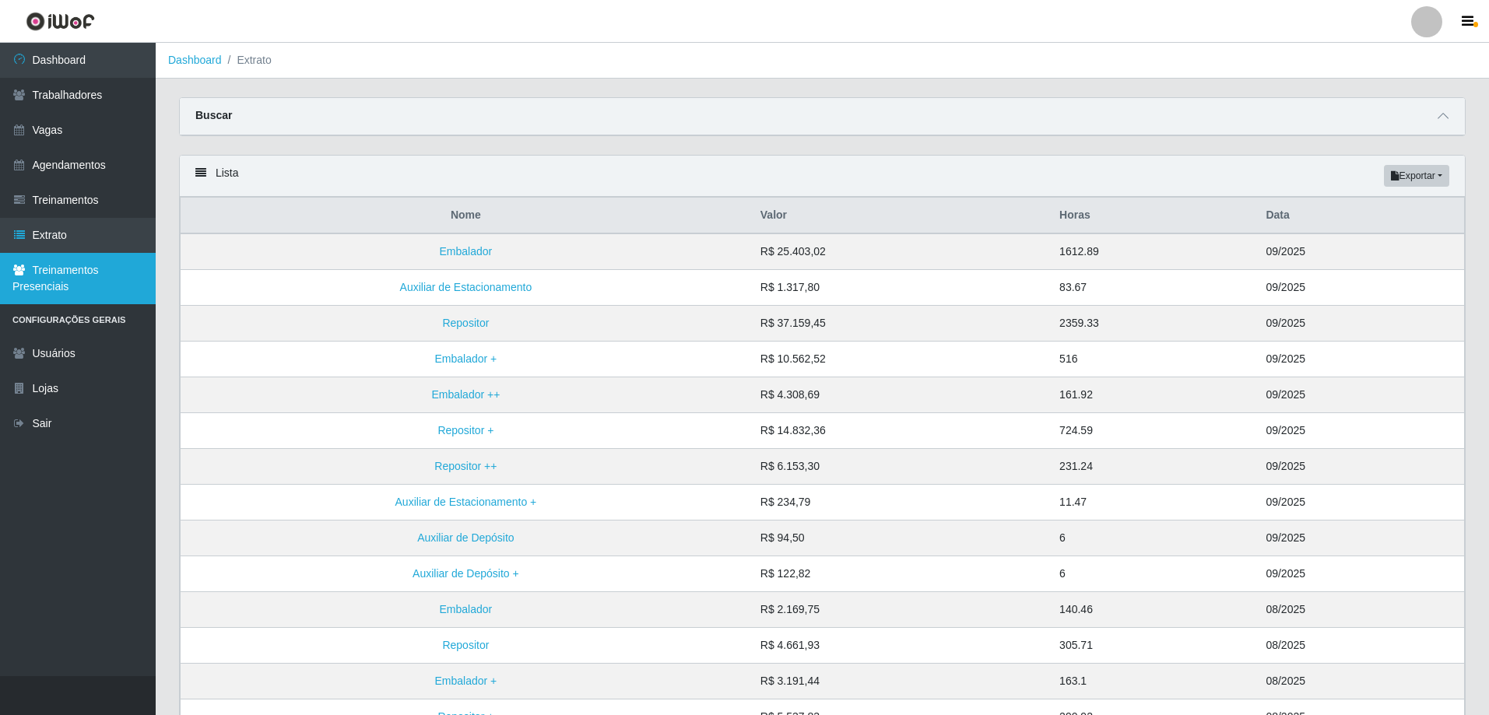
click at [93, 304] on link "Treinamentos Presenciais" at bounding box center [78, 278] width 156 height 51
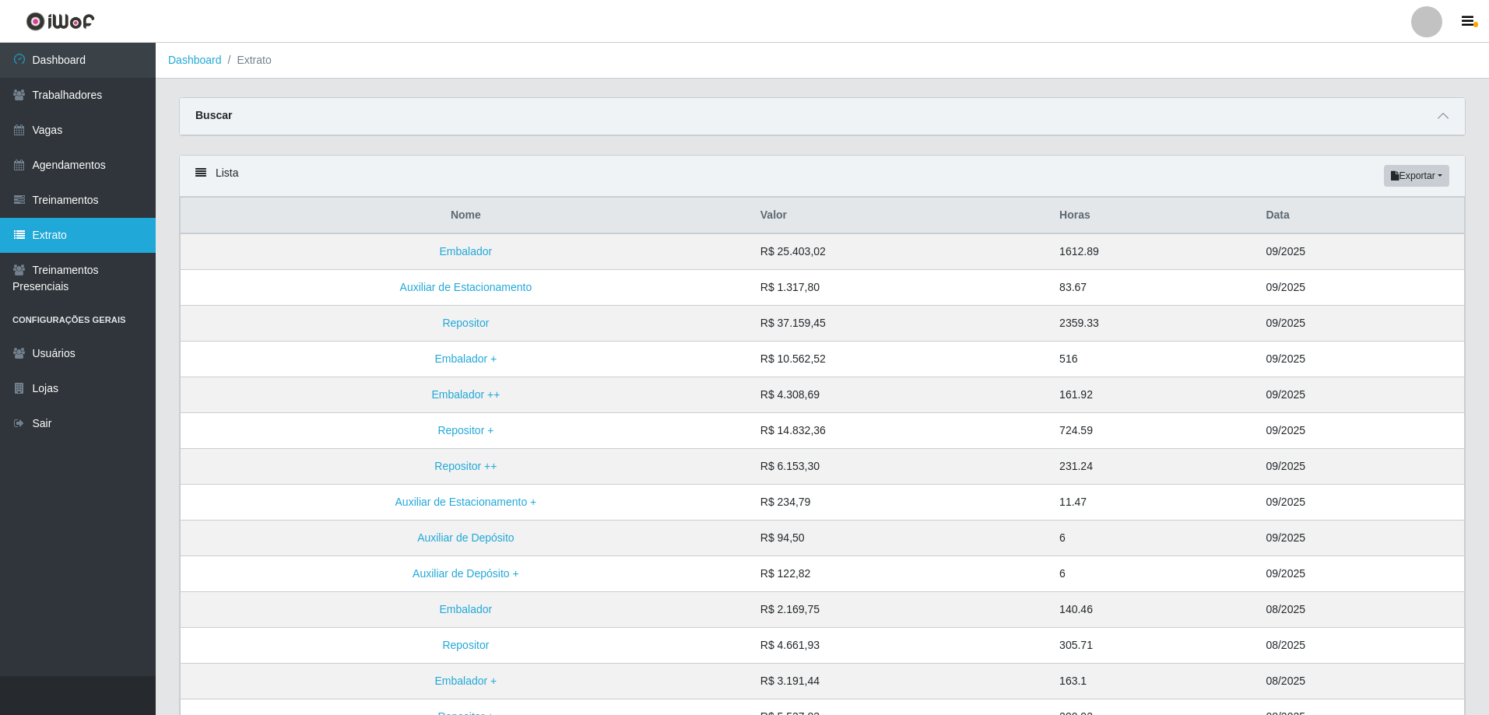
click at [72, 253] on link "Extrato" at bounding box center [78, 235] width 156 height 35
click at [89, 218] on link "Treinamentos" at bounding box center [78, 200] width 156 height 35
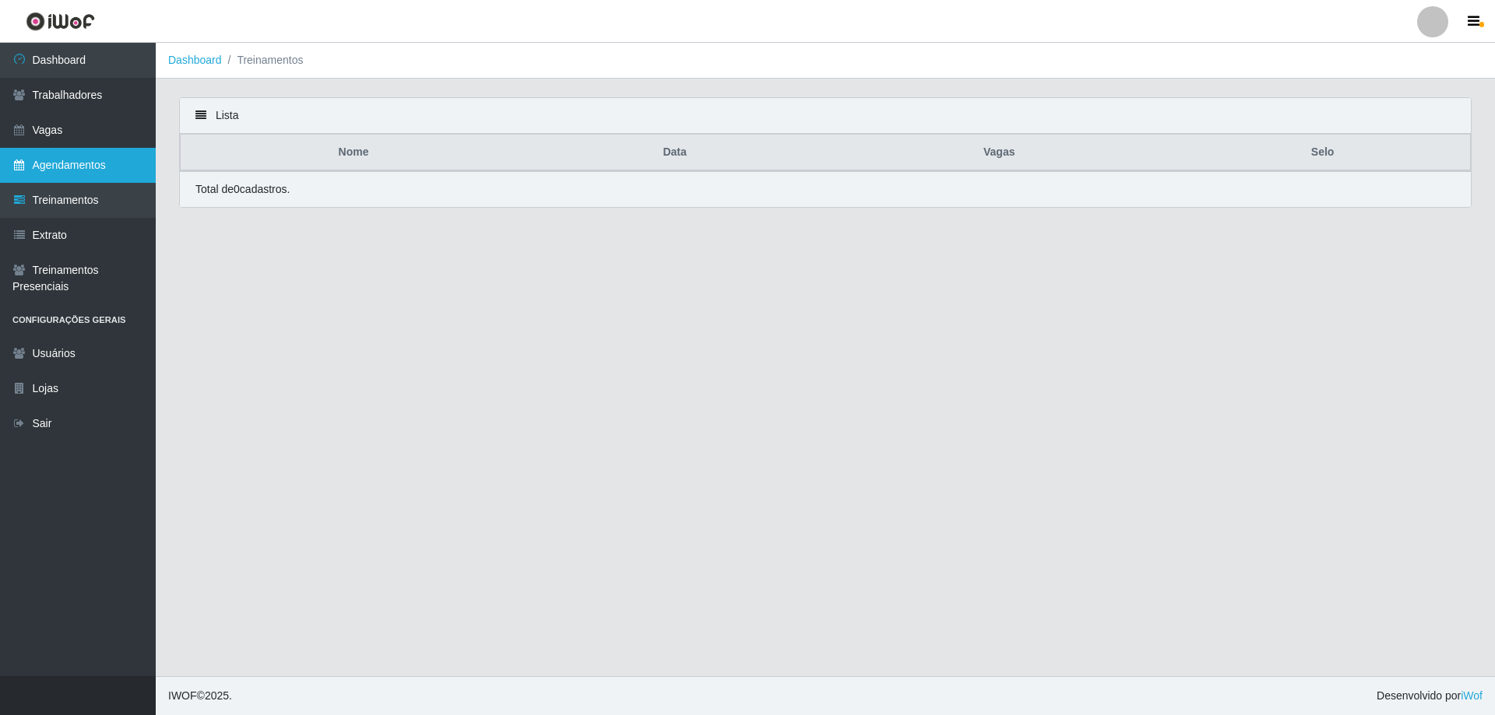
click at [93, 183] on link "Agendamentos" at bounding box center [78, 165] width 156 height 35
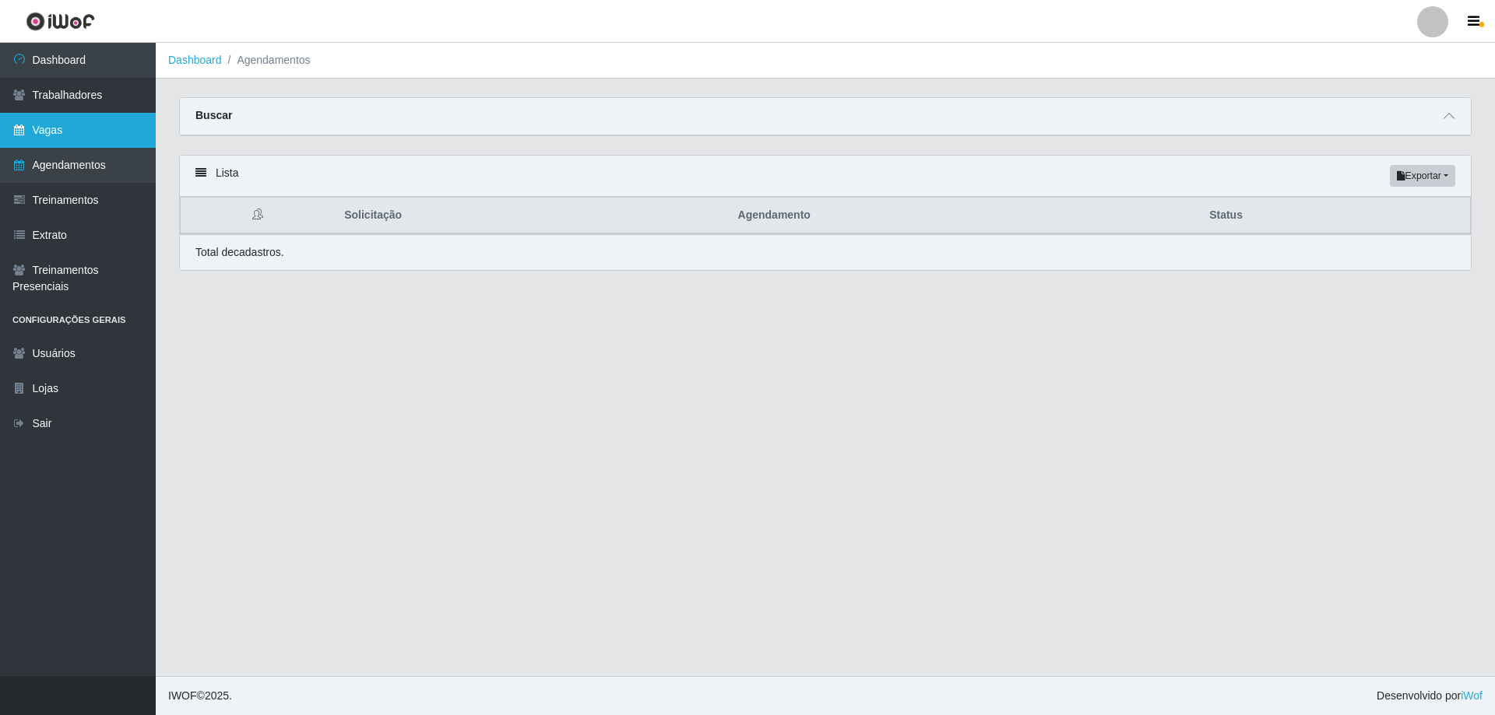
click at [83, 148] on link "Vagas" at bounding box center [78, 130] width 156 height 35
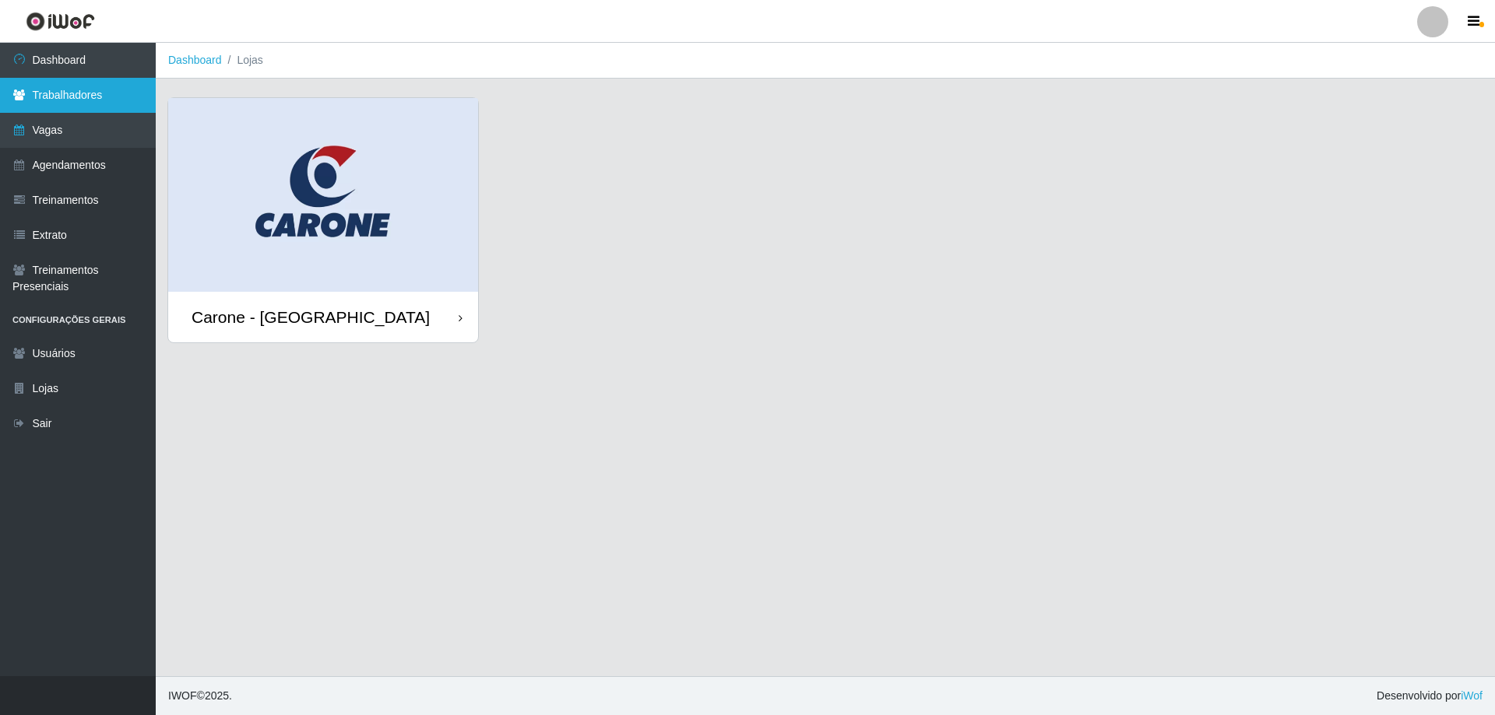
click at [77, 107] on link "Trabalhadores" at bounding box center [78, 95] width 156 height 35
